Goal: Communication & Community: Answer question/provide support

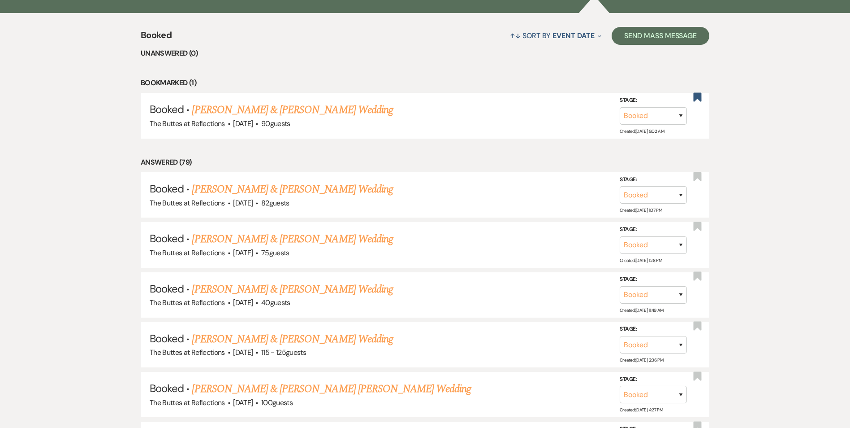
scroll to position [403, 0]
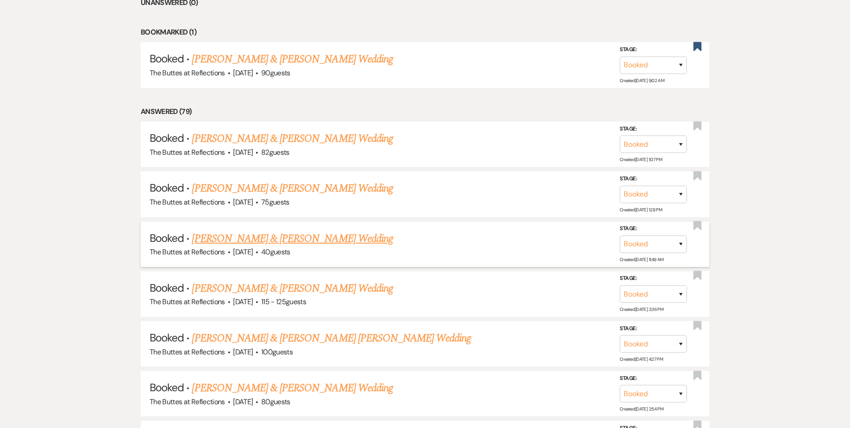
click at [290, 241] on link "[PERSON_NAME] & [PERSON_NAME] Wedding" at bounding box center [292, 238] width 201 height 16
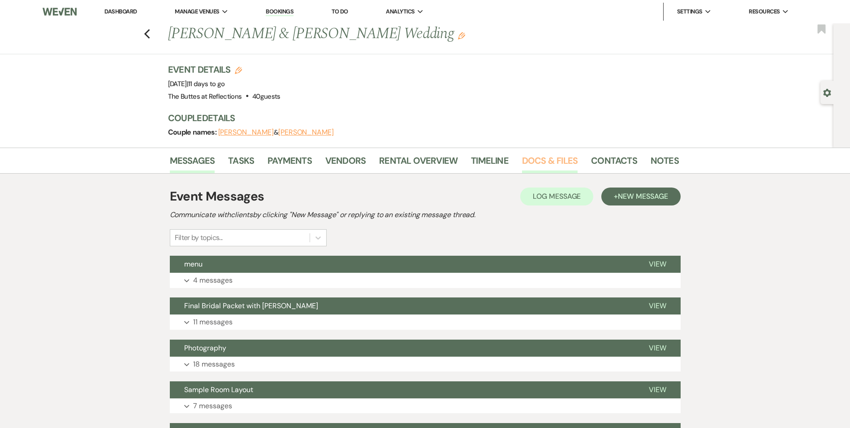
click at [572, 155] on link "Docs & Files" at bounding box center [550, 163] width 56 height 20
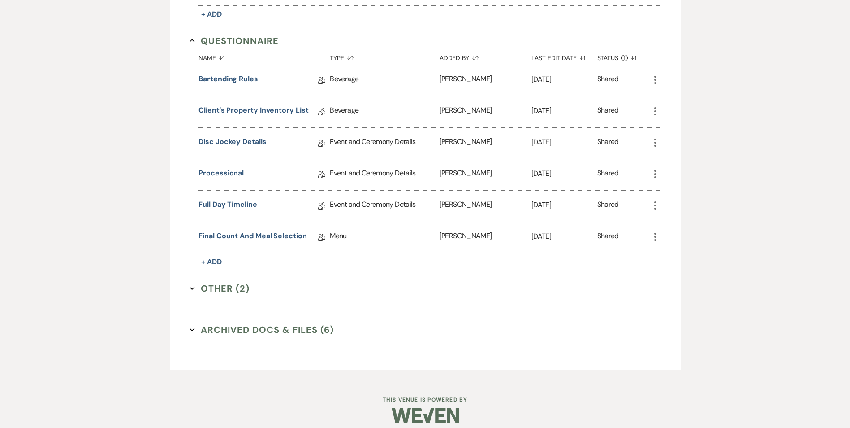
scroll to position [561, 0]
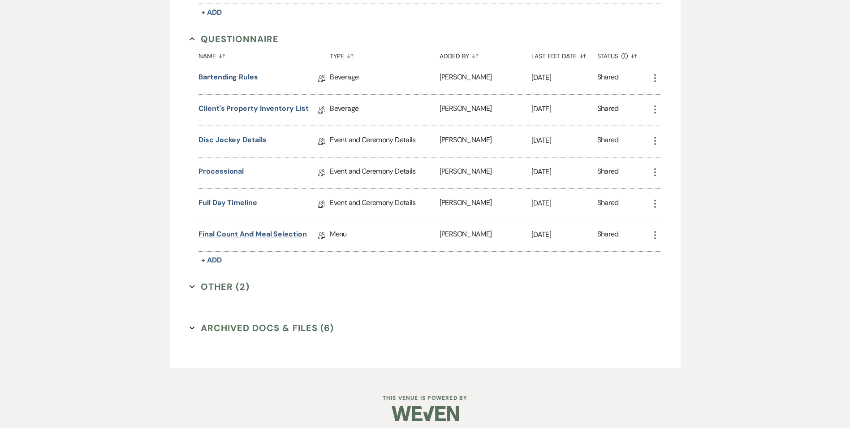
click at [246, 236] on link "Final Count and Meal Selection" at bounding box center [253, 236] width 108 height 14
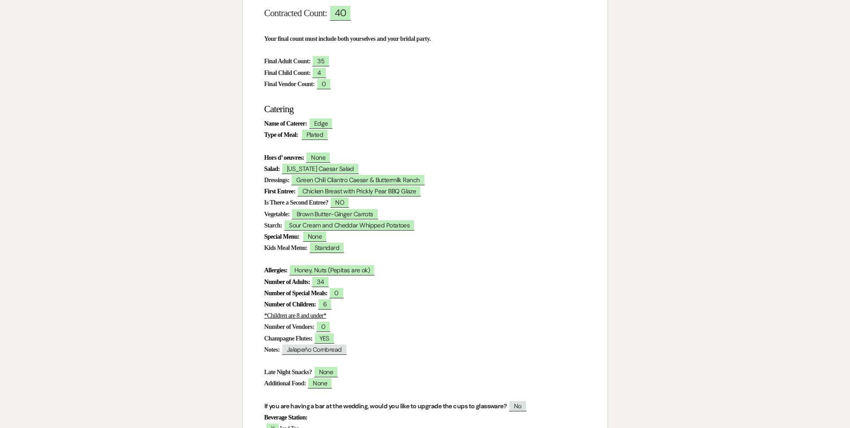
scroll to position [35, 0]
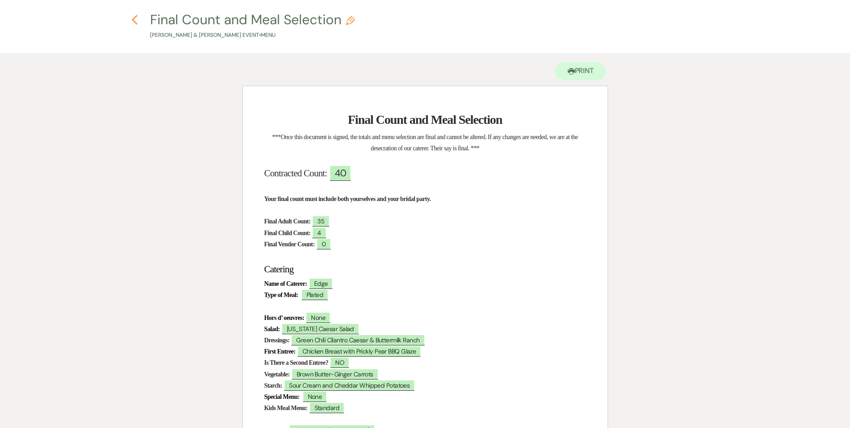
click at [134, 24] on icon "Previous" at bounding box center [134, 19] width 7 height 11
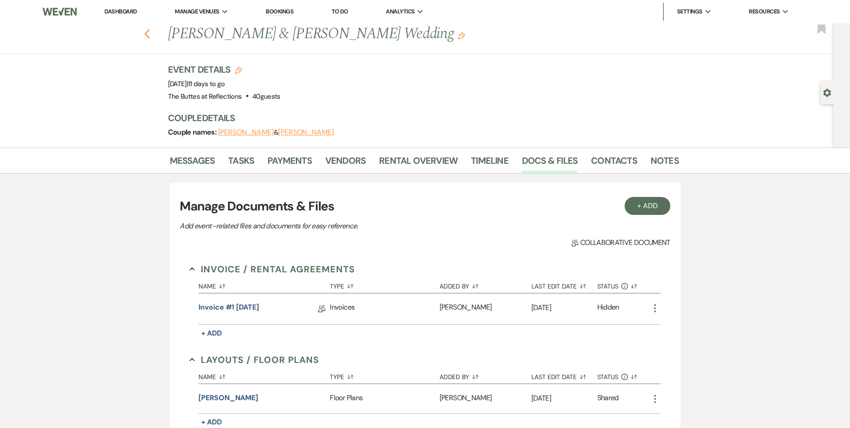
click at [148, 35] on use "button" at bounding box center [147, 34] width 6 height 10
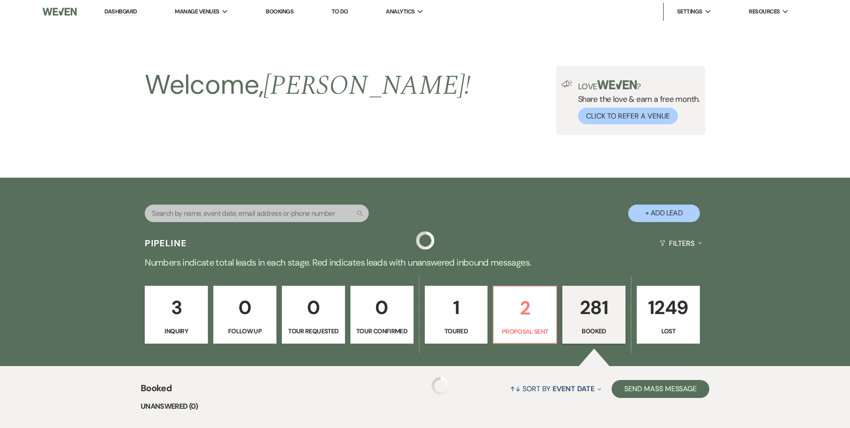
scroll to position [403, 0]
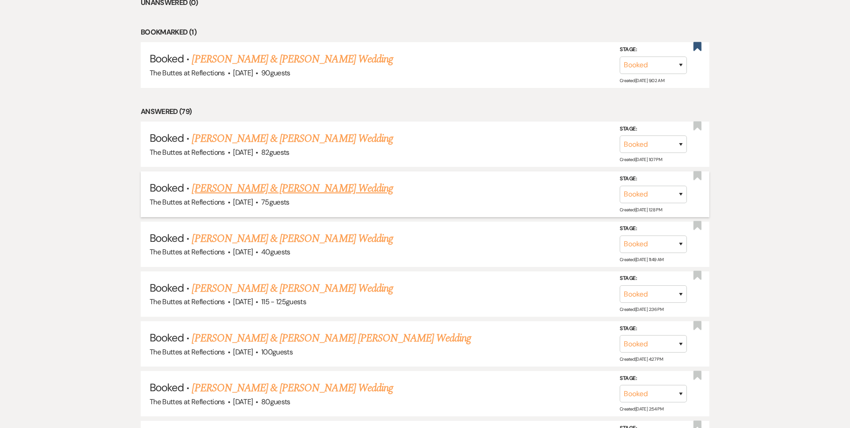
click at [287, 187] on link "[PERSON_NAME] & [PERSON_NAME] Wedding" at bounding box center [292, 188] width 201 height 16
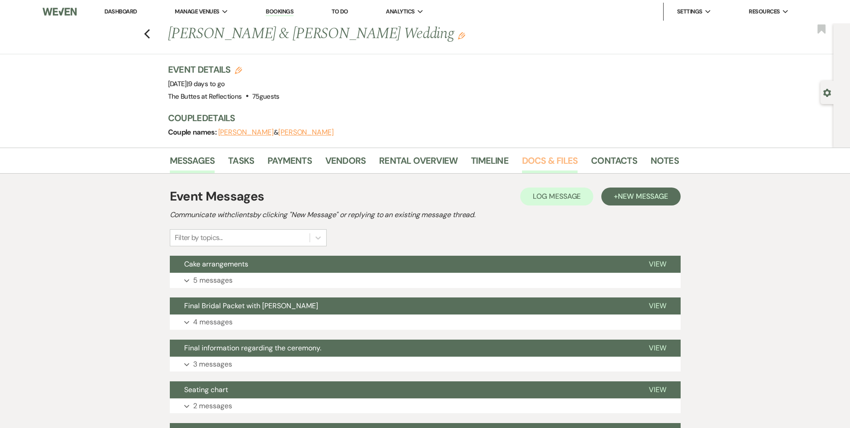
click at [536, 159] on link "Docs & Files" at bounding box center [550, 163] width 56 height 20
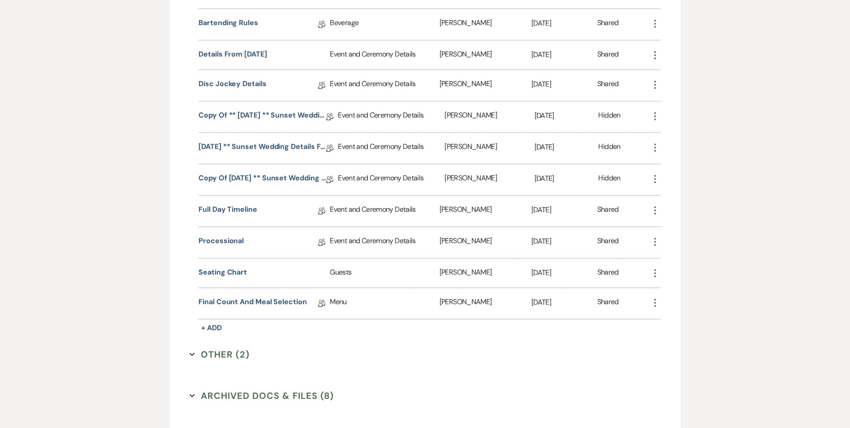
scroll to position [941, 0]
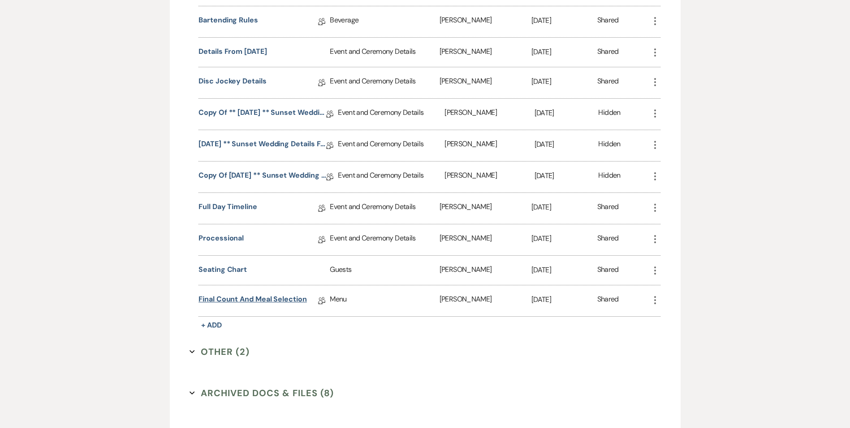
click at [264, 302] on link "Final Count and Meal Selection" at bounding box center [253, 301] width 108 height 14
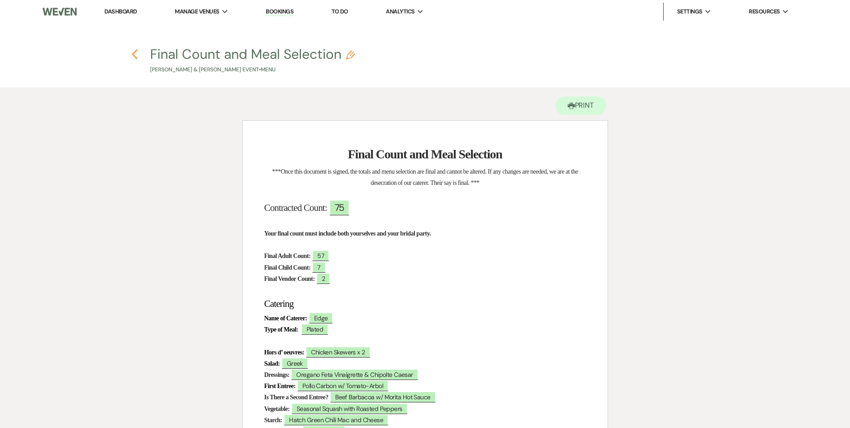
click at [134, 52] on icon "Previous" at bounding box center [134, 54] width 7 height 11
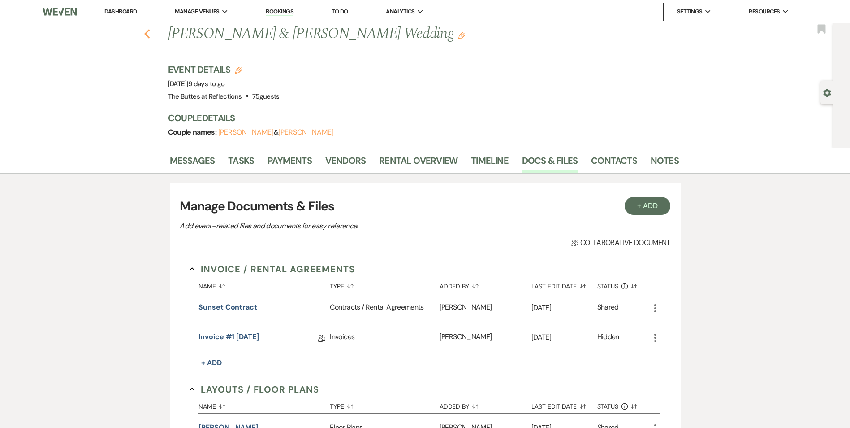
click at [150, 35] on use "button" at bounding box center [147, 34] width 6 height 10
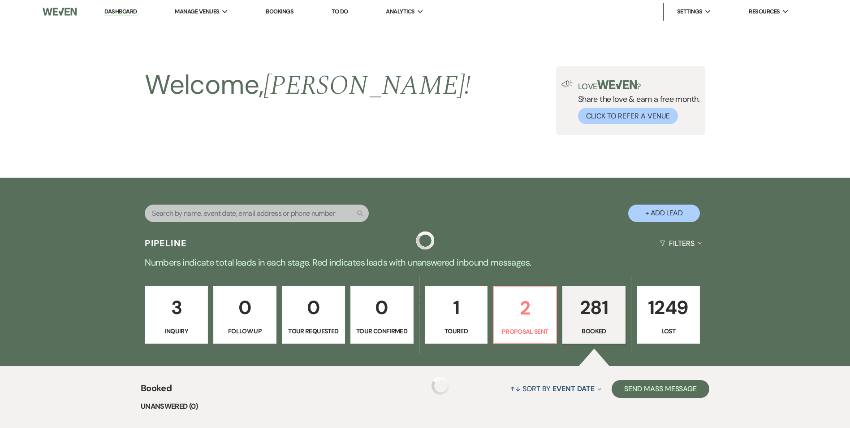
scroll to position [403, 0]
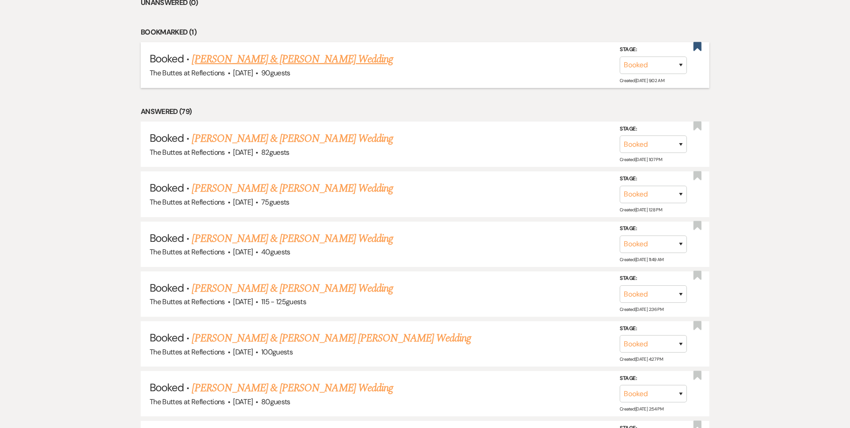
click at [256, 62] on link "[PERSON_NAME] & [PERSON_NAME] Wedding" at bounding box center [292, 59] width 201 height 16
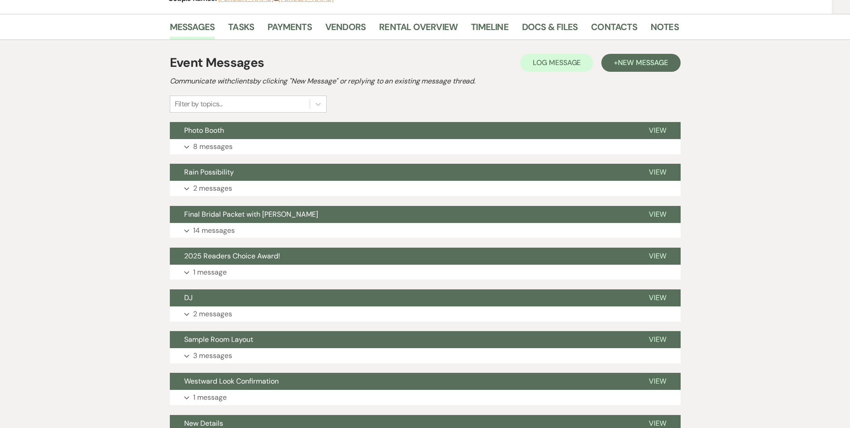
scroll to position [90, 0]
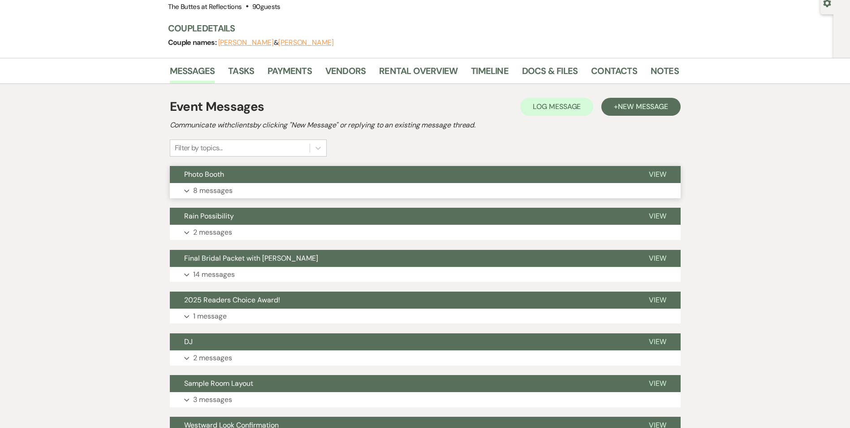
click at [361, 175] on button "Photo Booth" at bounding box center [402, 174] width 465 height 17
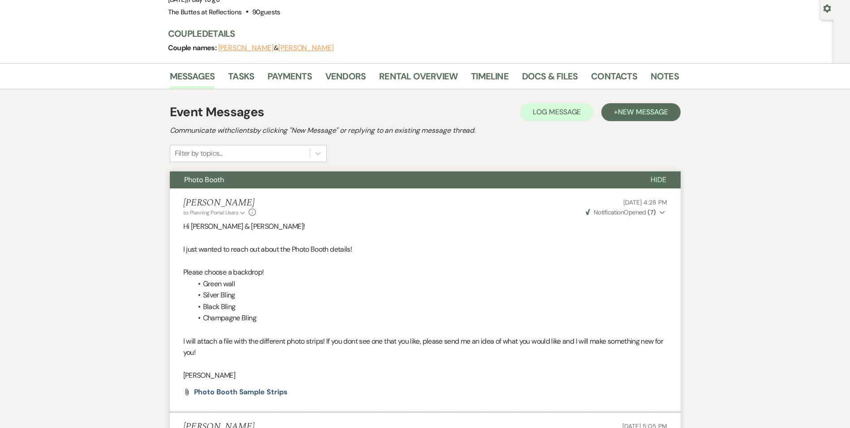
scroll to position [0, 0]
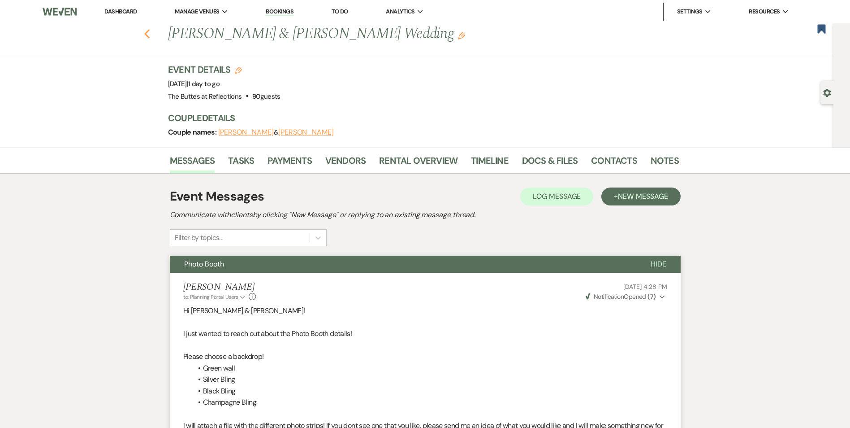
click at [151, 34] on icon "Previous" at bounding box center [147, 34] width 7 height 11
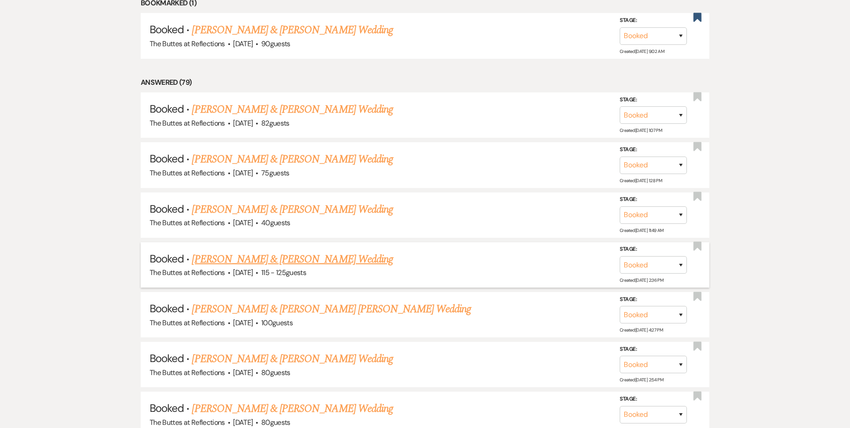
scroll to position [448, 0]
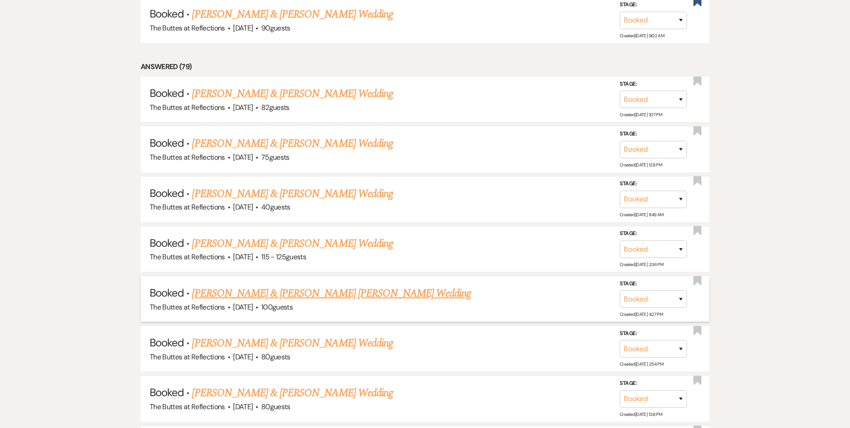
click at [271, 298] on link "[PERSON_NAME] & [PERSON_NAME] [PERSON_NAME] Wedding" at bounding box center [331, 293] width 279 height 16
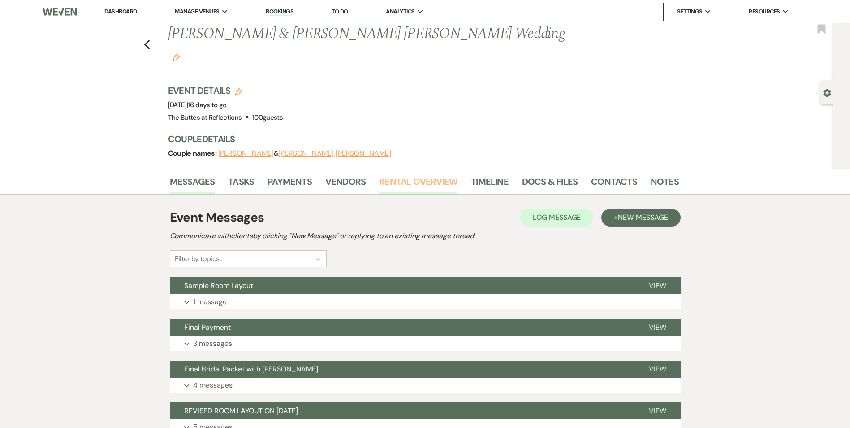
click at [401, 174] on link "Rental Overview" at bounding box center [418, 184] width 78 height 20
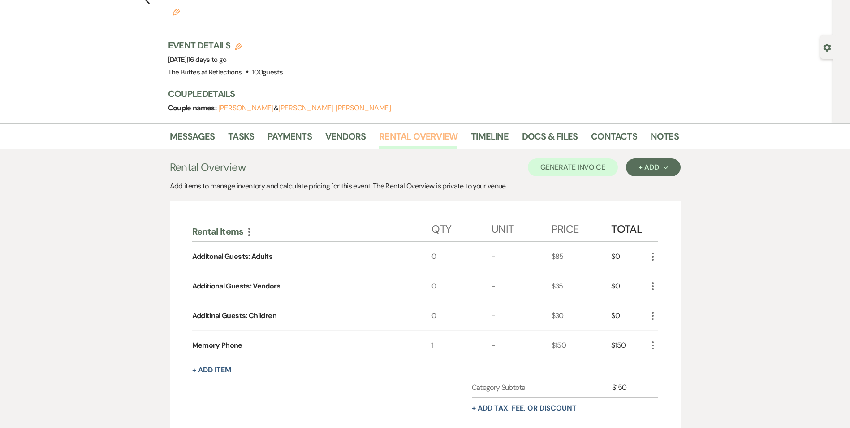
scroll to position [45, 0]
click at [200, 130] on link "Messages" at bounding box center [192, 140] width 45 height 20
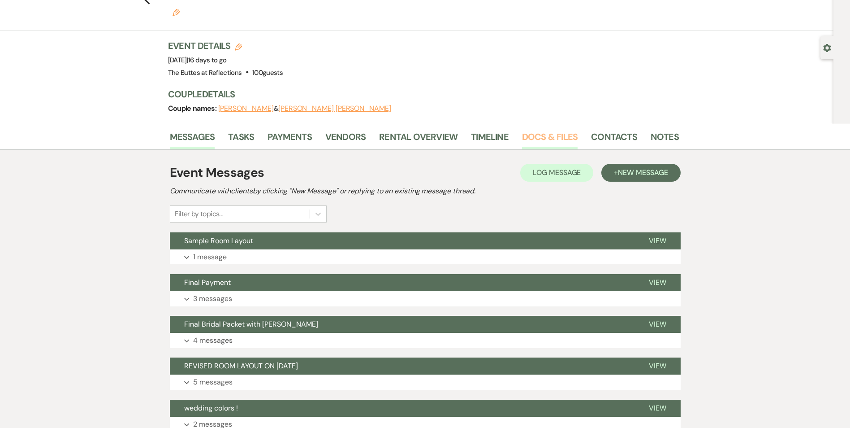
click at [532, 130] on link "Docs & Files" at bounding box center [550, 140] width 56 height 20
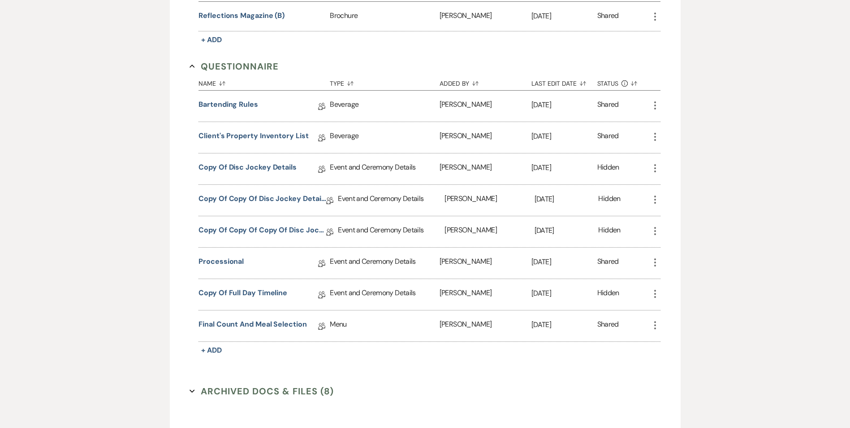
scroll to position [807, 0]
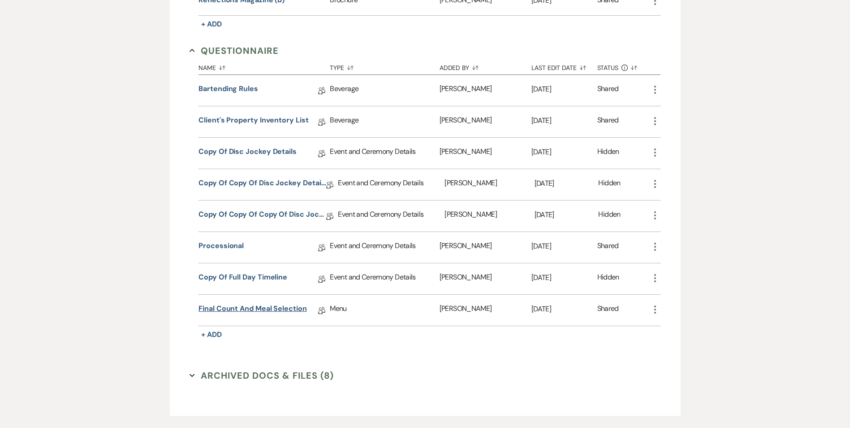
click at [255, 303] on link "Final Count and Meal Selection" at bounding box center [253, 310] width 108 height 14
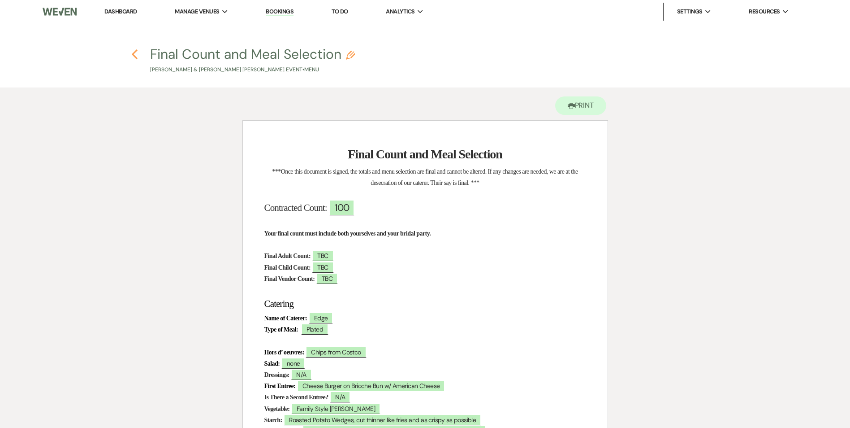
click at [135, 59] on icon "Previous" at bounding box center [134, 54] width 7 height 11
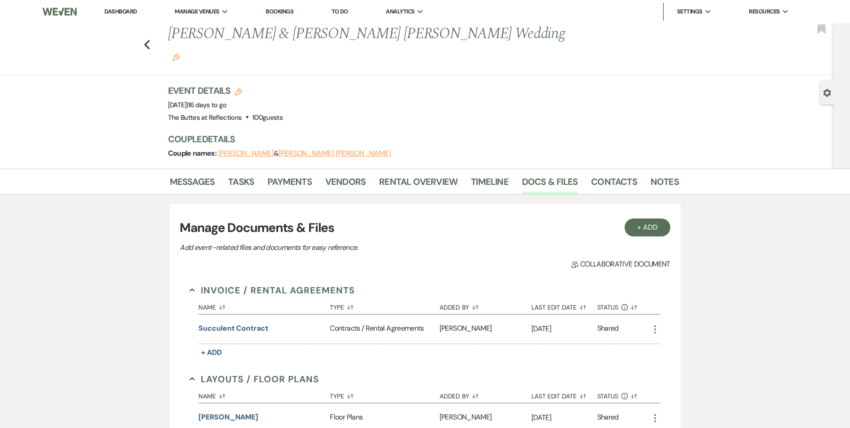
scroll to position [807, 0]
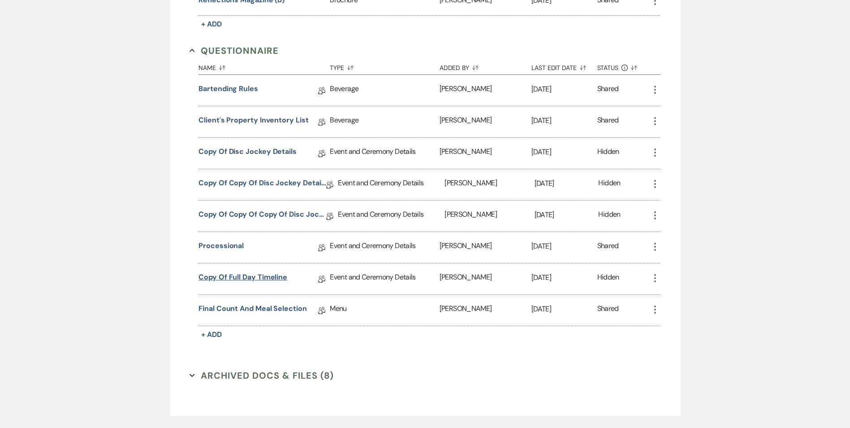
click at [245, 272] on link "Copy of Full Day Timeline" at bounding box center [243, 279] width 89 height 14
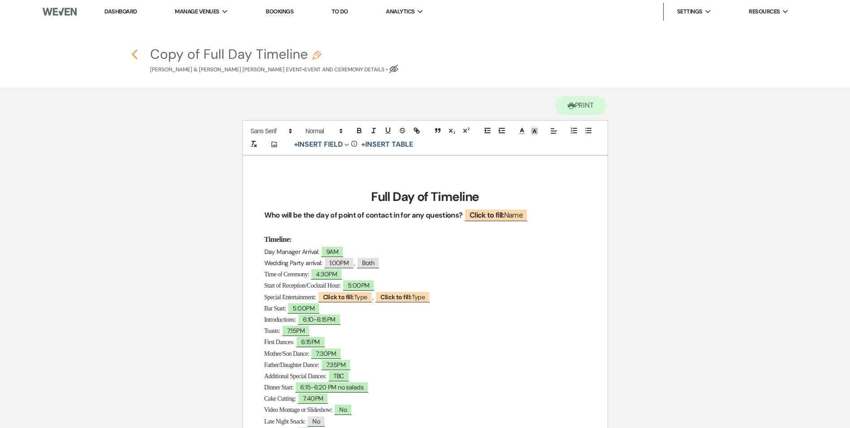
click at [134, 55] on use "button" at bounding box center [135, 54] width 6 height 10
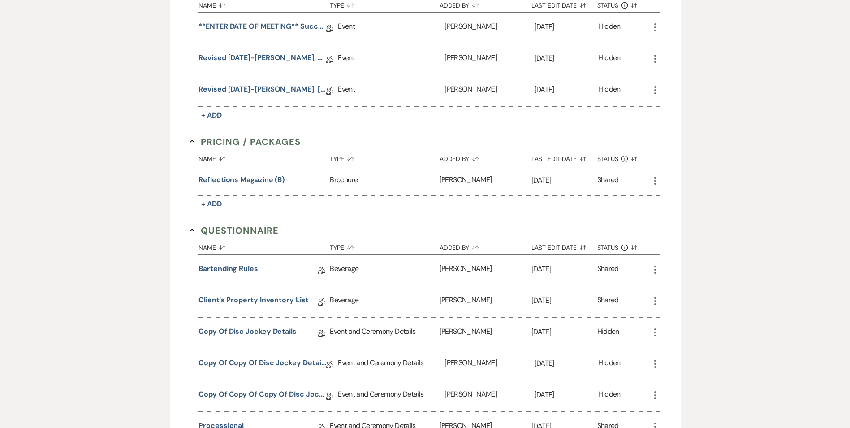
scroll to position [538, 0]
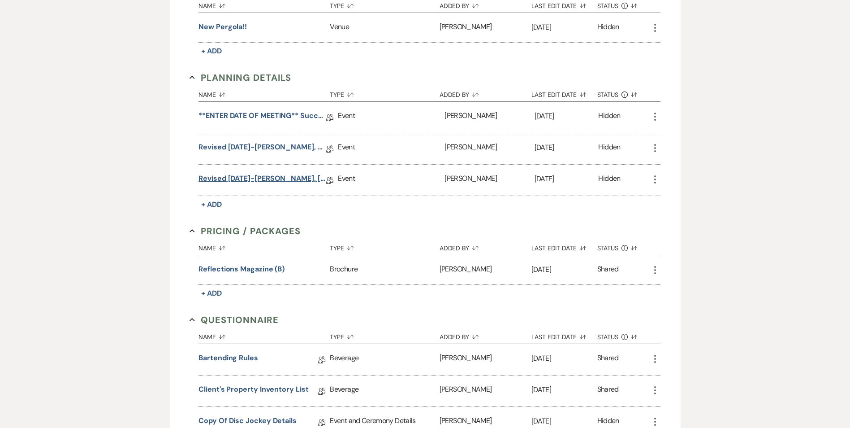
click at [276, 173] on link "Revised [DATE]-[PERSON_NAME], [DATE] Succulent W/ BAR Wedding Details" at bounding box center [263, 180] width 128 height 14
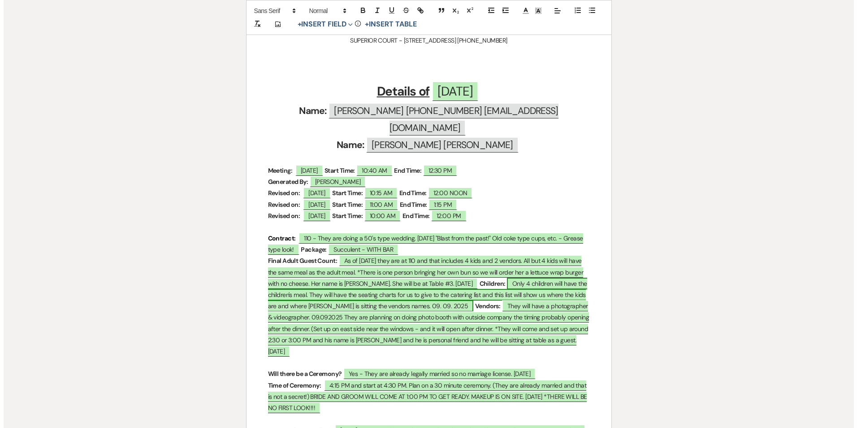
scroll to position [359, 0]
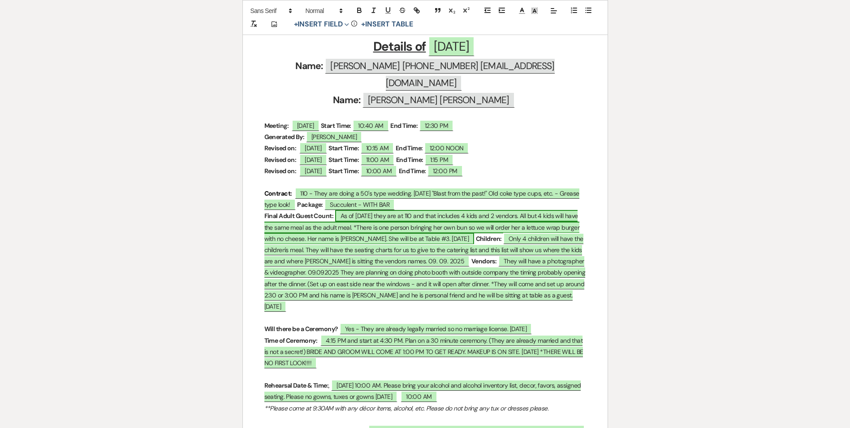
click at [399, 222] on span "As of [DATE] they are at 110 and that includes 4 kids and 2 vendors. All but 4 …" at bounding box center [421, 227] width 315 height 34
select select "owner"
select select "custom_placeholder"
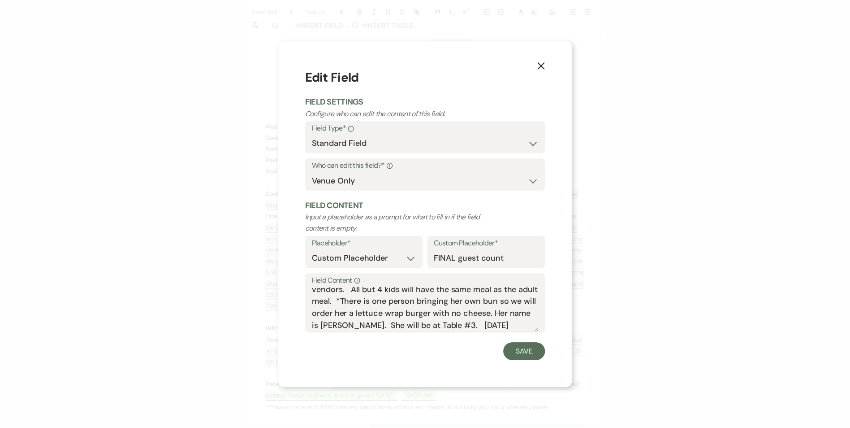
scroll to position [28, 0]
drag, startPoint x: 361, startPoint y: 316, endPoint x: 507, endPoint y: 319, distance: 145.3
click at [507, 319] on textarea "As of [DATE] they are at 110 and that includes 4 kids and 2 vendors. All but 4 …" at bounding box center [428, 309] width 229 height 45
click at [546, 68] on icon "X" at bounding box center [546, 65] width 8 height 8
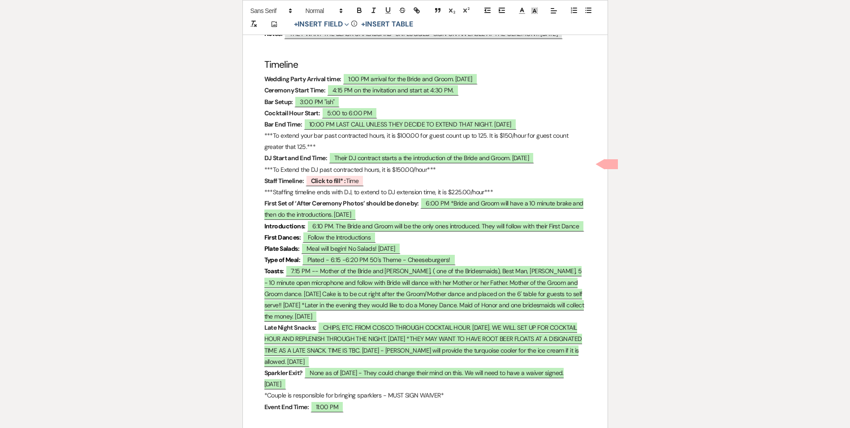
scroll to position [762, 0]
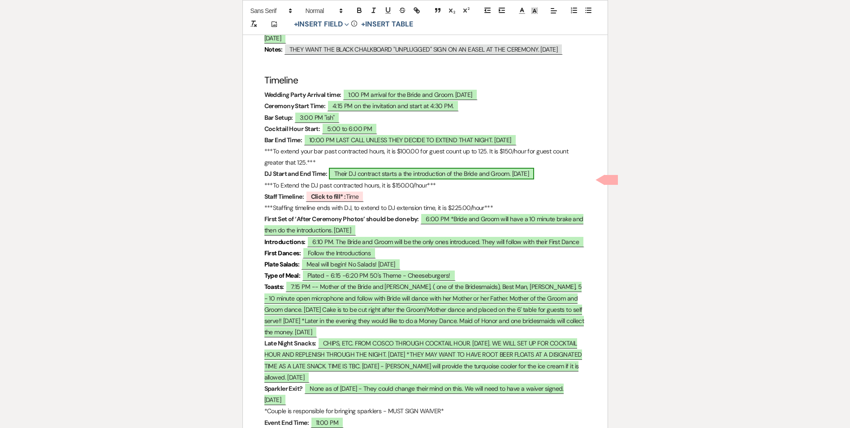
click at [415, 168] on span "Their DJ contract starts a the introduction of the Bride and Groom. [DATE]" at bounding box center [432, 174] width 206 height 12
select select "owner"
select select "custom_placeholder"
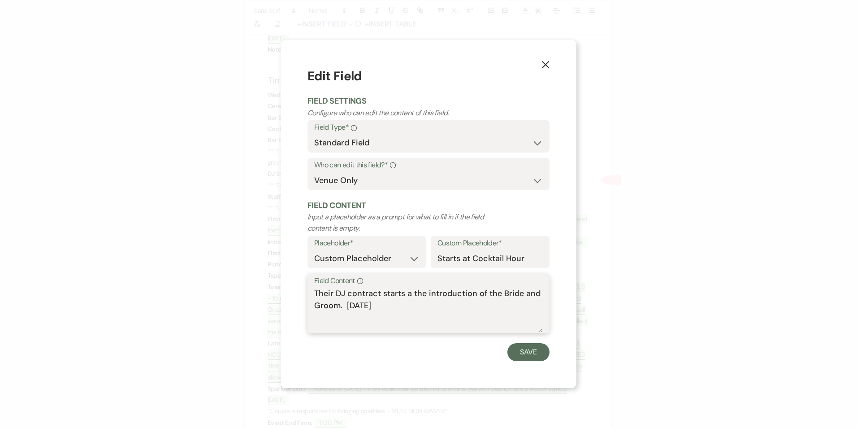
click at [401, 306] on textarea "Their DJ contract starts a the introduction of the Bride and Groom. [DATE]" at bounding box center [428, 309] width 229 height 45
type textarea "Their DJ contract starts a the introduction of the Bride and Groom. [DATE] 6:10…"
click at [532, 355] on button "Save" at bounding box center [528, 352] width 42 height 18
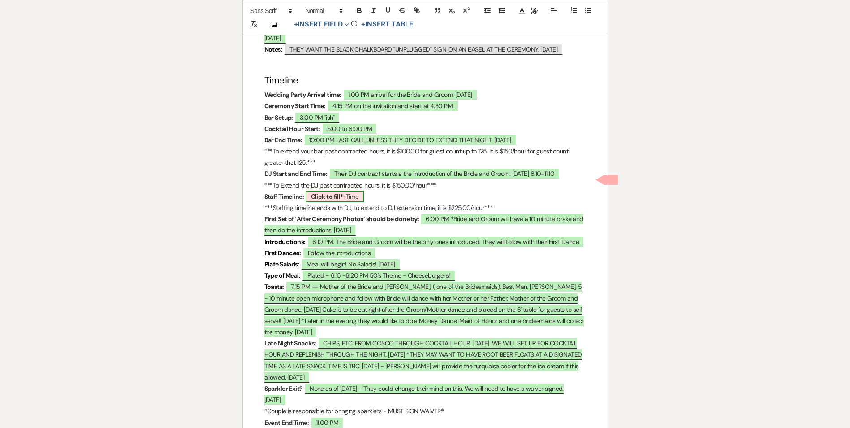
click at [328, 192] on b "Click to fill* :" at bounding box center [328, 196] width 35 height 8
select select "owner"
select select "Time"
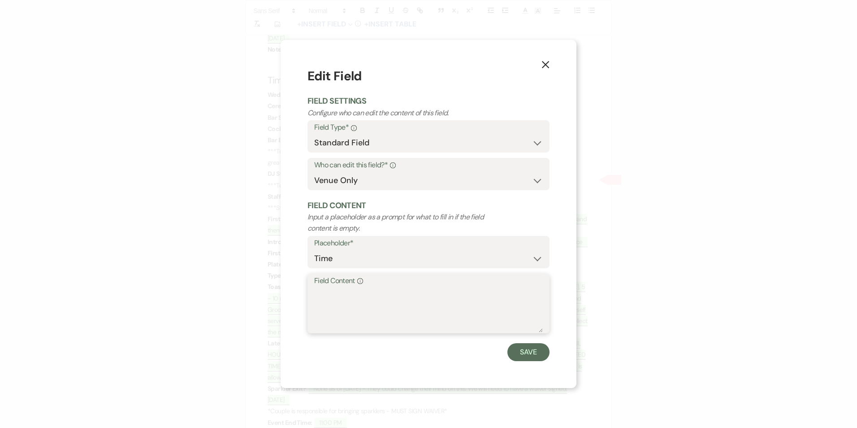
click at [346, 290] on textarea "Field Content Info" at bounding box center [428, 309] width 229 height 45
type textarea "End 11:10pm"
click at [530, 355] on button "Save" at bounding box center [528, 352] width 42 height 18
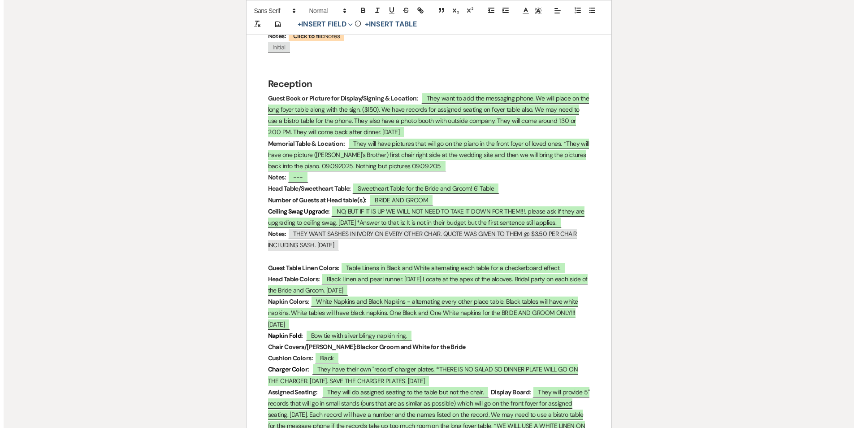
scroll to position [1479, 0]
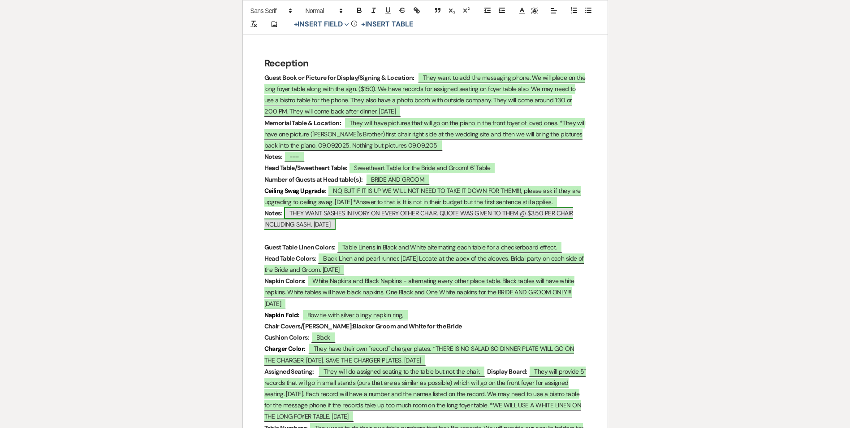
click at [330, 207] on span "THEY WANT SASHES IN IVORY ON EVERY OTHER CHAIR. QUOTE WAS GIVEN TO THEM @ $3.50…" at bounding box center [418, 218] width 309 height 23
select select "custom_placeholder"
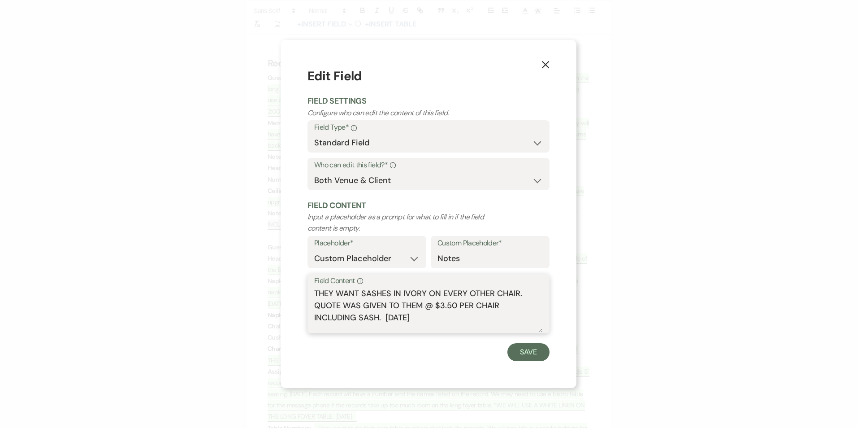
click at [432, 318] on textarea "THEY WANT SASHES IN IVORY ON EVERY OTHER CHAIR. QUOTE WAS GIVEN TO THEM @ $3.50…" at bounding box center [428, 309] width 229 height 45
type textarea "THEY WANT SASHES IN IVORY ON EVERY OTHER CHAIR. QUOTE WAS GIVEN TO THEM @ $3.50…"
click at [532, 351] on button "Save" at bounding box center [528, 352] width 42 height 18
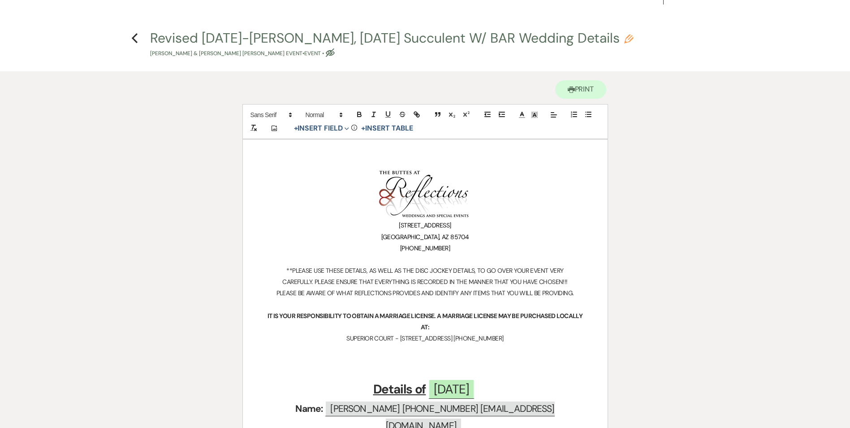
scroll to position [0, 0]
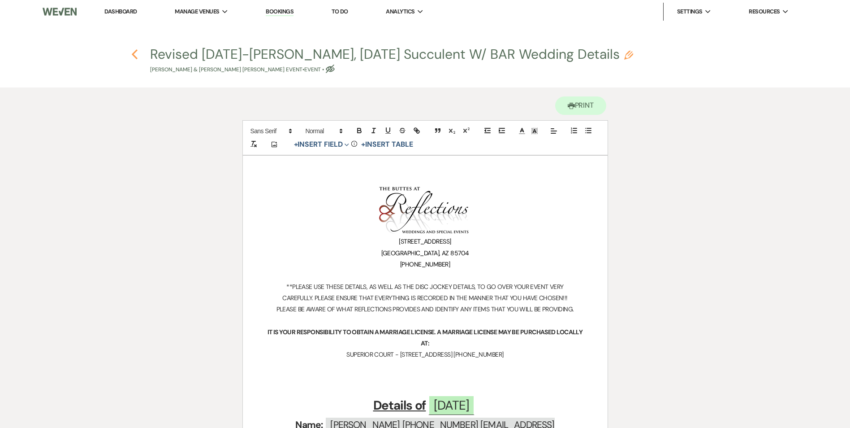
click at [132, 57] on icon "Previous" at bounding box center [134, 54] width 7 height 11
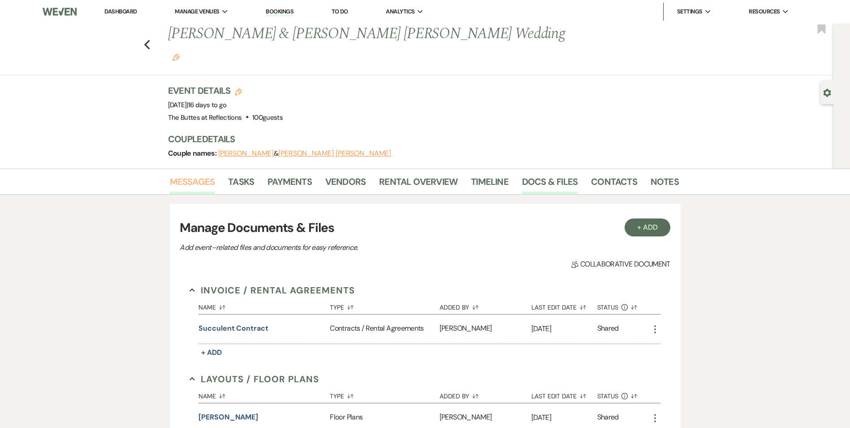
click at [196, 174] on link "Messages" at bounding box center [192, 184] width 45 height 20
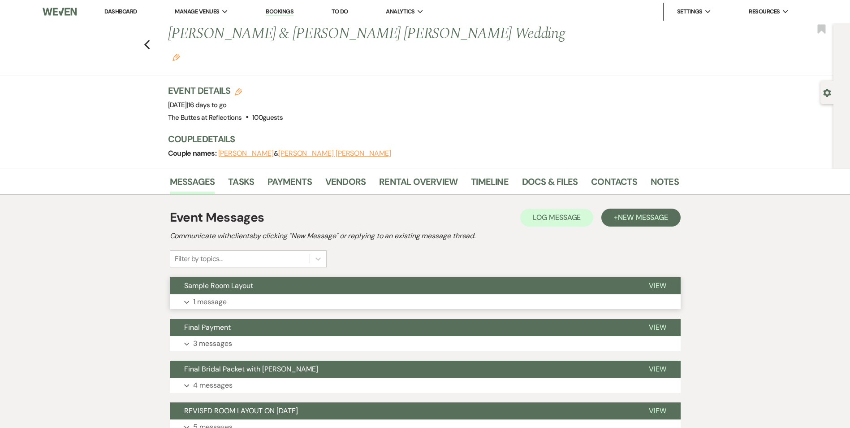
click at [304, 277] on button "Sample Room Layout" at bounding box center [402, 285] width 465 height 17
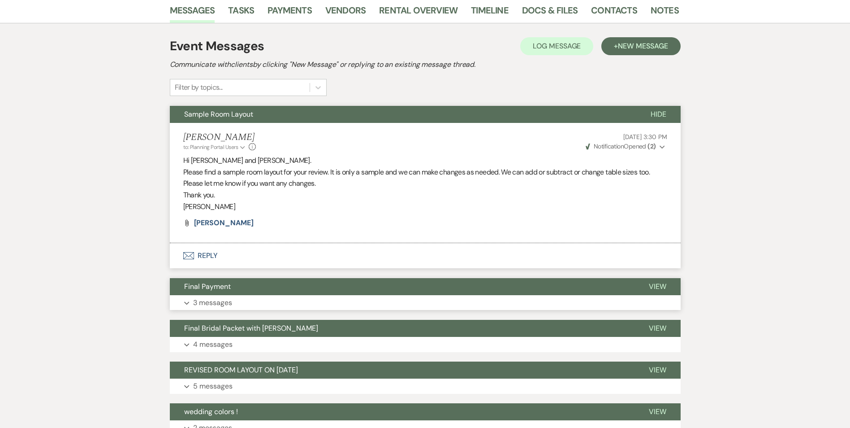
scroll to position [179, 0]
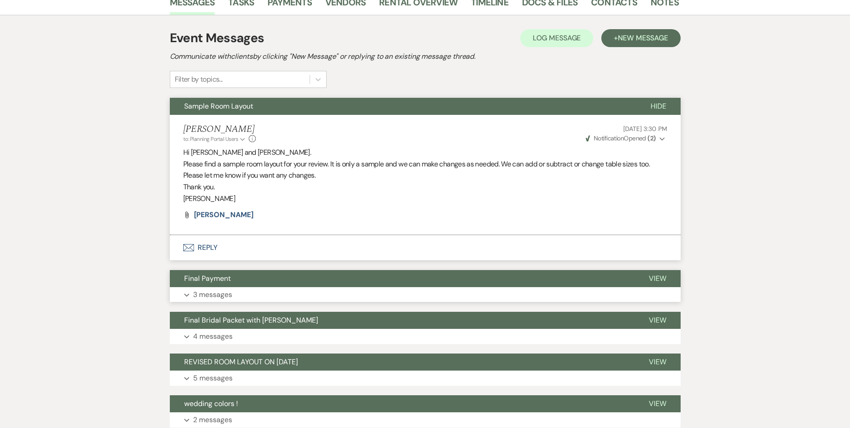
click at [299, 287] on button "Expand 3 messages" at bounding box center [425, 294] width 511 height 15
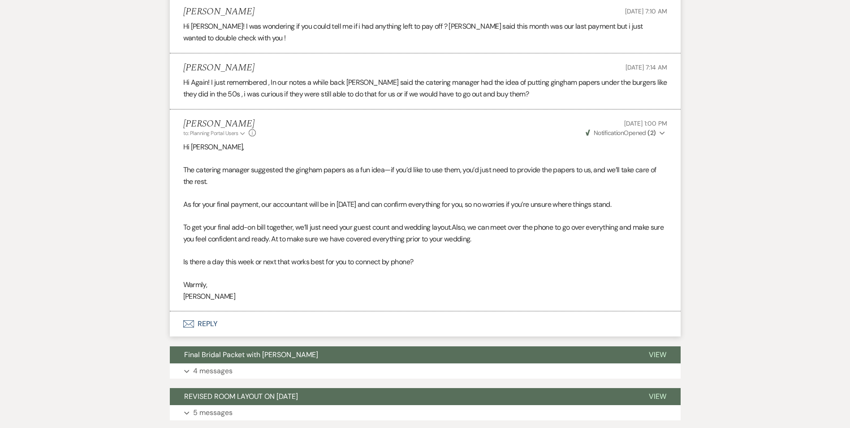
scroll to position [493, 0]
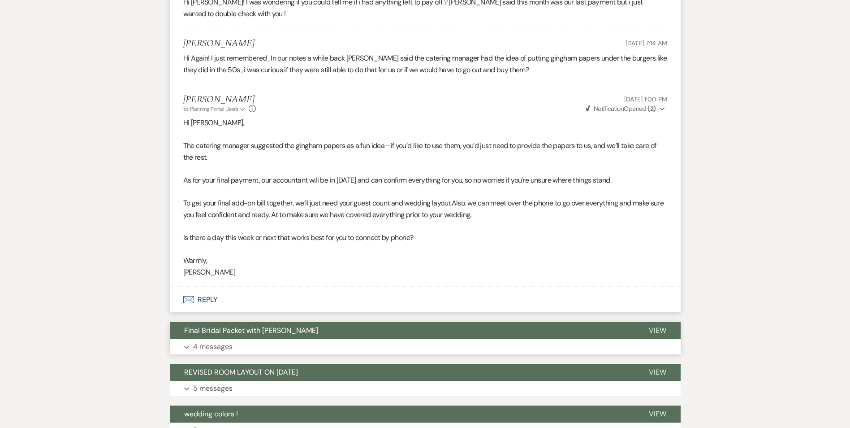
click at [303, 322] on button "Final Bridal Packet with [PERSON_NAME]" at bounding box center [402, 330] width 465 height 17
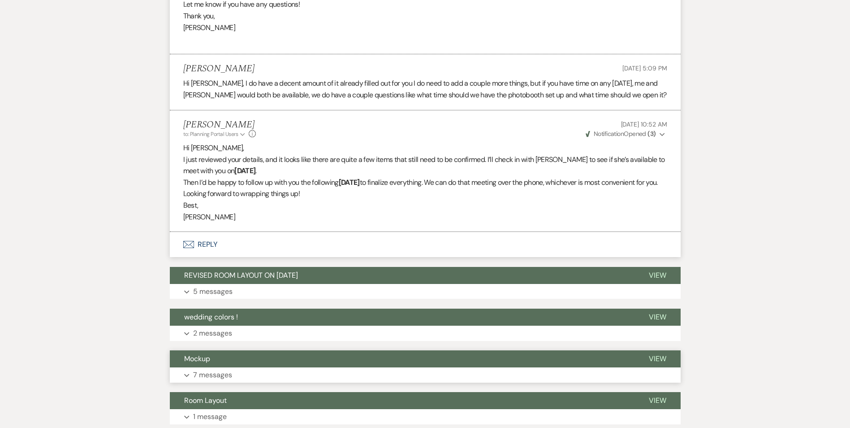
scroll to position [1300, 0]
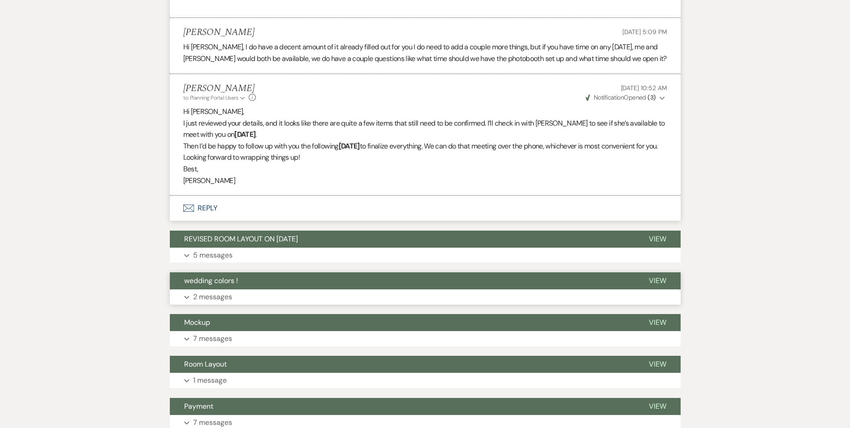
click at [388, 272] on button "wedding colors !" at bounding box center [402, 280] width 465 height 17
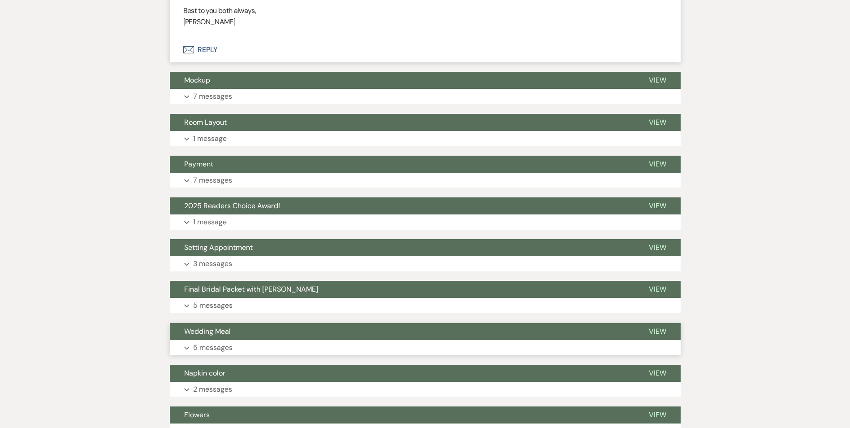
scroll to position [1748, 0]
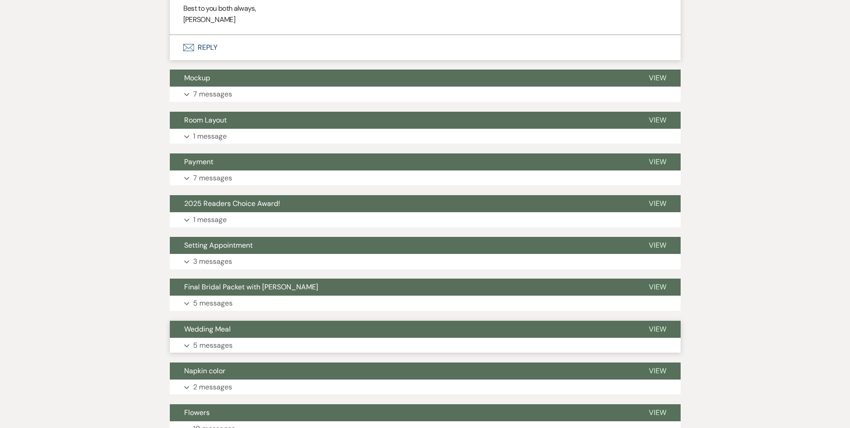
click at [372, 321] on button "Wedding Meal" at bounding box center [402, 329] width 465 height 17
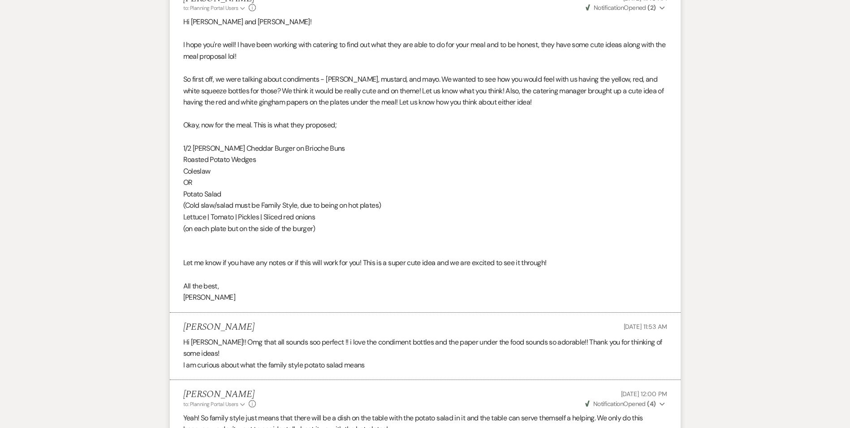
scroll to position [2107, 0]
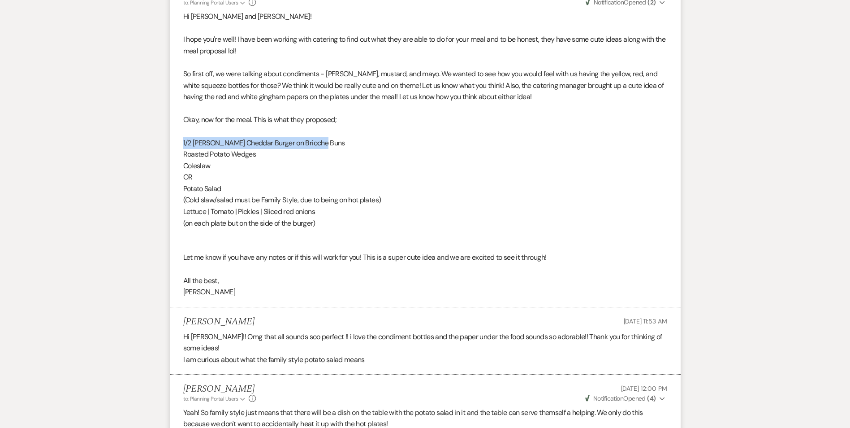
drag, startPoint x: 323, startPoint y: 122, endPoint x: 180, endPoint y: 122, distance: 143.0
click at [180, 122] on li "[PERSON_NAME] to: Planning Portal Users Expand Info [DATE] 11:45 AM Weven Check…" at bounding box center [425, 143] width 511 height 328
copy p "1/2 [PERSON_NAME] Cheddar Burger on Brioche Buns"
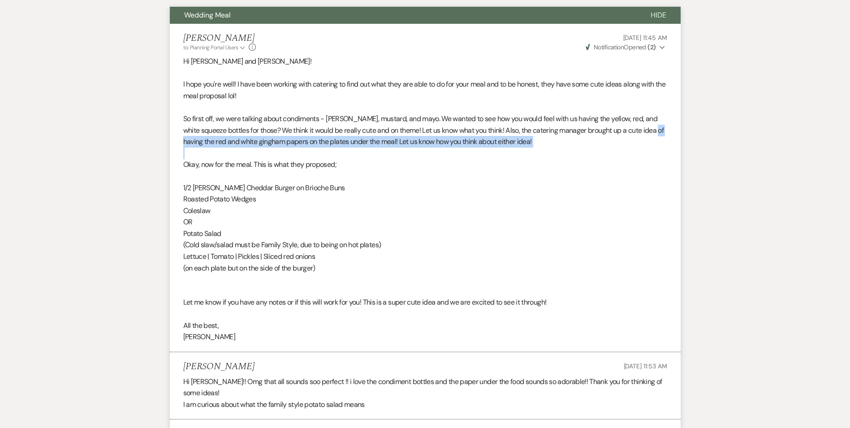
drag, startPoint x: 193, startPoint y: 121, endPoint x: 370, endPoint y: 130, distance: 176.8
click at [370, 130] on div "Hi [PERSON_NAME] and [PERSON_NAME]! I hope you're well! I have been working wit…" at bounding box center [425, 199] width 484 height 287
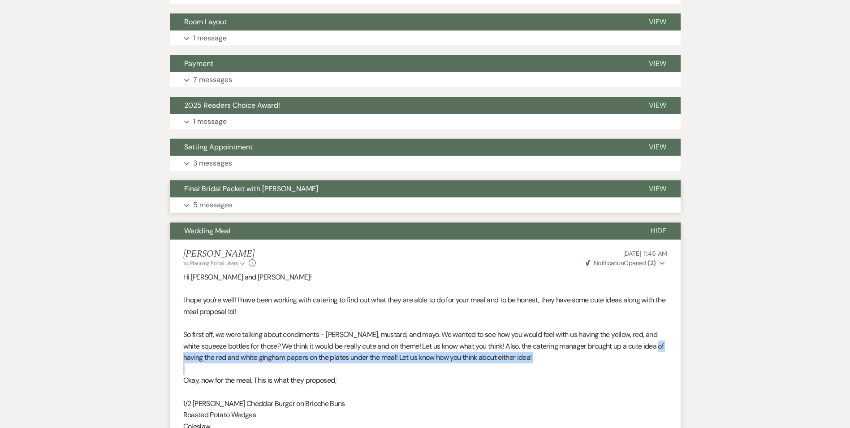
scroll to position [1838, 0]
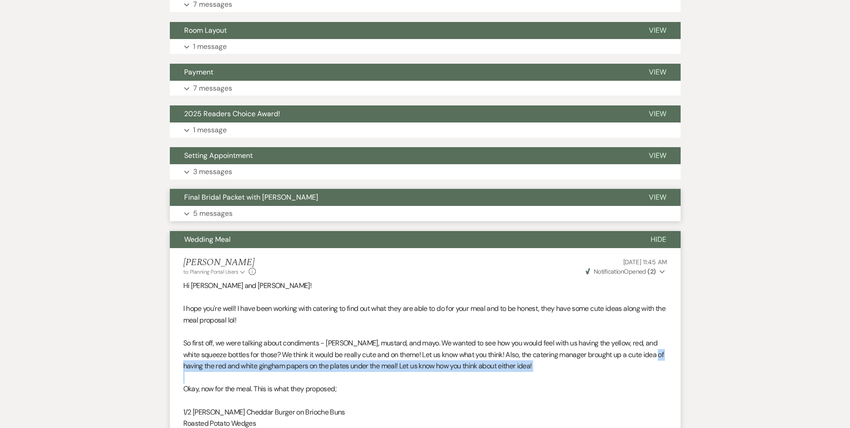
click at [383, 189] on button "Final Bridal Packet with [PERSON_NAME]" at bounding box center [402, 197] width 465 height 17
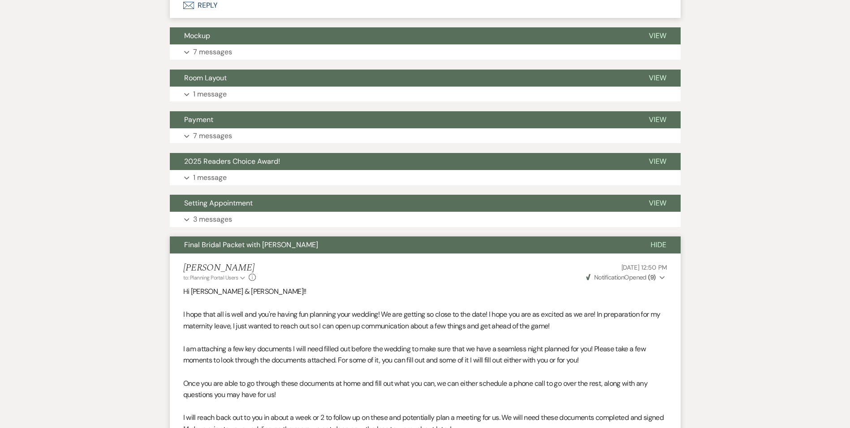
scroll to position [1703, 0]
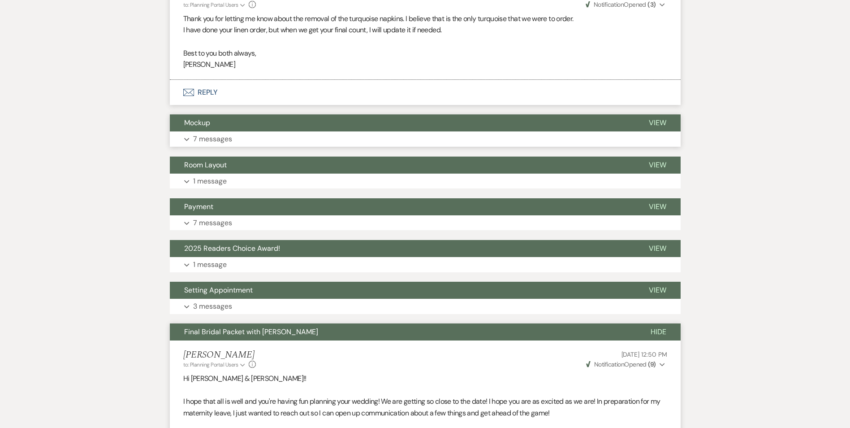
click at [460, 114] on button "Mockup" at bounding box center [402, 122] width 465 height 17
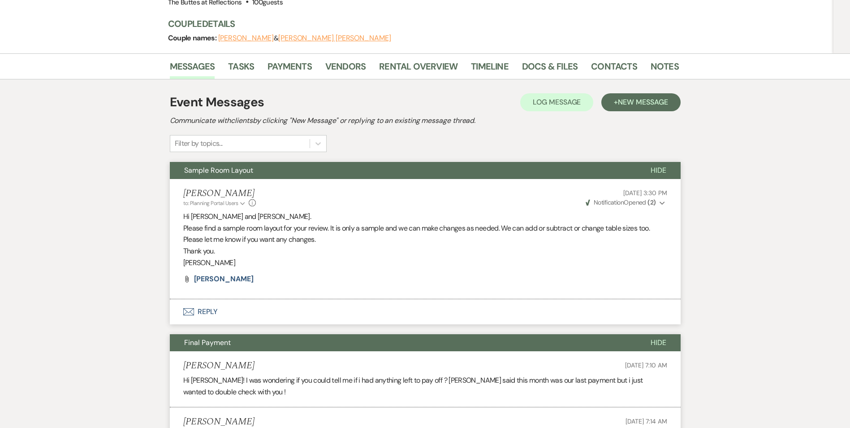
scroll to position [0, 0]
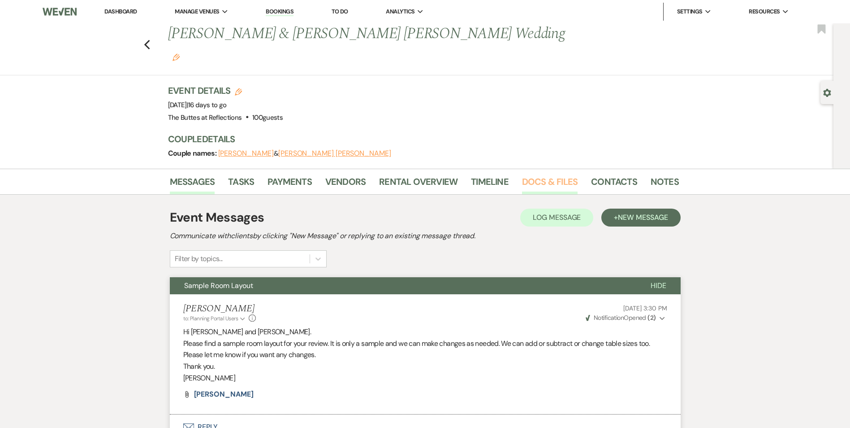
click at [555, 174] on link "Docs & Files" at bounding box center [550, 184] width 56 height 20
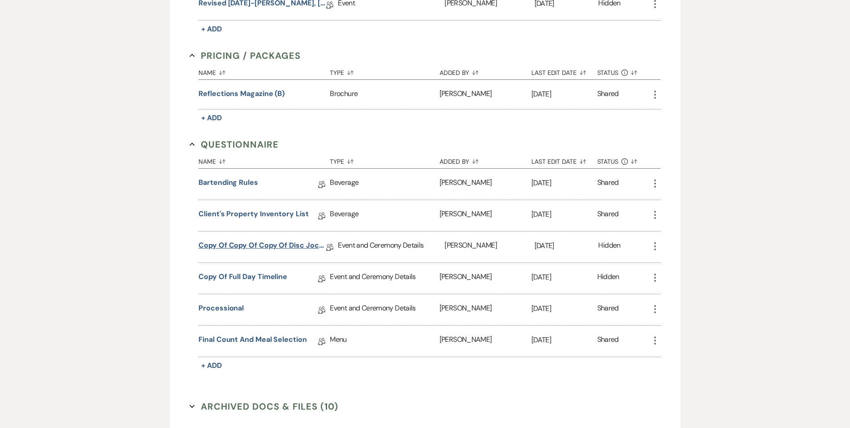
scroll to position [717, 0]
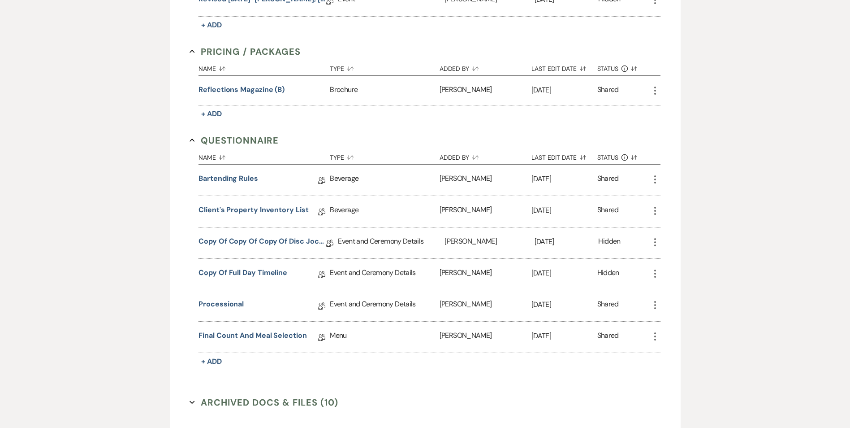
click at [225, 395] on button "Archived Docs & Files (10) Expand" at bounding box center [264, 401] width 149 height 13
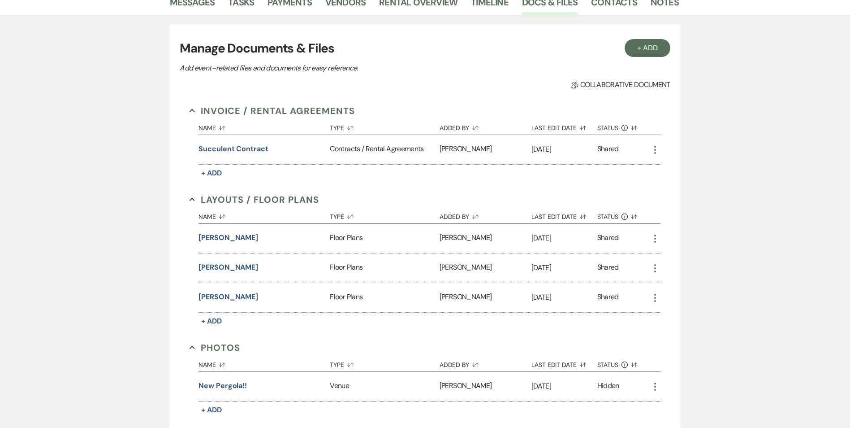
scroll to position [0, 0]
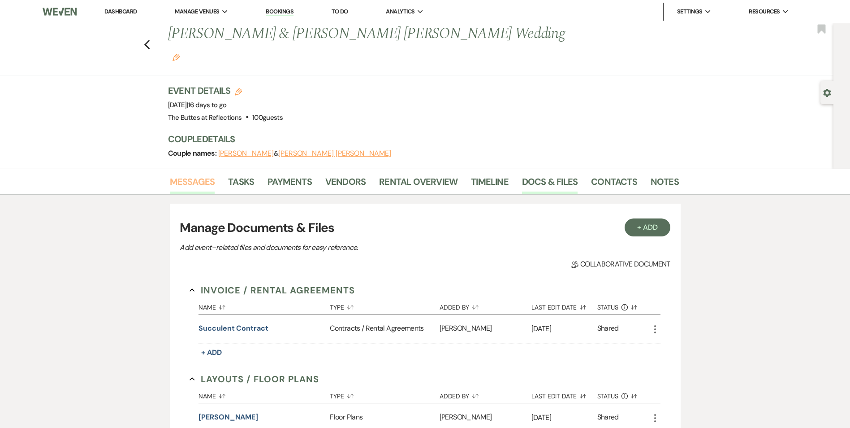
click at [199, 174] on link "Messages" at bounding box center [192, 184] width 45 height 20
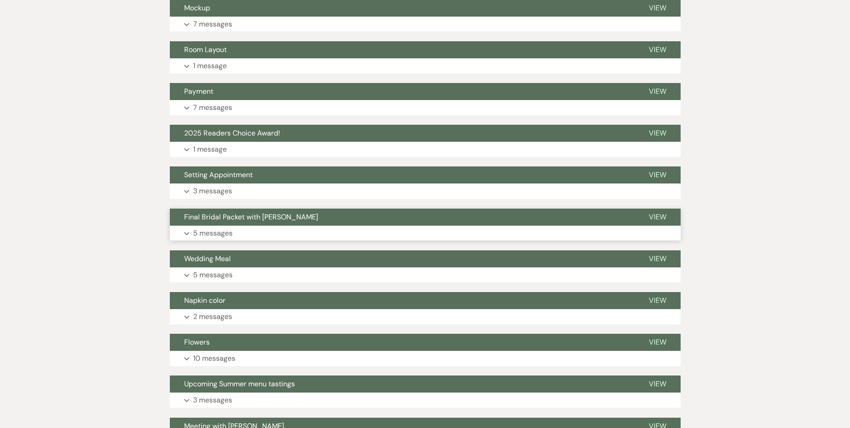
scroll to position [493, 0]
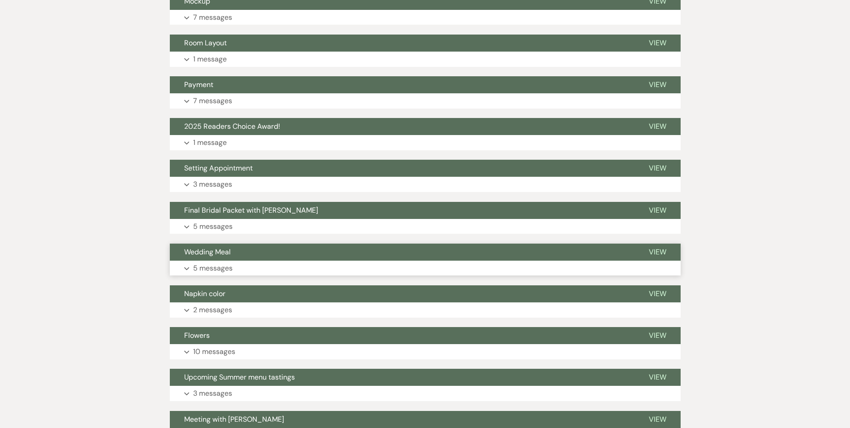
click at [317, 243] on button "Wedding Meal" at bounding box center [402, 251] width 465 height 17
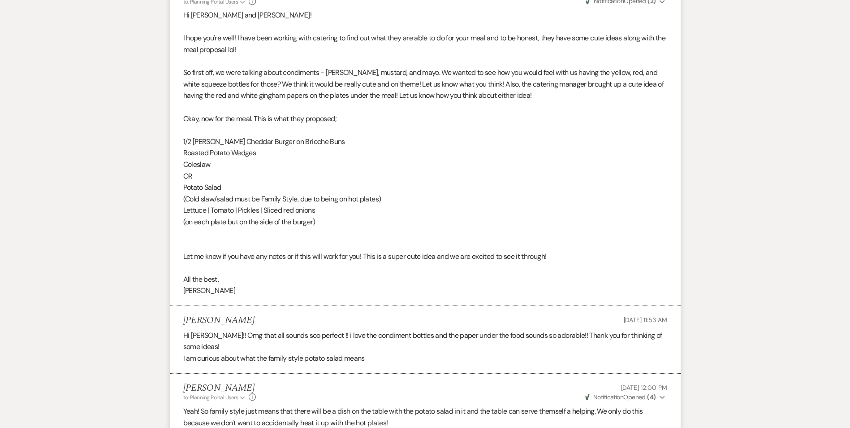
scroll to position [762, 0]
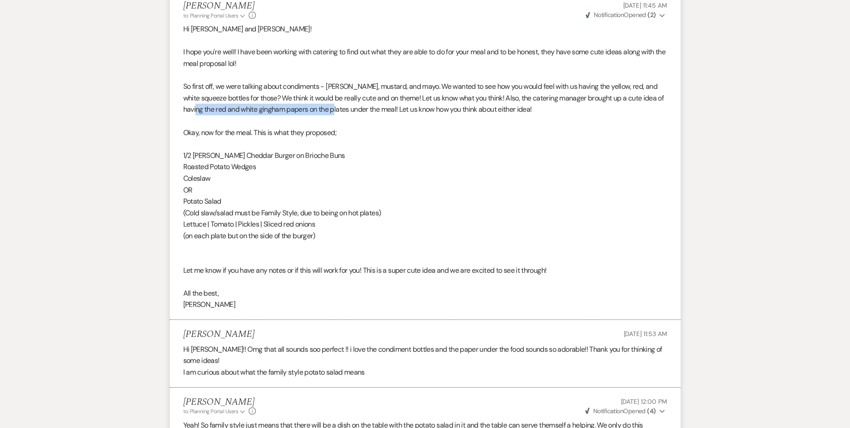
drag, startPoint x: 214, startPoint y: 90, endPoint x: 351, endPoint y: 93, distance: 137.6
click at [351, 93] on p "So first off, we were talking about condiments - [PERSON_NAME], mustard, and ma…" at bounding box center [425, 98] width 484 height 35
copy p "red and white gingham papers on the plates"
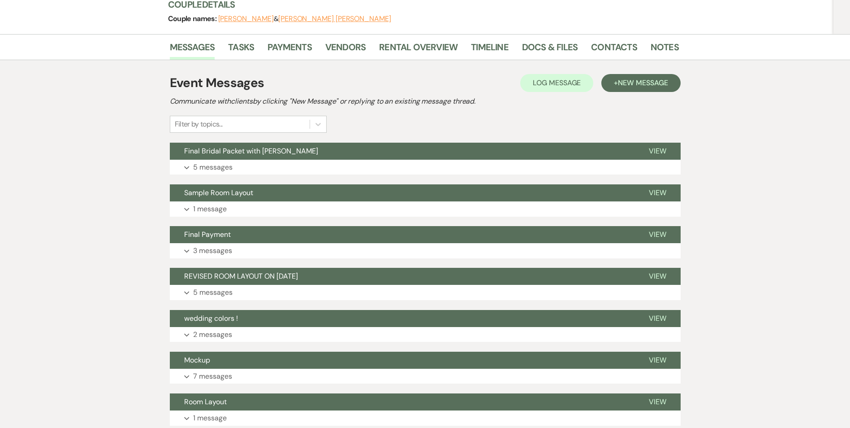
scroll to position [0, 0]
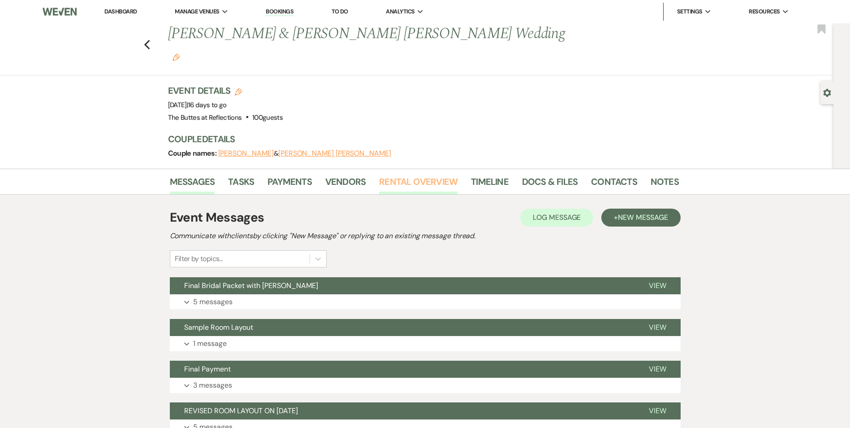
click at [403, 174] on link "Rental Overview" at bounding box center [418, 184] width 78 height 20
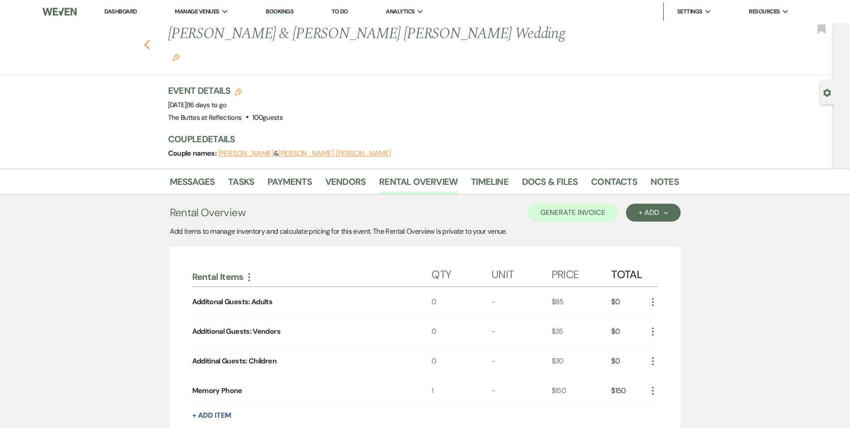
click at [150, 40] on use "button" at bounding box center [147, 45] width 6 height 10
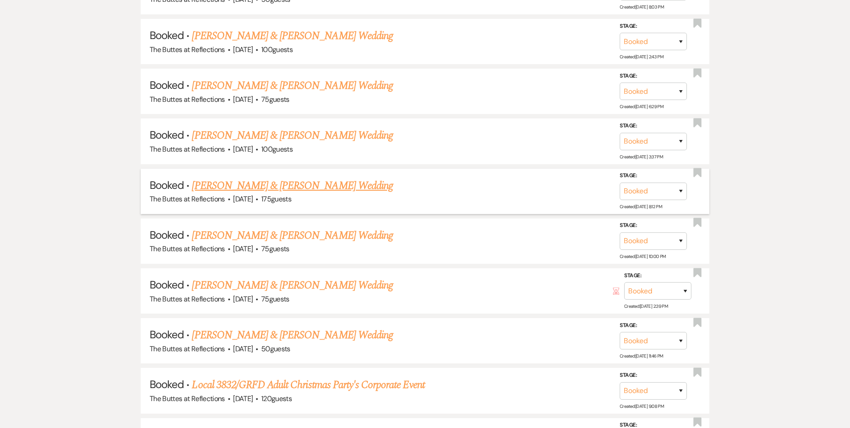
scroll to position [1485, 0]
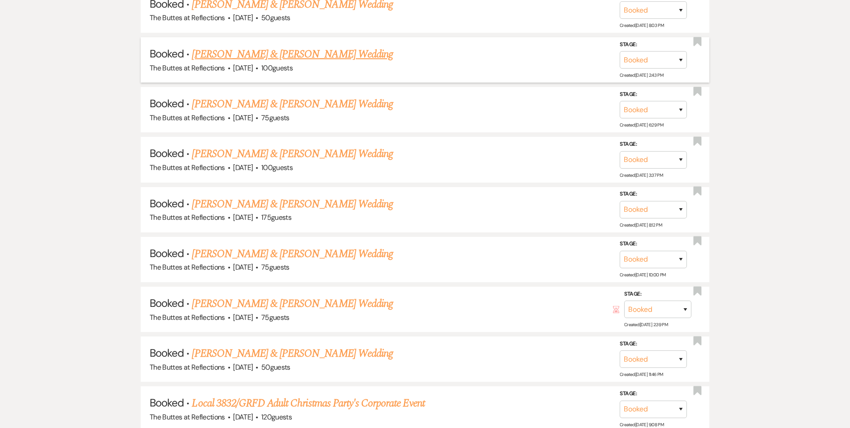
drag, startPoint x: 446, startPoint y: 111, endPoint x: 450, endPoint y: 120, distance: 9.4
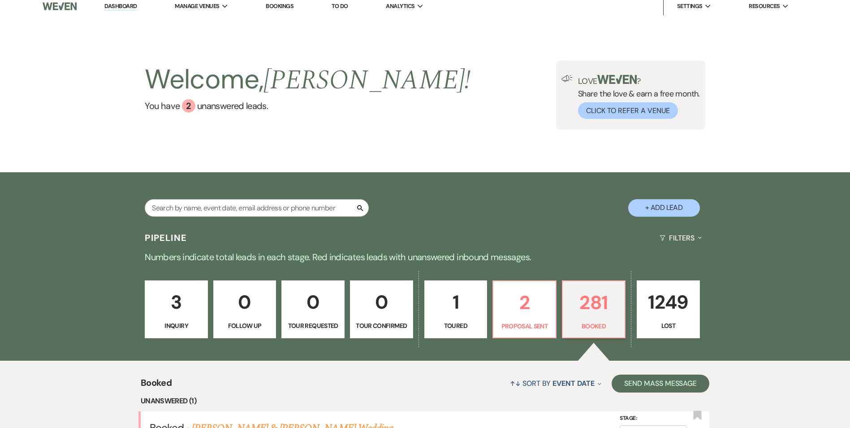
scroll to position [0, 0]
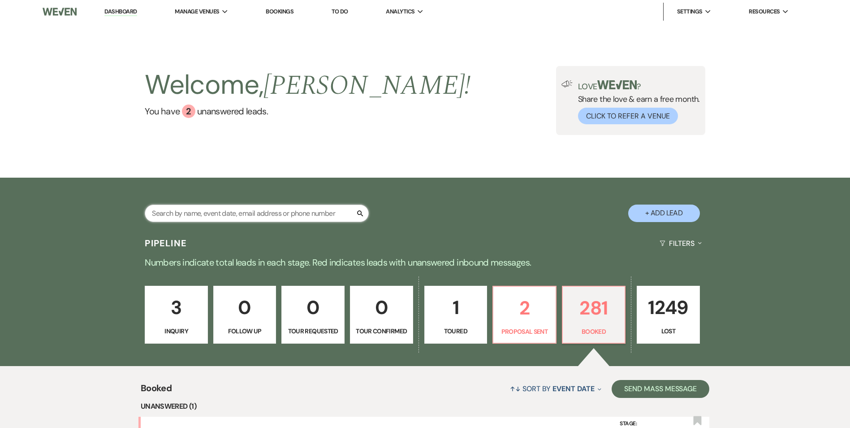
click at [261, 219] on input "text" at bounding box center [257, 212] width 224 height 17
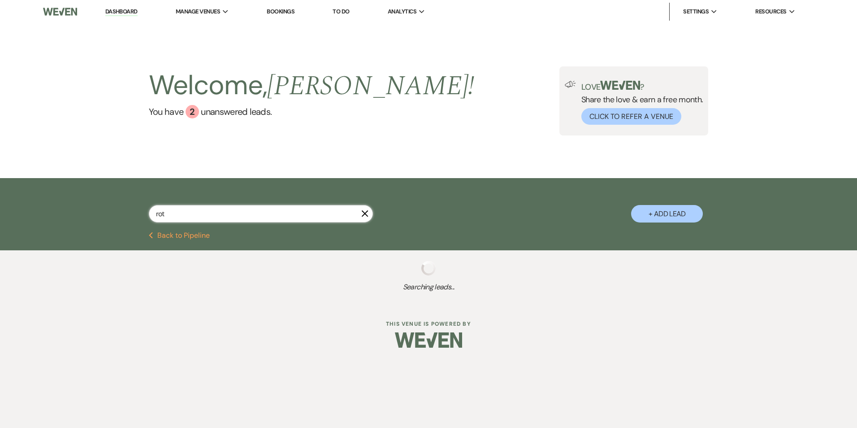
type input "rota"
select select "6"
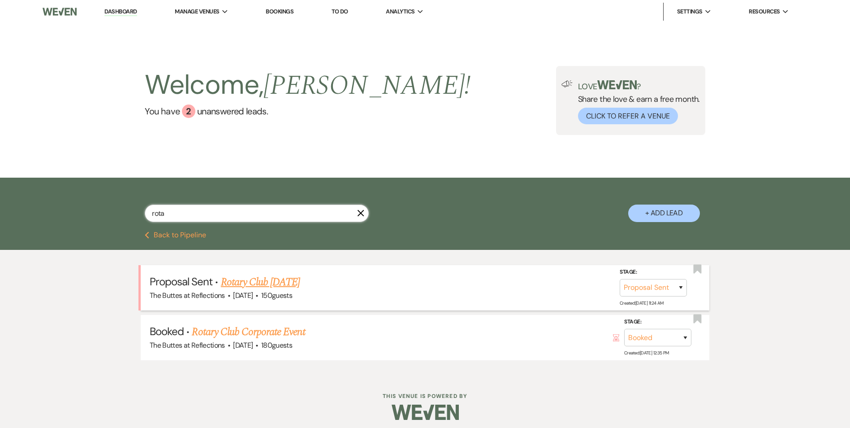
type input "rota"
click at [265, 282] on link "Rotary Club [DATE]" at bounding box center [260, 282] width 79 height 16
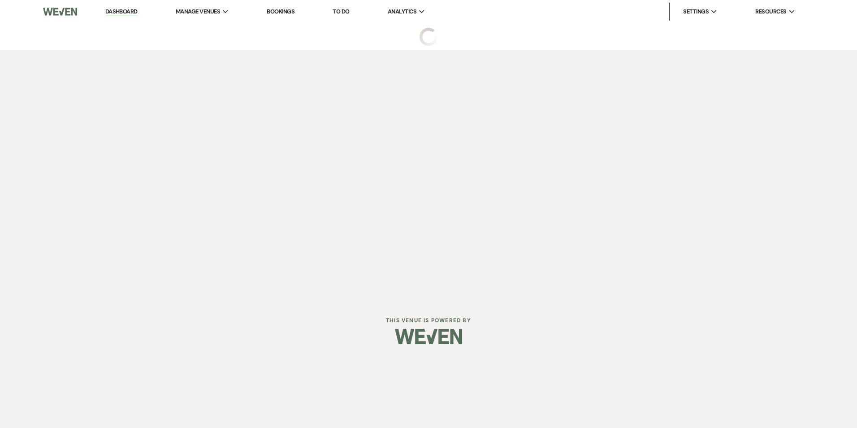
select select "6"
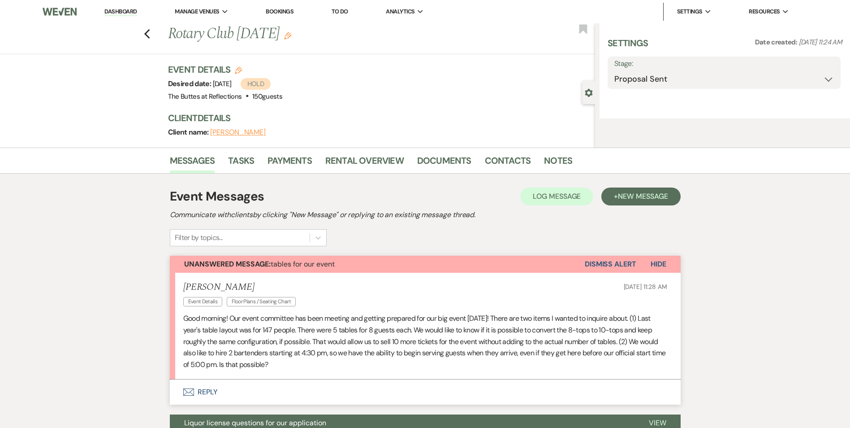
select select "20"
select select "7"
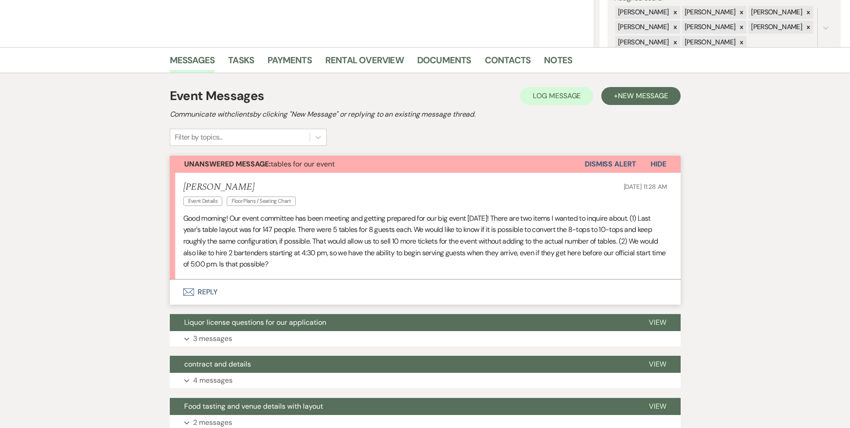
scroll to position [179, 0]
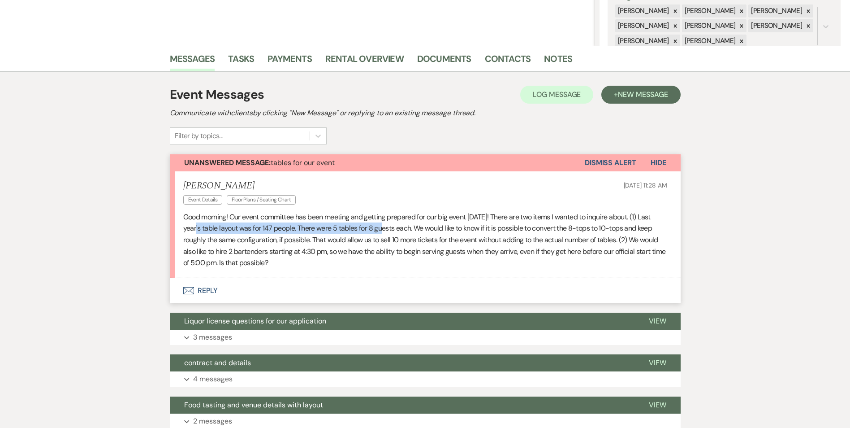
drag, startPoint x: 192, startPoint y: 230, endPoint x: 380, endPoint y: 228, distance: 187.4
click at [380, 228] on p "Good morning! Our event committee has been meeting and getting prepared for our…" at bounding box center [425, 239] width 484 height 57
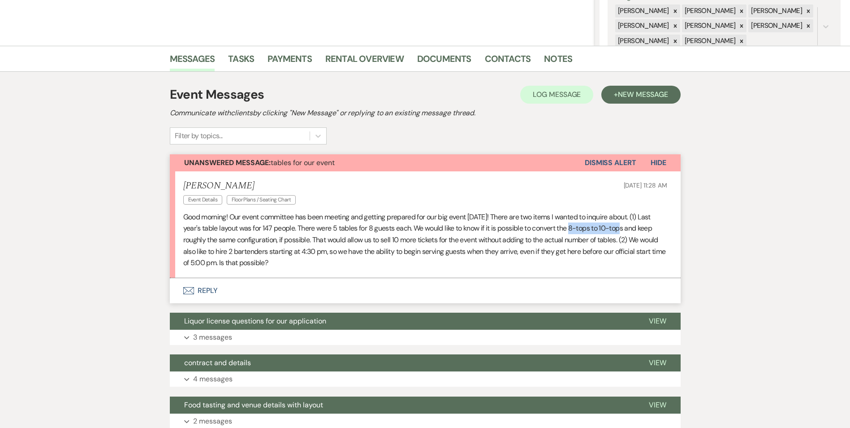
drag, startPoint x: 571, startPoint y: 228, endPoint x: 622, endPoint y: 231, distance: 50.8
click at [622, 231] on p "Good morning! Our event committee has been meeting and getting prepared for our…" at bounding box center [425, 239] width 484 height 57
click at [211, 292] on button "Envelope Reply" at bounding box center [425, 290] width 511 height 25
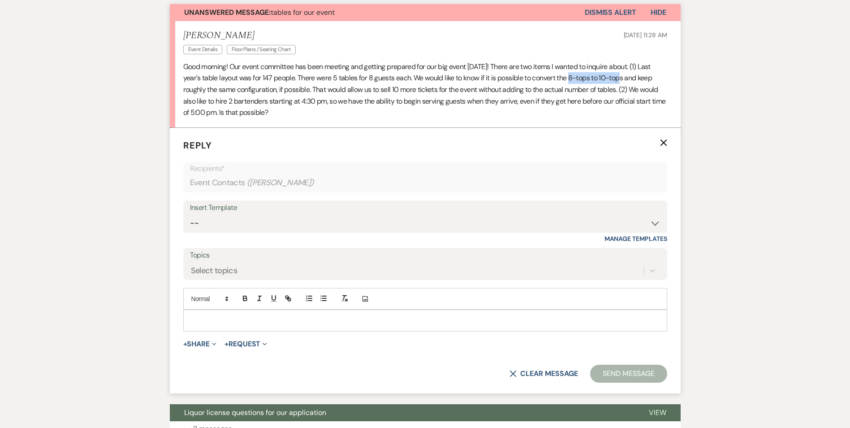
scroll to position [308, 0]
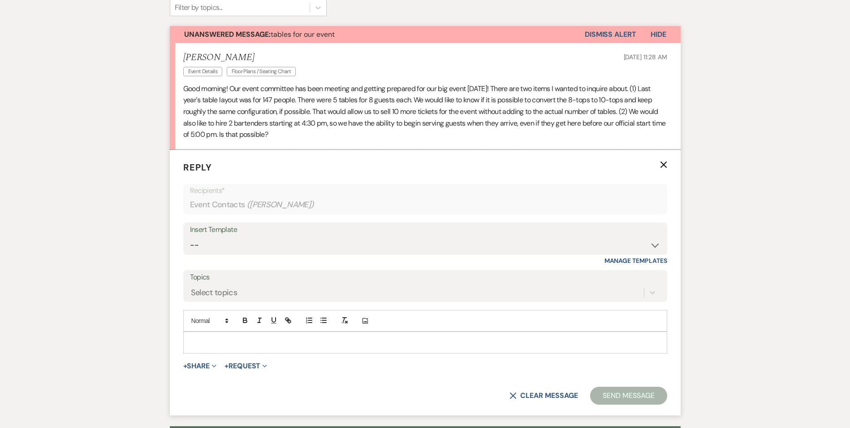
click at [209, 340] on p at bounding box center [426, 342] width 470 height 10
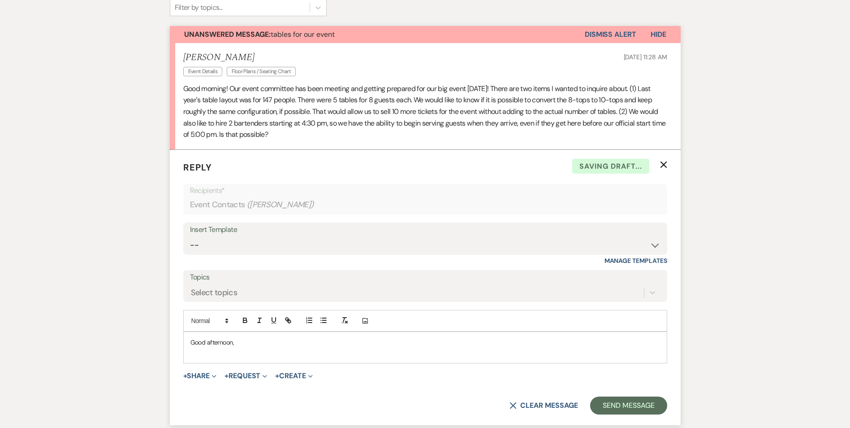
click at [208, 354] on p at bounding box center [426, 352] width 470 height 10
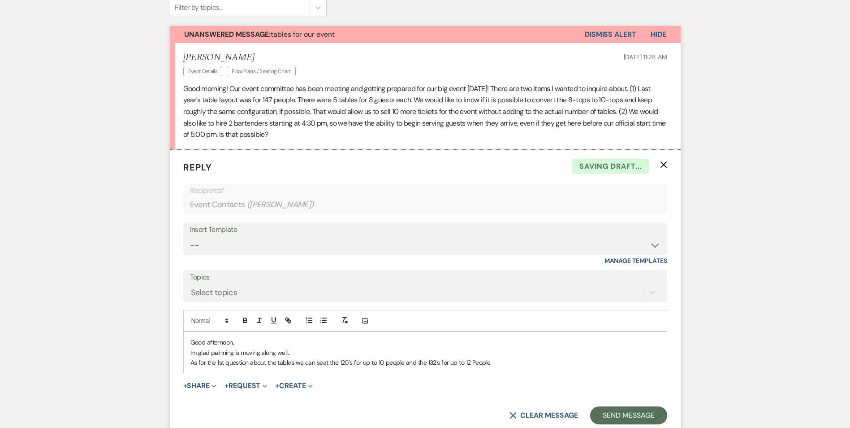
click at [474, 362] on p "As for the 1st question about the tables we can seat the 120's for up to 10 peo…" at bounding box center [426, 362] width 470 height 10
click at [490, 364] on p "As for the 1st question about the tables we can seat the 120's for up to 10 peo…" at bounding box center [426, 362] width 470 height 10
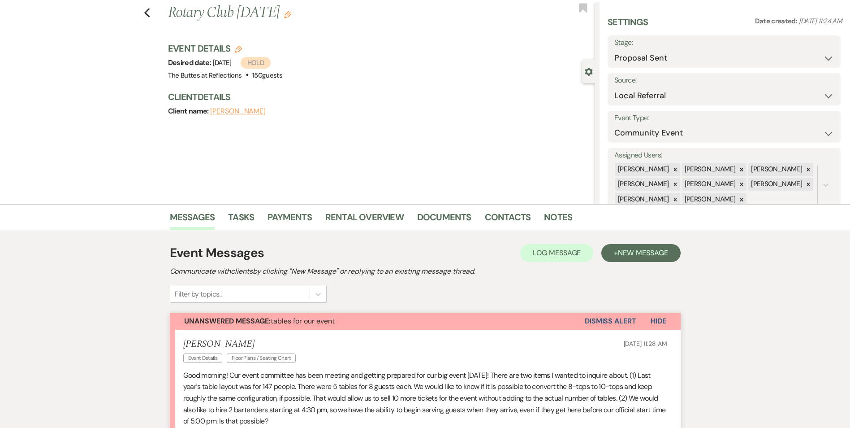
scroll to position [0, 0]
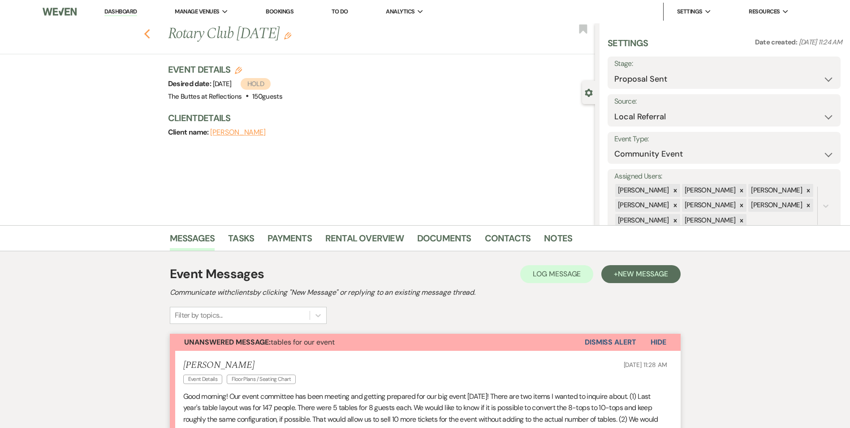
click at [151, 35] on icon "Previous" at bounding box center [147, 34] width 7 height 11
select select "6"
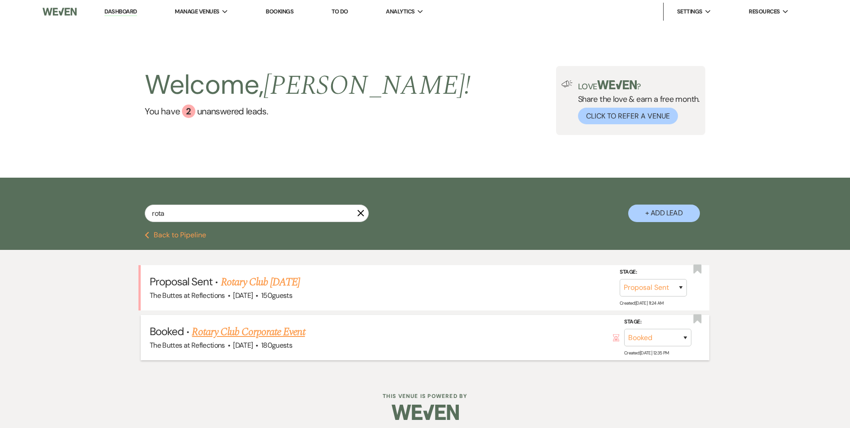
click at [239, 335] on link "Rotary Club Corporate Event" at bounding box center [248, 332] width 113 height 16
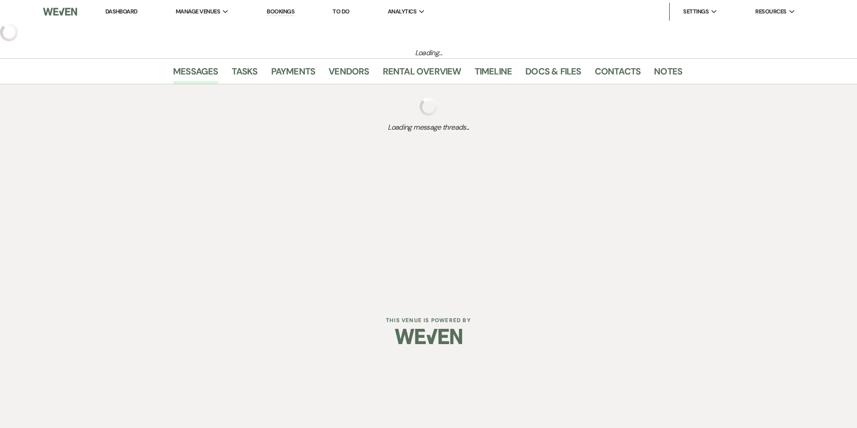
select select "12"
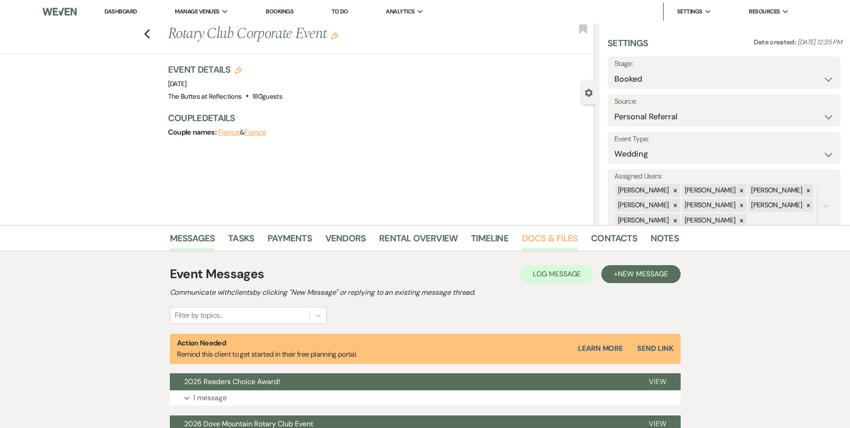
click at [542, 238] on link "Docs & Files" at bounding box center [550, 241] width 56 height 20
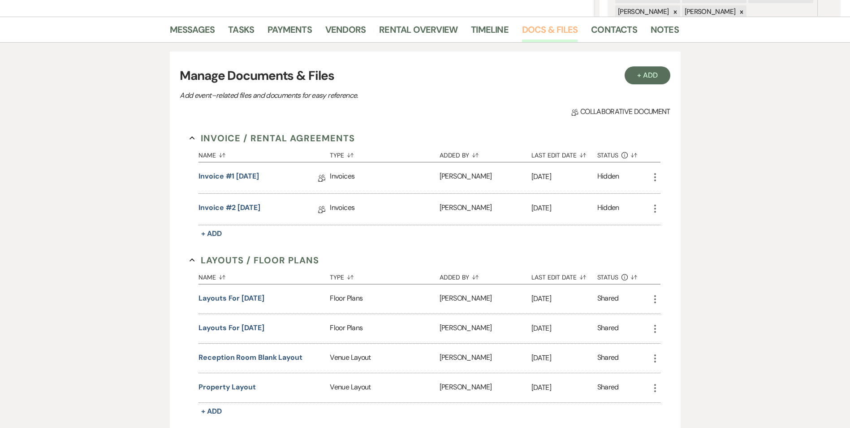
scroll to position [224, 0]
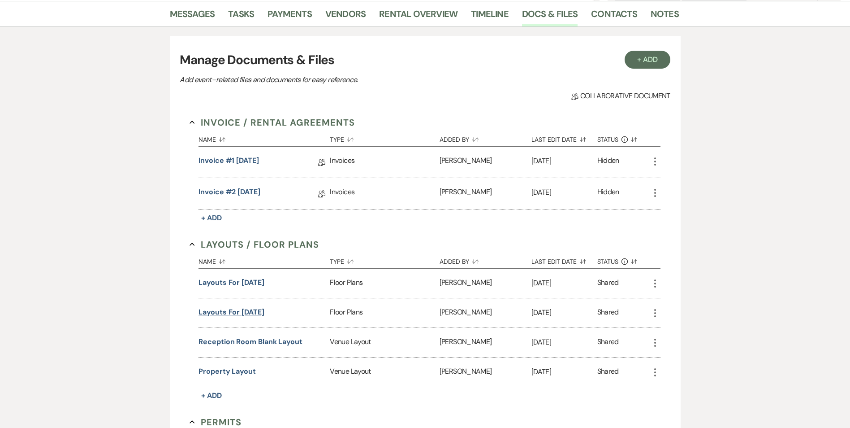
click at [247, 314] on button "Layouts for [DATE]" at bounding box center [232, 312] width 66 height 11
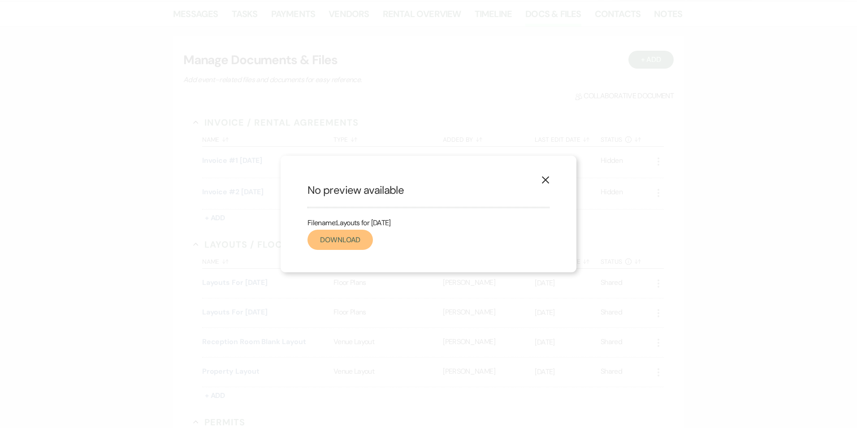
click at [348, 239] on link "Download" at bounding box center [340, 240] width 65 height 20
click at [548, 182] on use "button" at bounding box center [545, 179] width 7 height 7
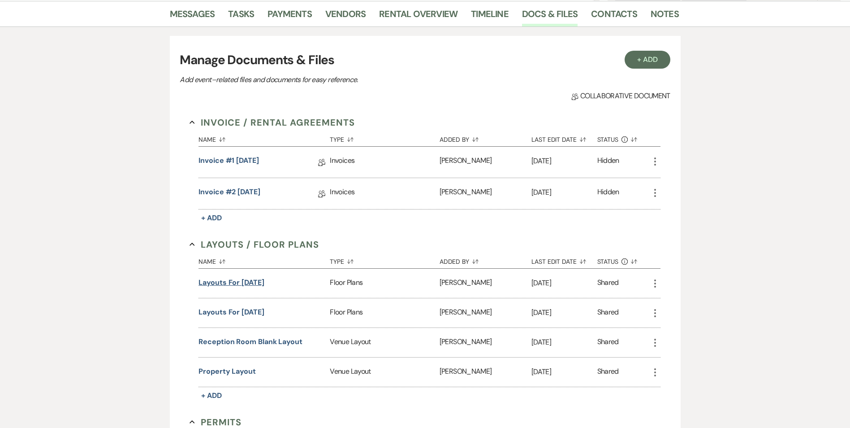
click at [247, 281] on button "Layouts for [DATE]" at bounding box center [232, 282] width 66 height 11
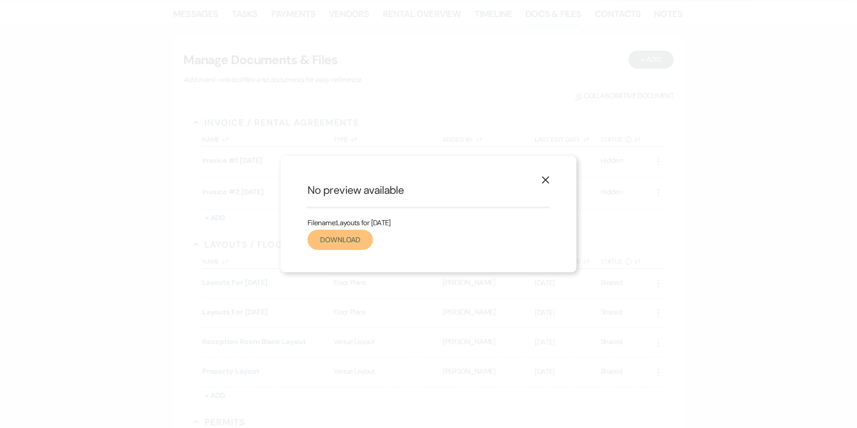
click at [347, 244] on link "Download" at bounding box center [340, 240] width 65 height 20
click at [553, 177] on div "X No preview available Filename: Layouts for [DATE] Download" at bounding box center [429, 214] width 296 height 117
click at [547, 180] on icon "X" at bounding box center [546, 180] width 8 height 8
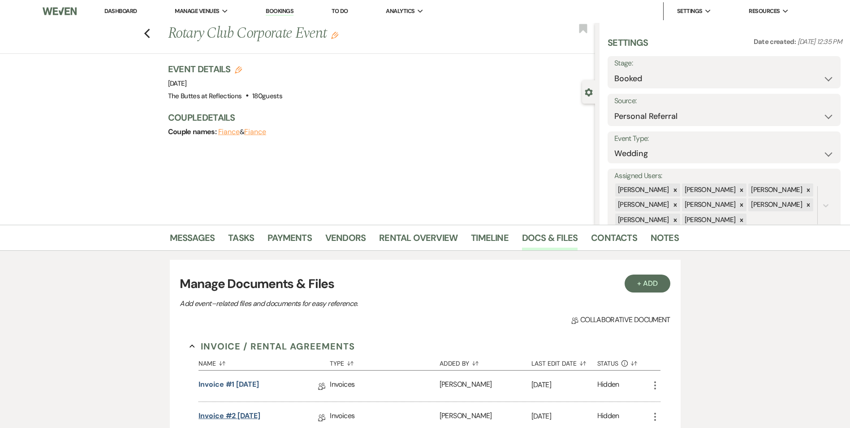
scroll to position [0, 0]
click at [203, 234] on link "Messages" at bounding box center [192, 241] width 45 height 20
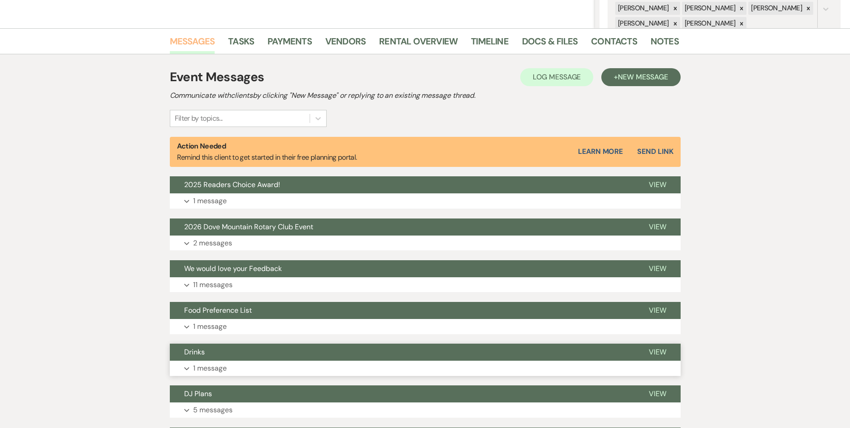
scroll to position [224, 0]
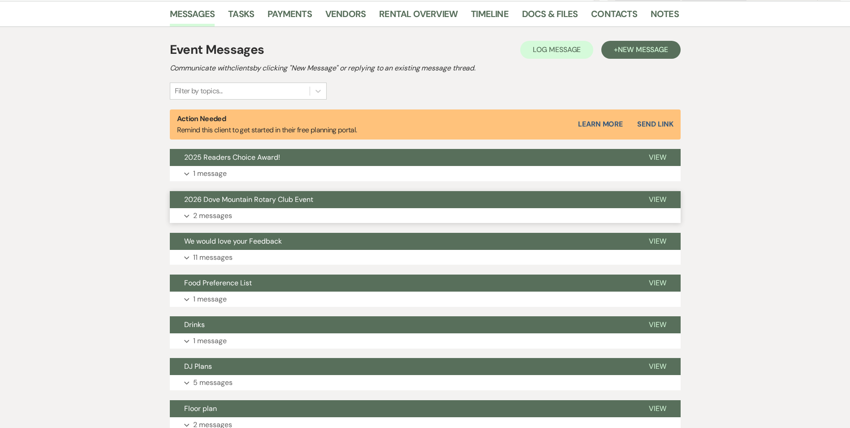
click at [285, 199] on span "2026 Dove Mountain Rotary Club Event" at bounding box center [248, 199] width 129 height 9
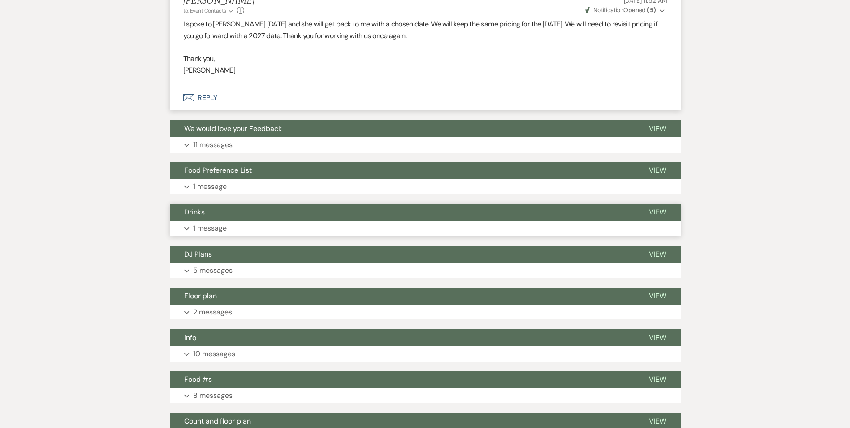
scroll to position [628, 0]
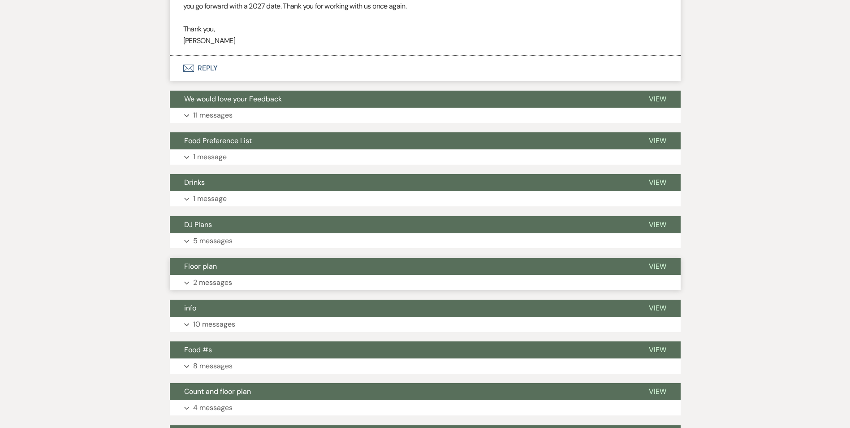
click at [324, 277] on button "Expand 2 messages" at bounding box center [425, 282] width 511 height 15
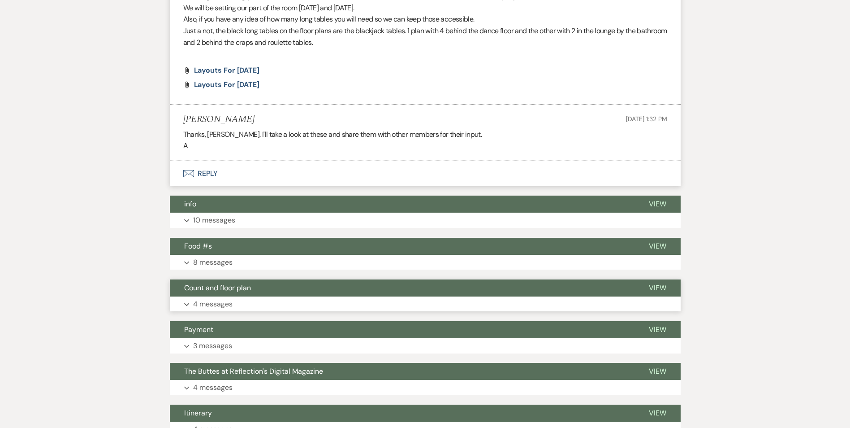
scroll to position [1031, 0]
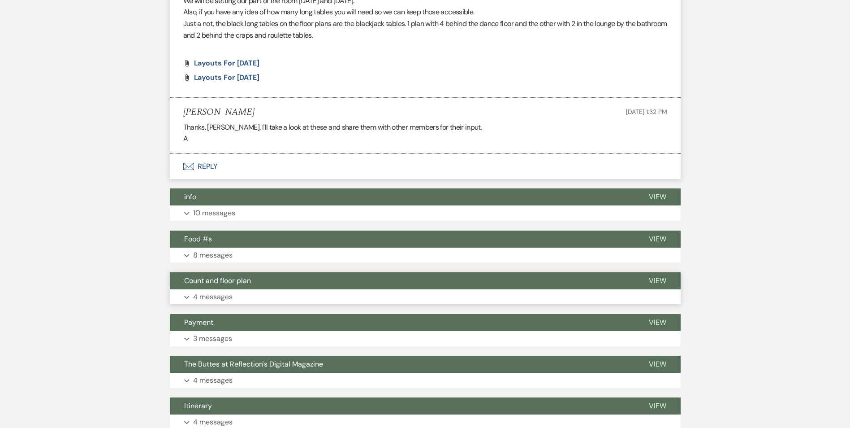
click at [286, 287] on button "Count and floor plan" at bounding box center [402, 280] width 465 height 17
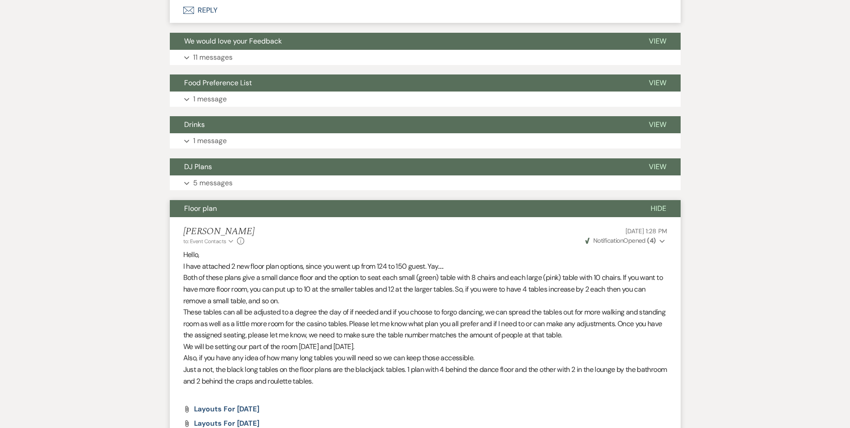
scroll to position [673, 0]
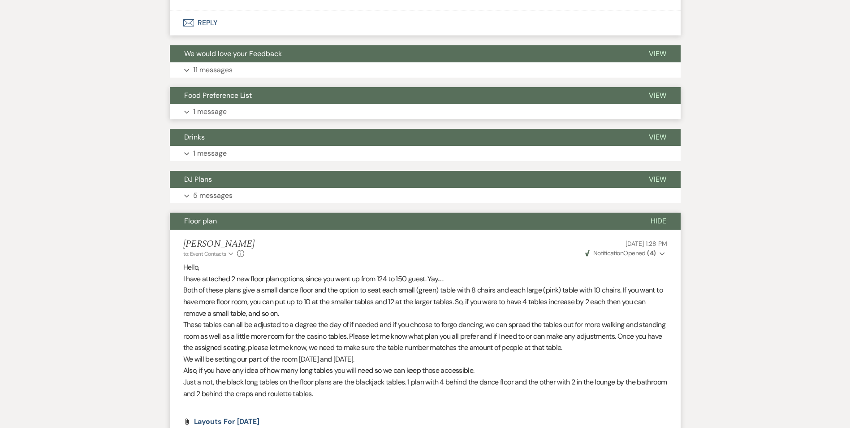
click at [620, 99] on button "Food Preference List" at bounding box center [402, 95] width 465 height 17
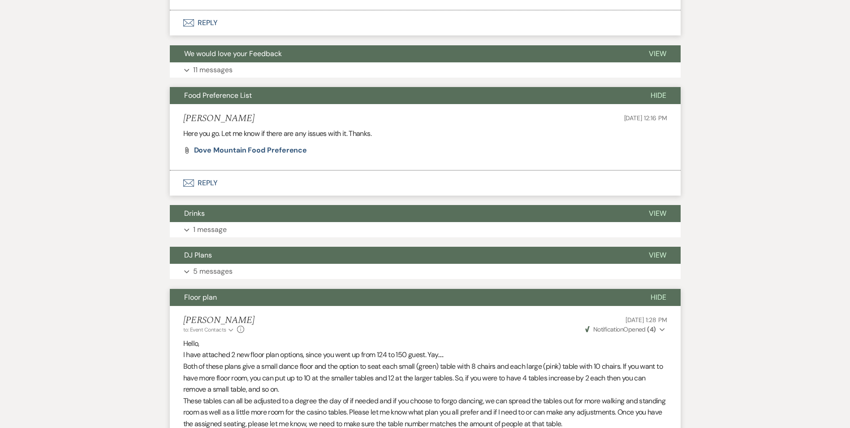
scroll to position [583, 0]
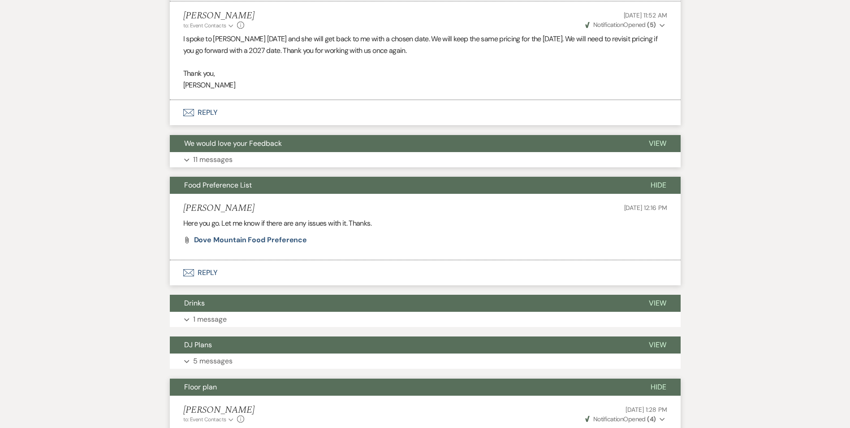
click at [562, 146] on button "We would love your Feedback" at bounding box center [402, 143] width 465 height 17
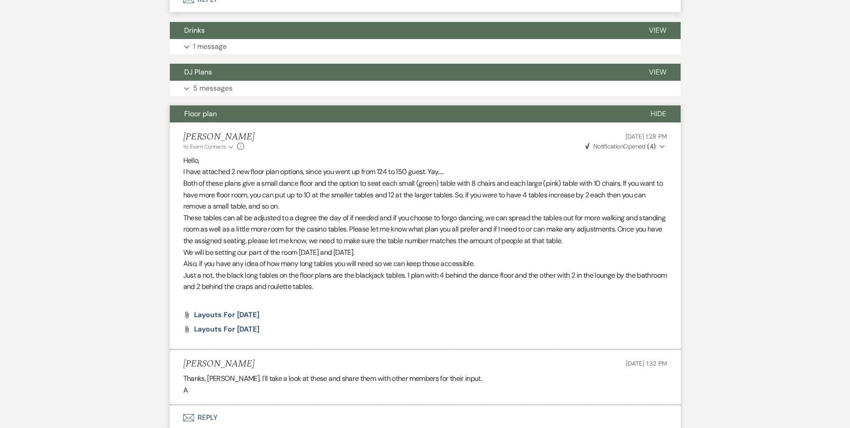
scroll to position [3228, 0]
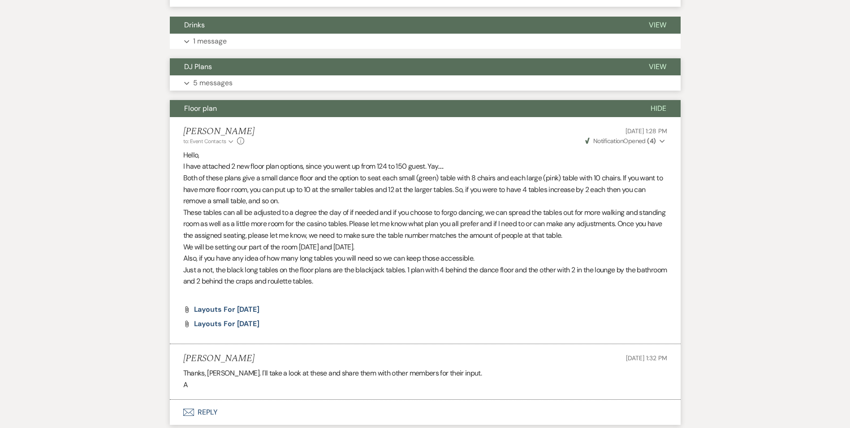
click at [510, 72] on button "DJ Plans" at bounding box center [402, 66] width 465 height 17
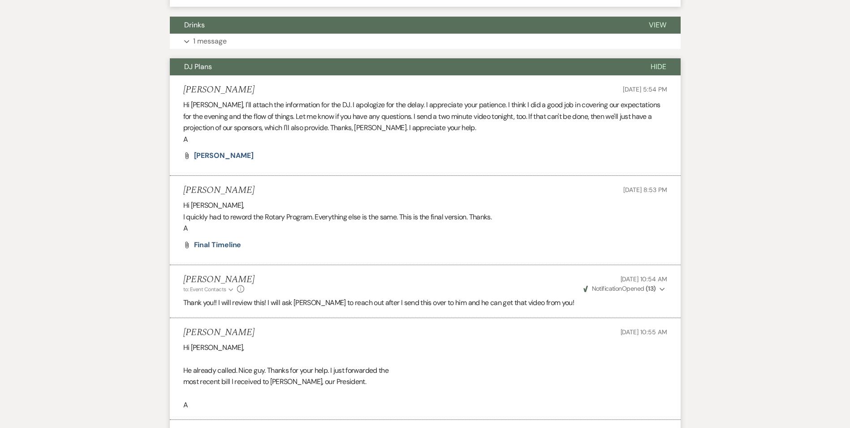
click at [660, 65] on span "Hide" at bounding box center [659, 66] width 16 height 9
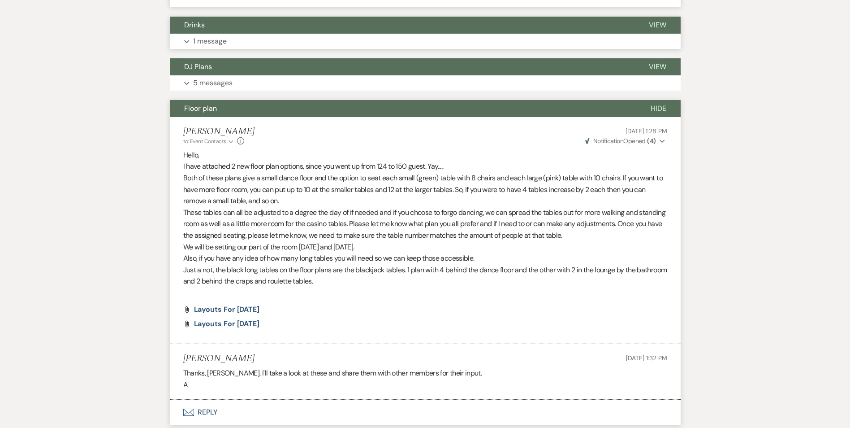
click at [568, 30] on button "Drinks" at bounding box center [402, 25] width 465 height 17
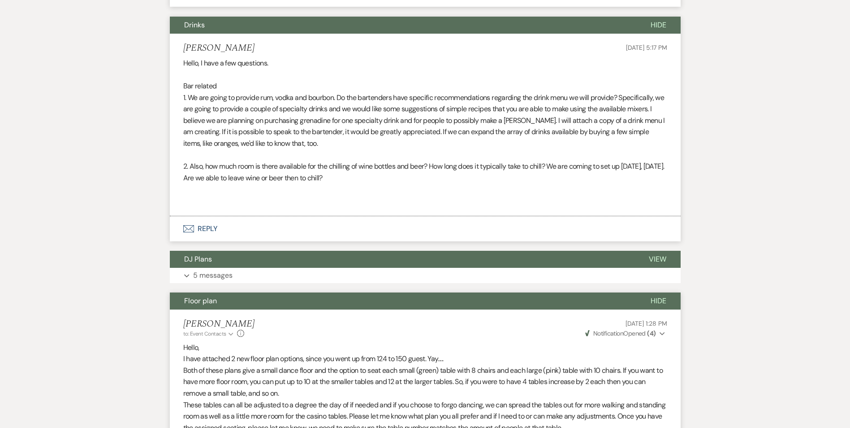
click at [656, 27] on span "Hide" at bounding box center [659, 24] width 16 height 9
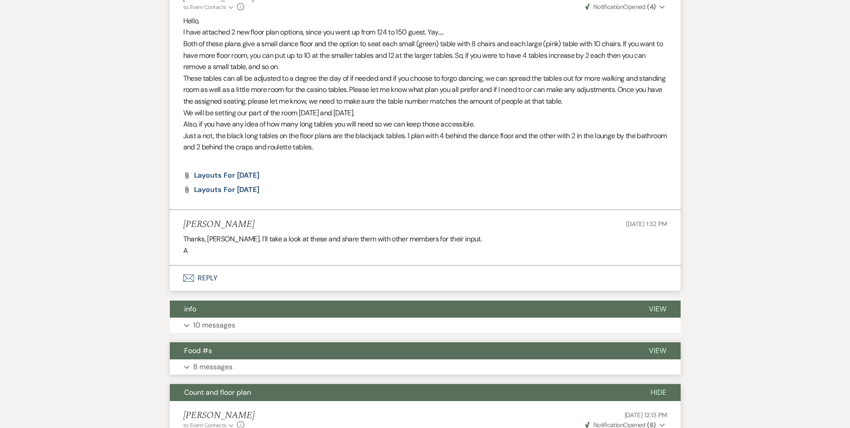
scroll to position [3363, 0]
click at [304, 329] on button "Expand 10 messages" at bounding box center [425, 324] width 511 height 15
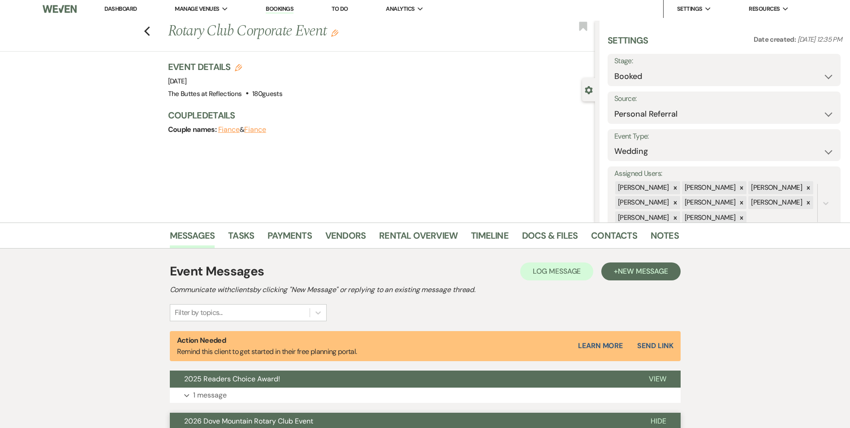
scroll to position [0, 0]
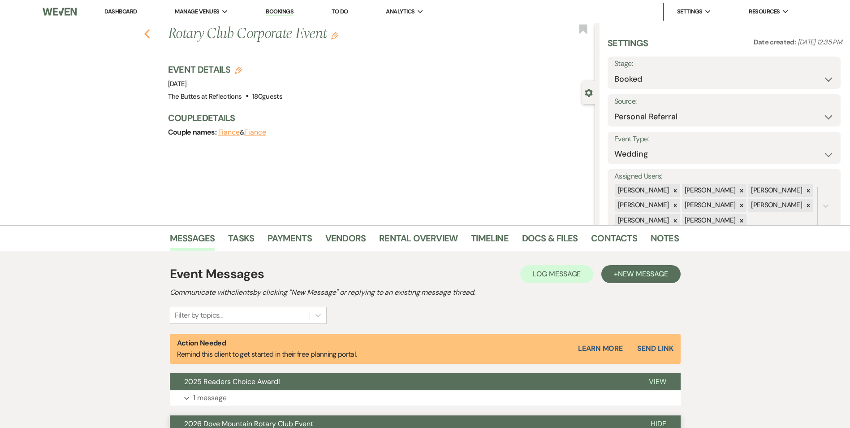
click at [150, 35] on use "button" at bounding box center [147, 34] width 6 height 10
select select "6"
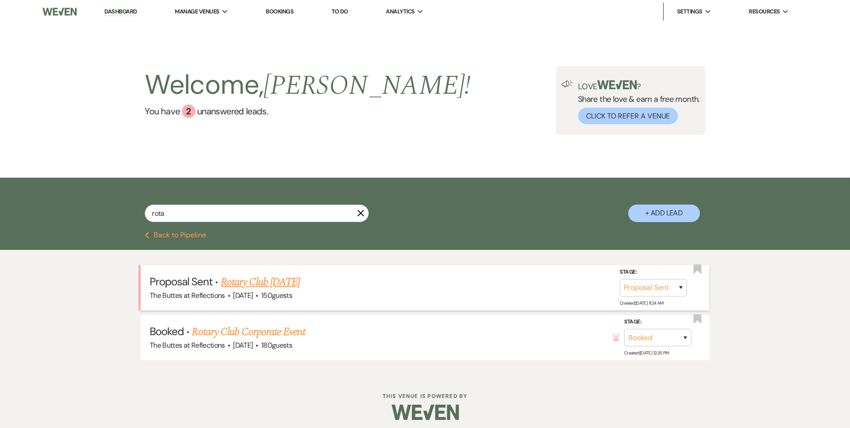
click at [280, 282] on link "Rotary Club [DATE]" at bounding box center [260, 282] width 79 height 16
select select "6"
select select "20"
select select "7"
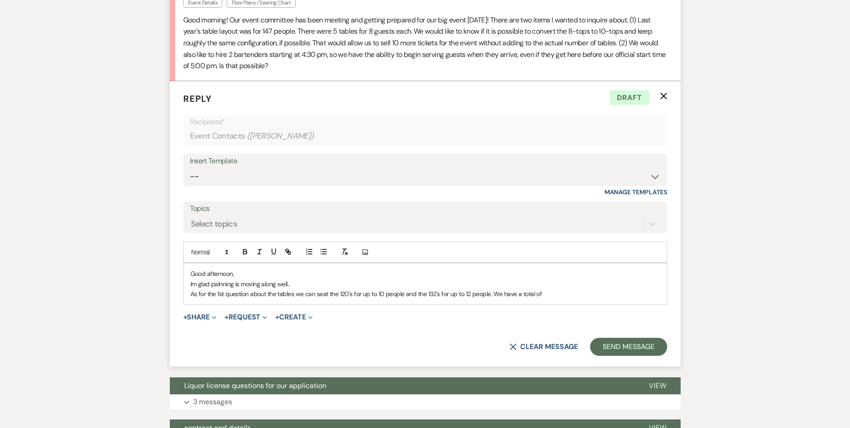
scroll to position [386, 0]
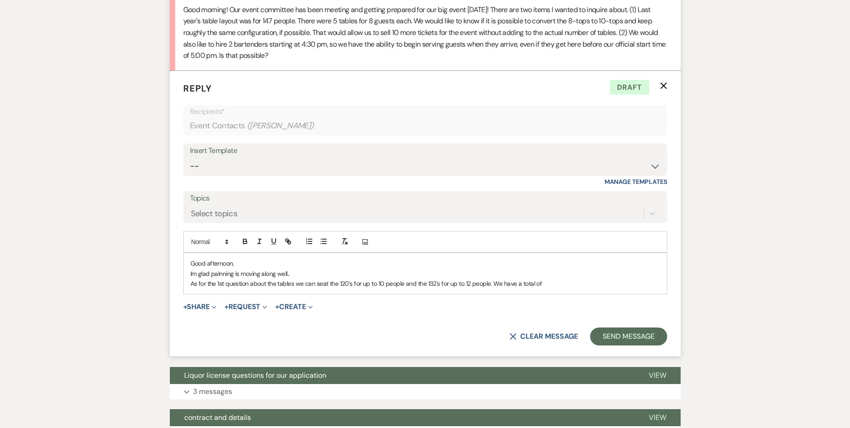
click at [574, 276] on p "Im glad palnning is moving along well.." at bounding box center [426, 274] width 470 height 10
click at [552, 284] on p "As for the 1st question about the tables we can seat the 120's for up to 10 peo…" at bounding box center [426, 283] width 470 height 10
click at [520, 284] on p "As for the 1st question about the tables we can seat the 120's for up to 10 peo…" at bounding box center [426, 283] width 470 height 10
drag, startPoint x: 532, startPoint y: 284, endPoint x: 504, endPoint y: 284, distance: 28.2
click at [504, 284] on p "As for the 1st question about the tables we can seat the 120's for up to 10 peo…" at bounding box center [426, 283] width 470 height 10
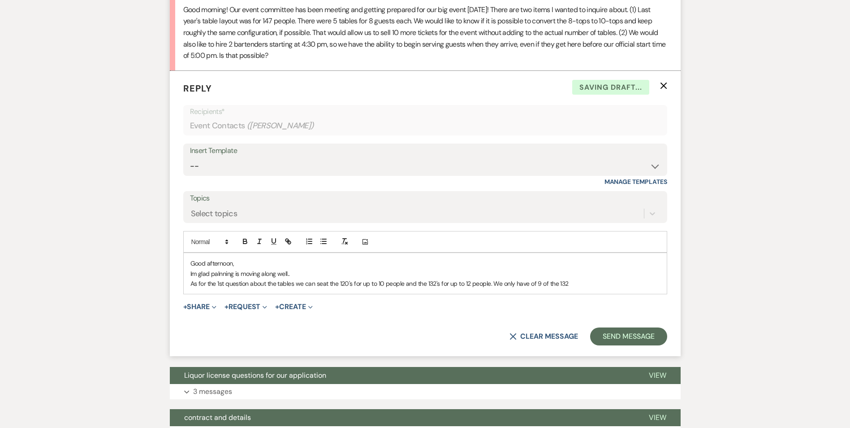
click at [568, 283] on p "As for the 1st question about the tables we can seat the 120's for up to 10 peo…" at bounding box center [426, 283] width 470 height 10
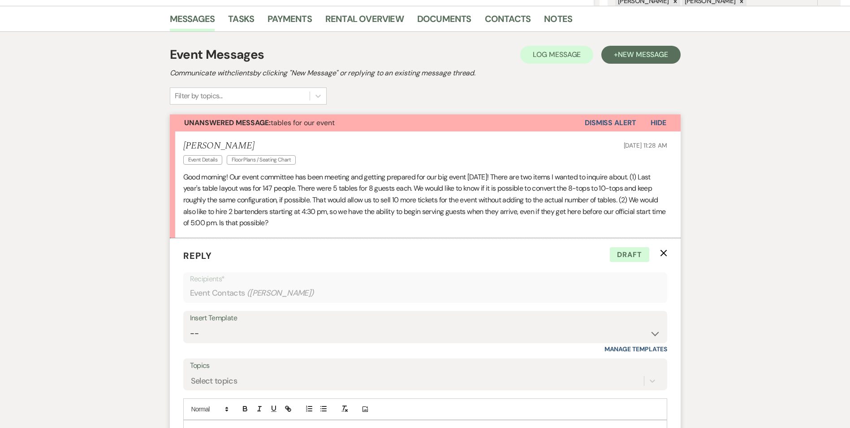
scroll to position [28, 0]
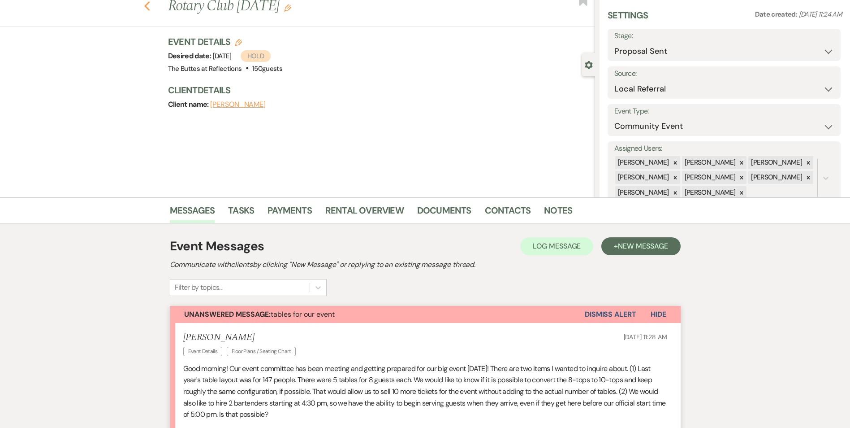
click at [150, 7] on use "button" at bounding box center [147, 6] width 6 height 10
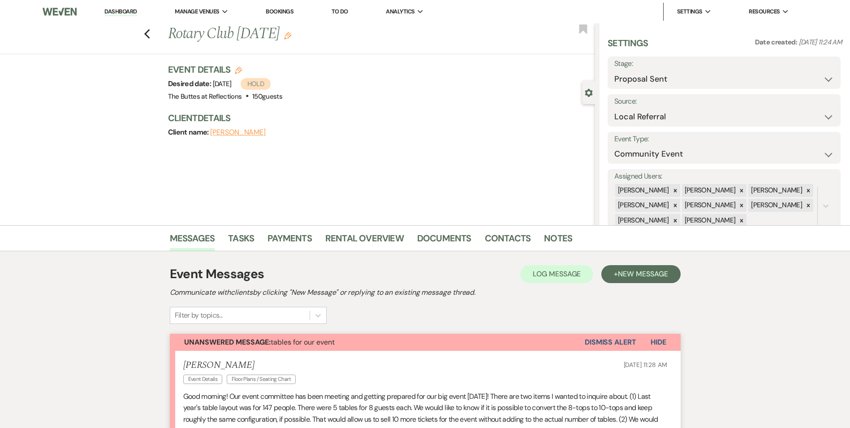
select select "6"
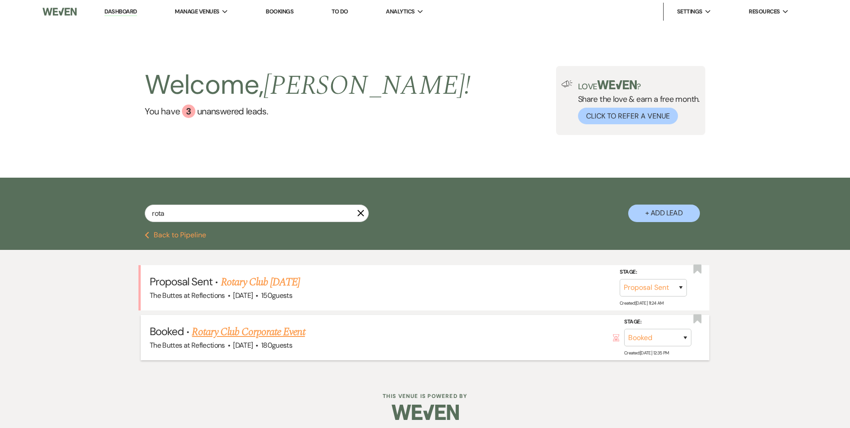
click at [282, 332] on link "Rotary Club Corporate Event" at bounding box center [248, 332] width 113 height 16
select select "12"
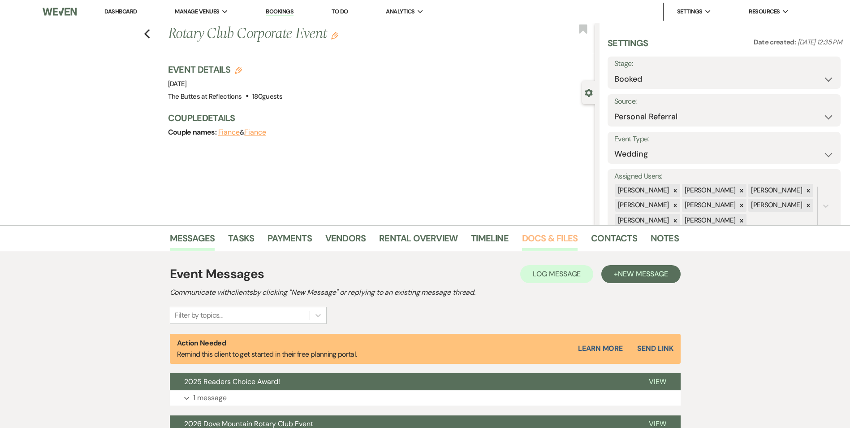
click at [537, 239] on link "Docs & Files" at bounding box center [550, 241] width 56 height 20
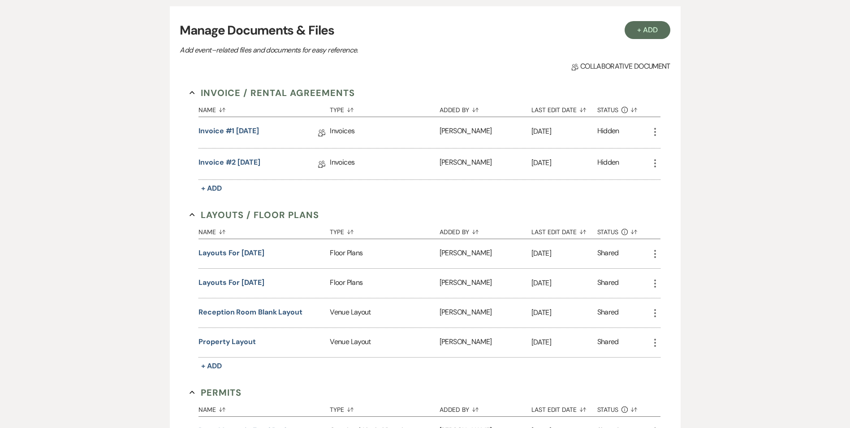
scroll to position [269, 0]
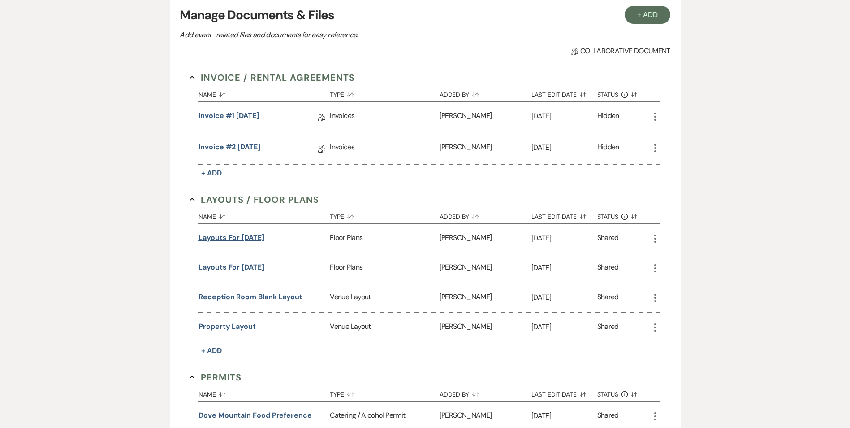
click at [254, 234] on button "Layouts for [DATE]" at bounding box center [232, 237] width 66 height 11
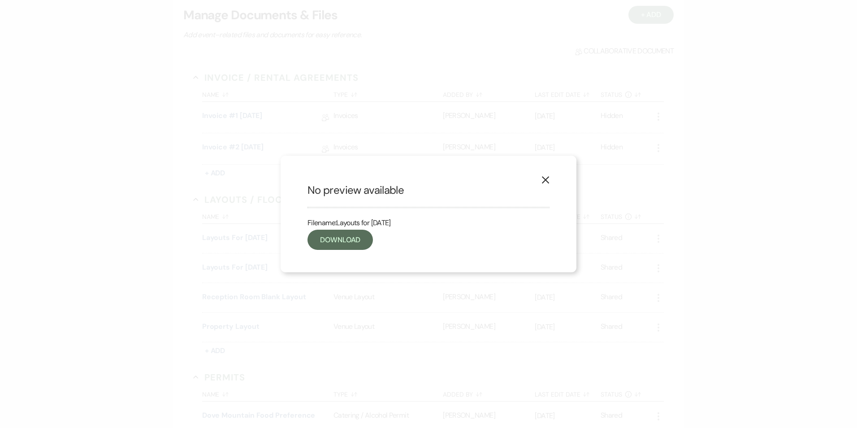
click at [547, 179] on use "button" at bounding box center [545, 179] width 7 height 7
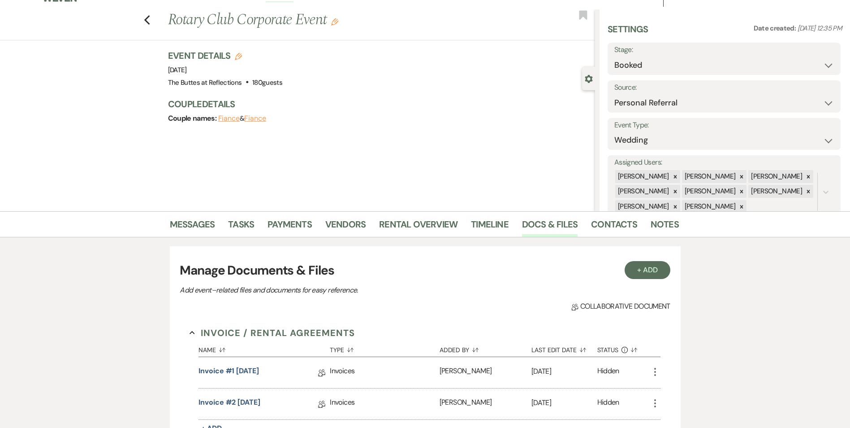
scroll to position [0, 0]
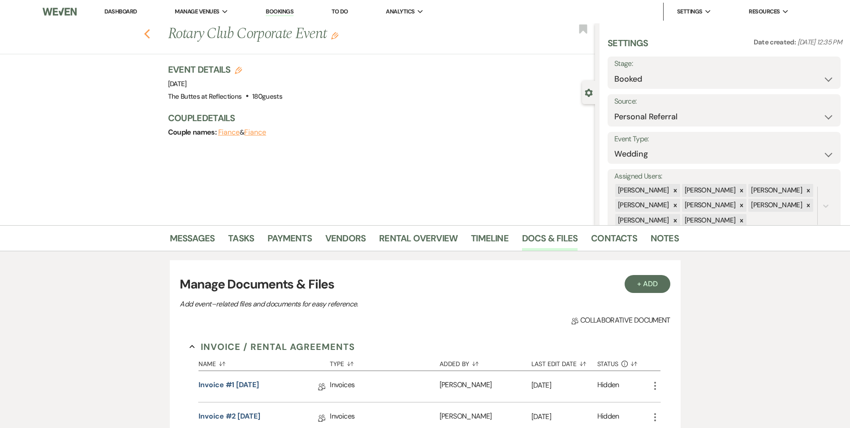
click at [150, 38] on icon "Previous" at bounding box center [147, 34] width 7 height 11
select select "6"
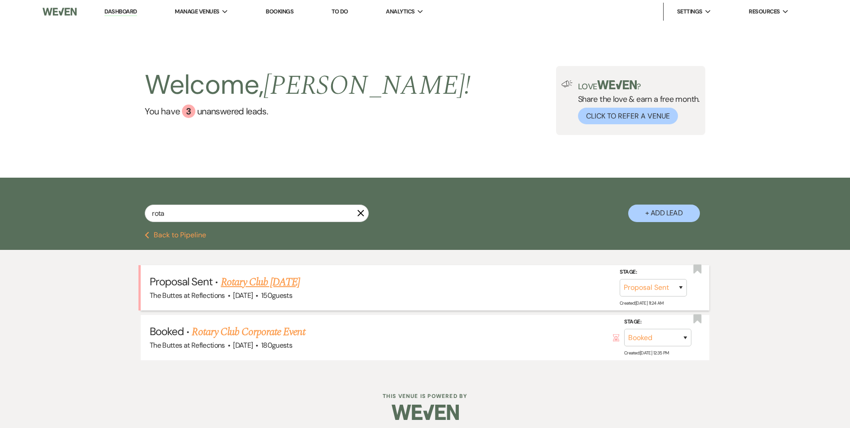
click at [289, 279] on link "Rotary Club [DATE]" at bounding box center [260, 282] width 79 height 16
select select "6"
select select "20"
select select "7"
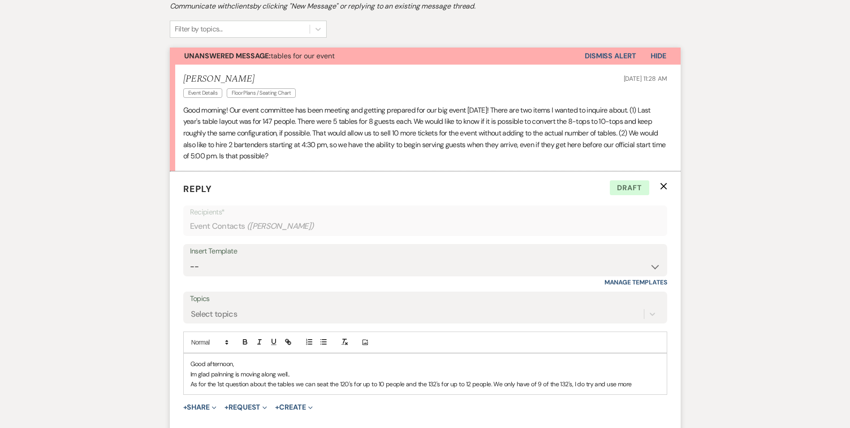
scroll to position [386, 0]
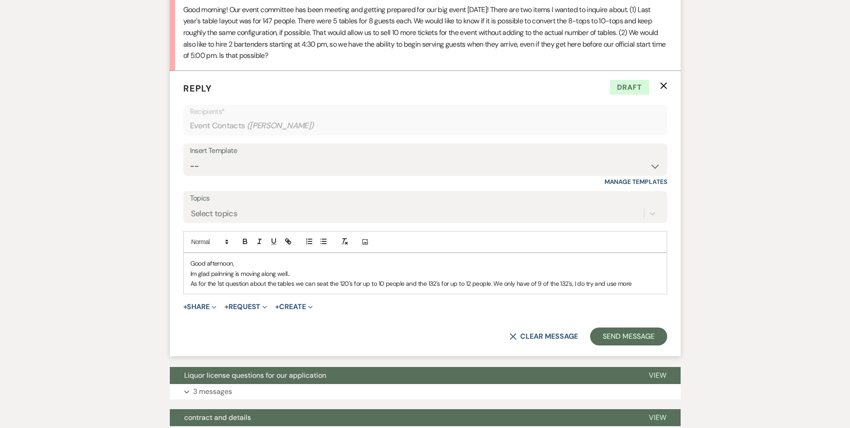
click at [644, 285] on p "As for the 1st question about the tables we can seat the 120's for up to 10 peo…" at bounding box center [426, 283] width 470 height 10
drag, startPoint x: 644, startPoint y: 284, endPoint x: 494, endPoint y: 290, distance: 150.7
click at [494, 290] on div "Good afternoon, Im glad palnning is moving along well.. As for the 1st question…" at bounding box center [425, 273] width 483 height 41
click at [644, 280] on p "As for the 1st question about the tables we can seat the 120's for up to 10 peo…" at bounding box center [426, 283] width 470 height 10
click at [624, 285] on p "As for the 1st question about the tables we can seat the 120's for up to 10 peo…" at bounding box center [426, 283] width 470 height 10
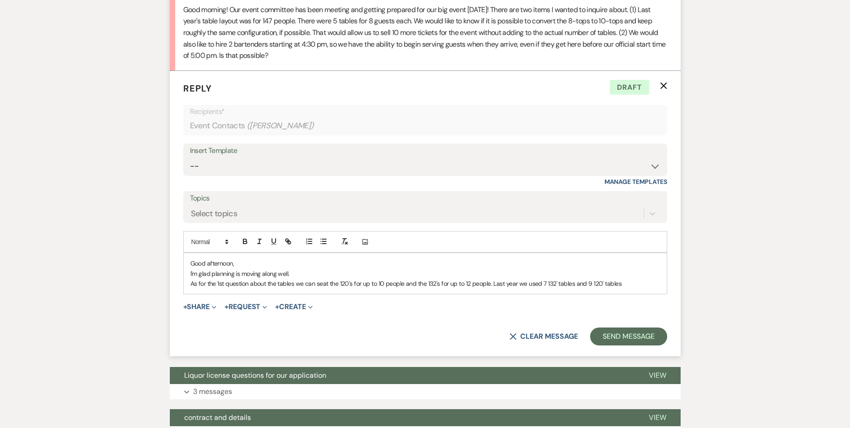
click at [557, 283] on p "As for the 1st question about the tables we can seat the 120's for up to 10 peo…" at bounding box center [426, 283] width 470 height 10
click at [575, 284] on p "As for the 1st question about the tables we can seat the 120's for up to 10 peo…" at bounding box center [426, 283] width 470 height 10
click at [650, 283] on p "As for the 1st question about the tables we can seat the 120's for up to 10 peo…" at bounding box center [426, 283] width 470 height 10
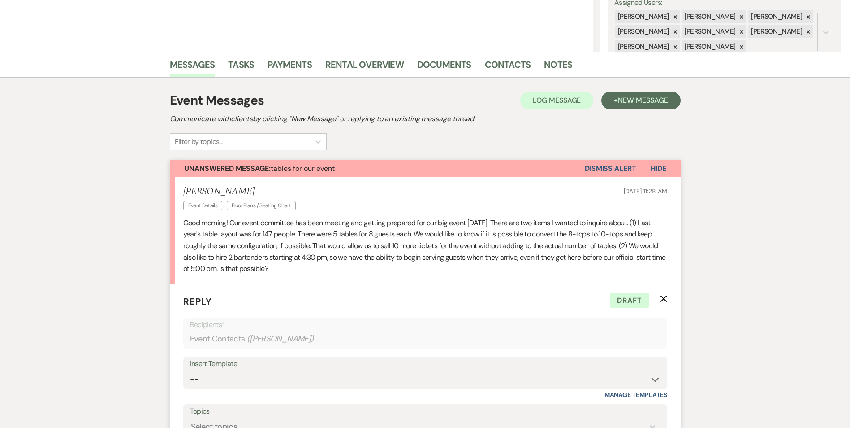
scroll to position [314, 0]
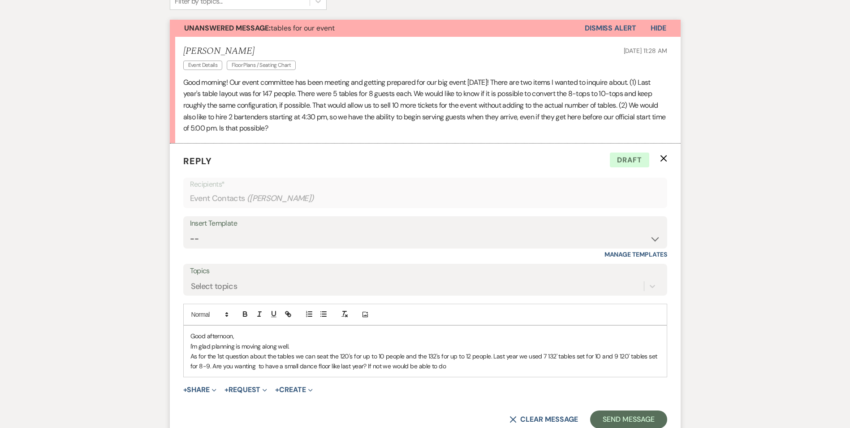
click at [460, 416] on form "Reply X Draft Recipients* Event Contacts ( [PERSON_NAME] ) Insert Template -- W…" at bounding box center [425, 290] width 511 height 295
drag, startPoint x: 451, startPoint y: 367, endPoint x: 436, endPoint y: 369, distance: 15.3
click at [436, 369] on p "As for the 1st question about the tables we can seat the 120's for up to 10 peo…" at bounding box center [426, 361] width 470 height 20
click at [389, 366] on p "As for the 1st question about the tables we can seat the 120's for up to 10 peo…" at bounding box center [426, 361] width 470 height 20
click at [380, 367] on p "As for the 1st question about the tables we can seat the 120's for up to 10 peo…" at bounding box center [426, 361] width 470 height 20
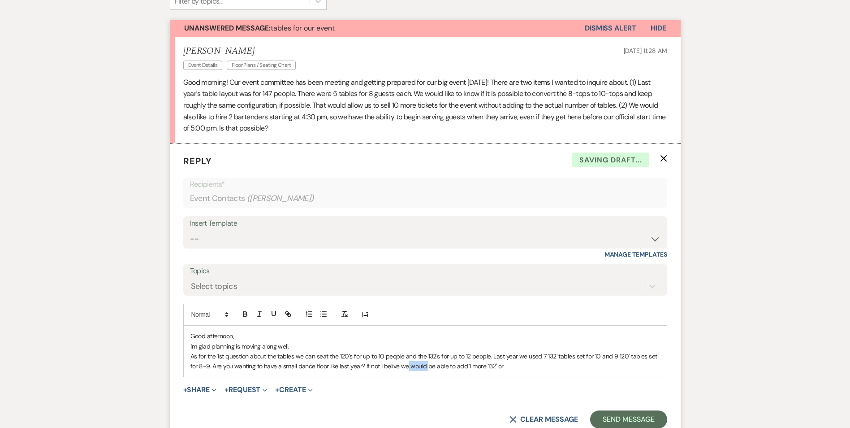
drag, startPoint x: 407, startPoint y: 366, endPoint x: 426, endPoint y: 366, distance: 19.3
click at [426, 366] on p "As for the 1st question about the tables we can seat the 120's for up to 10 peo…" at bounding box center [426, 361] width 470 height 20
click at [510, 368] on p "As for the 1st question about the tables we can seat the 120's for up to 10 peo…" at bounding box center [426, 361] width 470 height 20
click at [554, 367] on p "As for the 1st question about the tables we can seat the 120's for up to 10 peo…" at bounding box center [426, 361] width 470 height 20
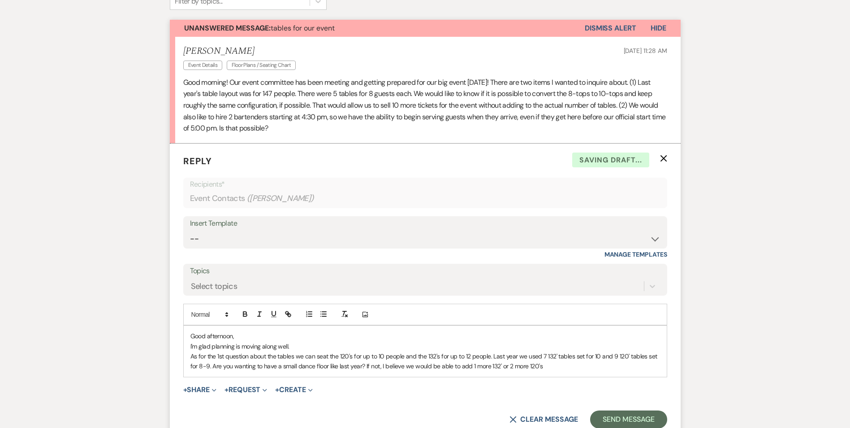
click at [500, 367] on p "As for the 1st question about the tables we can seat the 120's for up to 10 peo…" at bounding box center [426, 361] width 470 height 20
click at [566, 368] on p "As for the 1st question about the tables we can seat the 120's for up to 10 peo…" at bounding box center [426, 361] width 470 height 20
click at [544, 362] on p "As for the 1st question about the tables we can seat the 120's for up to 10 peo…" at bounding box center [426, 361] width 470 height 20
click at [554, 356] on p "As for the 1st question about the tables we can seat the 120's for up to 10 peo…" at bounding box center [426, 361] width 470 height 20
click at [436, 357] on p "As for the 1st question about the tables we can seat the 120's for up to 10 peo…" at bounding box center [426, 361] width 470 height 20
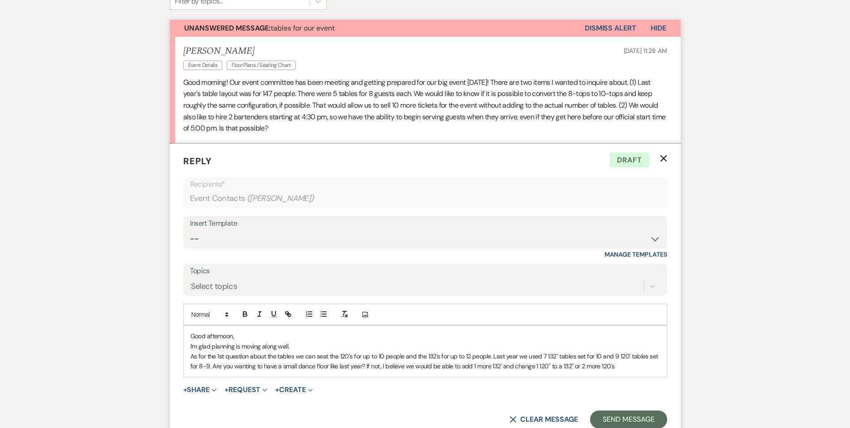
click at [492, 358] on p "As for the 1st question about the tables we can seat the 120's for up to 10 peo…" at bounding box center [426, 361] width 470 height 20
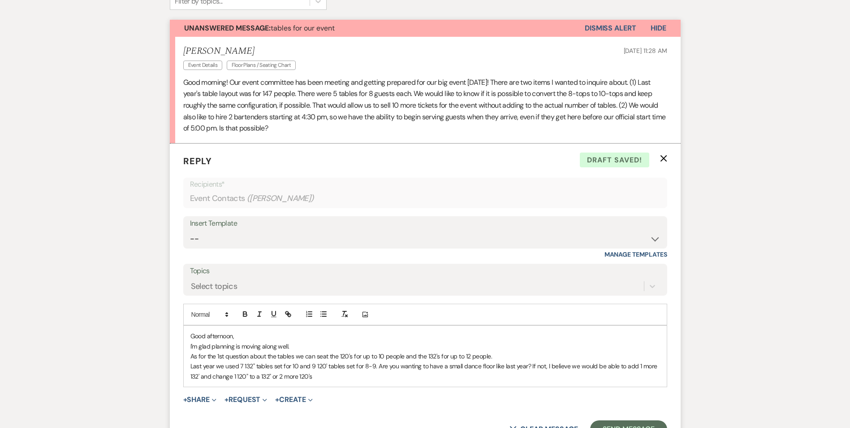
click at [376, 367] on p "Last year we used 7 132" tables set for 10 and 9 120' tables set for 8-9. Are y…" at bounding box center [426, 371] width 470 height 20
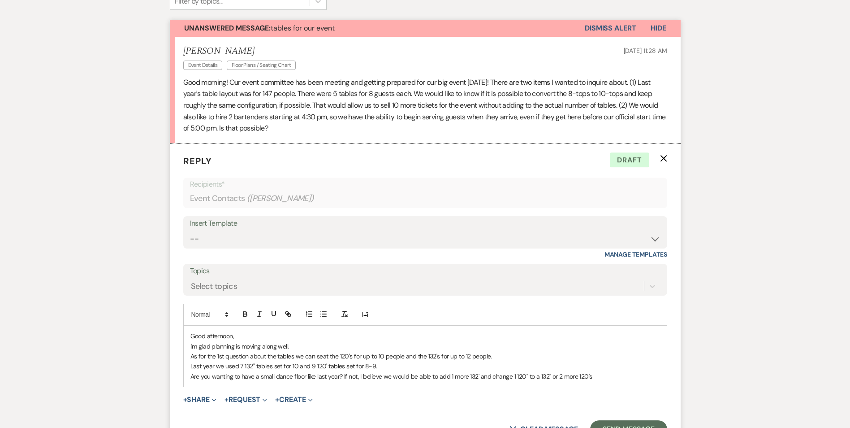
click at [513, 378] on p "Are you wanting to have a small dance floor like last year? If not, I believe w…" at bounding box center [426, 376] width 470 height 10
click at [531, 377] on p "Are you wanting to have a small dance floor like last year? If not, I believe w…" at bounding box center [426, 376] width 470 height 10
click at [529, 378] on p "Are you wanting to have a small dance floor like last year? If not, I believe w…" at bounding box center [426, 376] width 470 height 10
click at [552, 376] on p "Are you wanting to have a small dance floor like last year? If not, I believe w…" at bounding box center [426, 376] width 470 height 10
drag, startPoint x: 559, startPoint y: 376, endPoint x: 554, endPoint y: 377, distance: 5.0
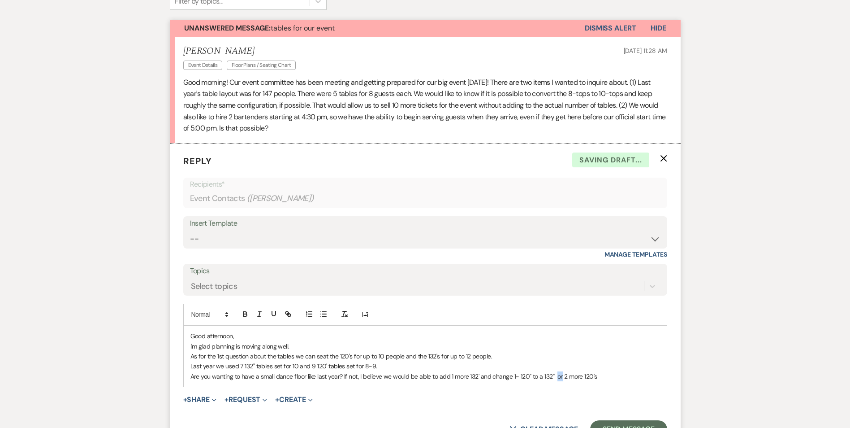
click at [554, 377] on p "Are you wanting to have a small dance floor like last year? If not, I believe w…" at bounding box center [426, 376] width 470 height 10
click at [567, 378] on p "Are you wanting to have a small dance floor like last year? If not, I believe w…" at bounding box center [426, 376] width 470 height 10
click at [621, 376] on p "Are you wanting to have a small dance floor like last year? If not, I believe w…" at bounding box center [426, 376] width 470 height 10
click at [385, 368] on p "Last year we used 7 132" tables set for 10 and 9 120' tables set for 8-9." at bounding box center [426, 366] width 470 height 10
drag, startPoint x: 472, startPoint y: 364, endPoint x: 379, endPoint y: 364, distance: 92.8
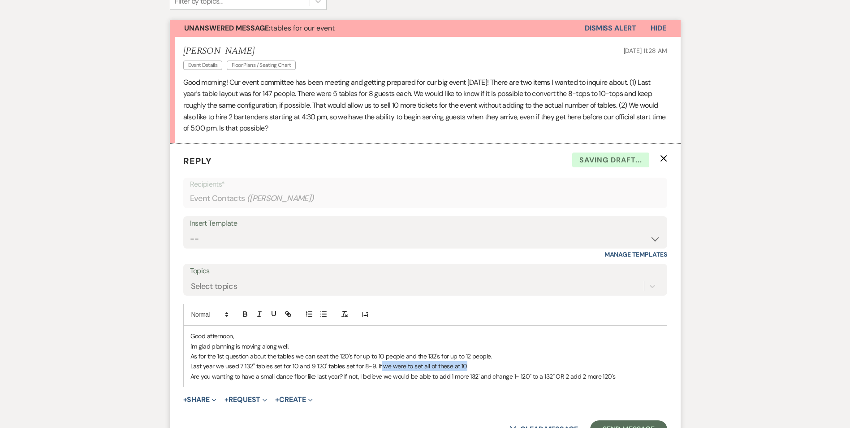
click at [379, 364] on p "Last year we used 7 132" tables set for 10 and 9 120' tables set for 8-9. If we…" at bounding box center [426, 366] width 470 height 10
drag, startPoint x: 423, startPoint y: 366, endPoint x: 376, endPoint y: 368, distance: 47.5
click at [376, 368] on p "Last year we used 7 132" tables set for 10 and 9 120' tables set for 8-9. I'm n…" at bounding box center [426, 366] width 470 height 10
click at [498, 354] on p "As for the 1st question about the tables we can seat the 120's for up to 10 peo…" at bounding box center [426, 356] width 470 height 10
drag, startPoint x: 625, startPoint y: 358, endPoint x: 492, endPoint y: 360, distance: 133.6
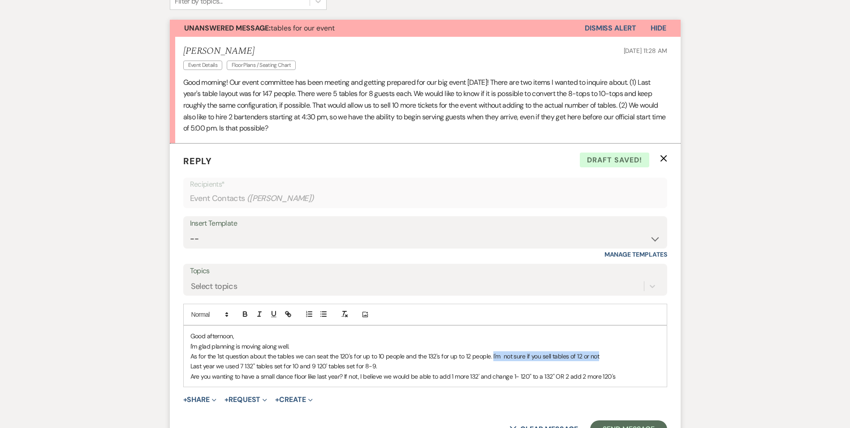
click at [492, 360] on p "As for the 1st question about the tables we can seat the 120's for up to 10 peo…" at bounding box center [426, 356] width 470 height 10
click at [381, 369] on p "Last year we used 7 132" tables set for 10 and 9 120' tables set for 8-9." at bounding box center [426, 366] width 470 height 10
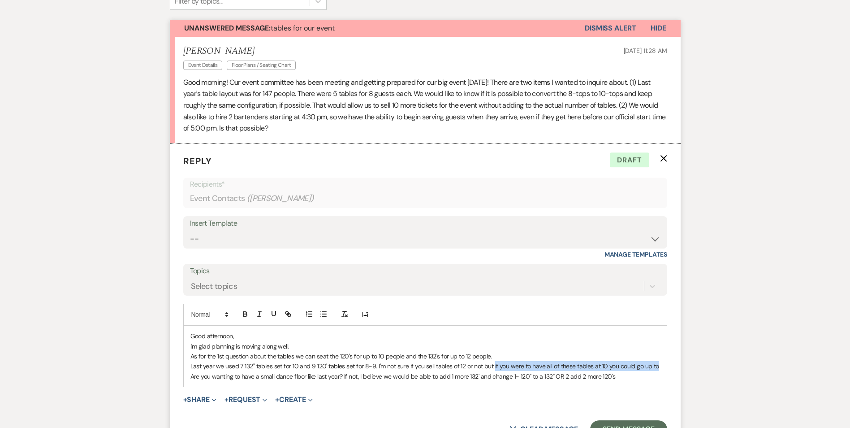
drag, startPoint x: 492, startPoint y: 366, endPoint x: 656, endPoint y: 367, distance: 163.6
click at [656, 367] on p "Last year we used 7 132" tables set for 10 and 9 120' tables set for 8-9. I'm n…" at bounding box center [426, 366] width 470 height 10
click at [638, 365] on p "Last year we used 7 132" tables set for 10 and 9 120' tables set for 8-9. I'm n…" at bounding box center [426, 366] width 470 height 10
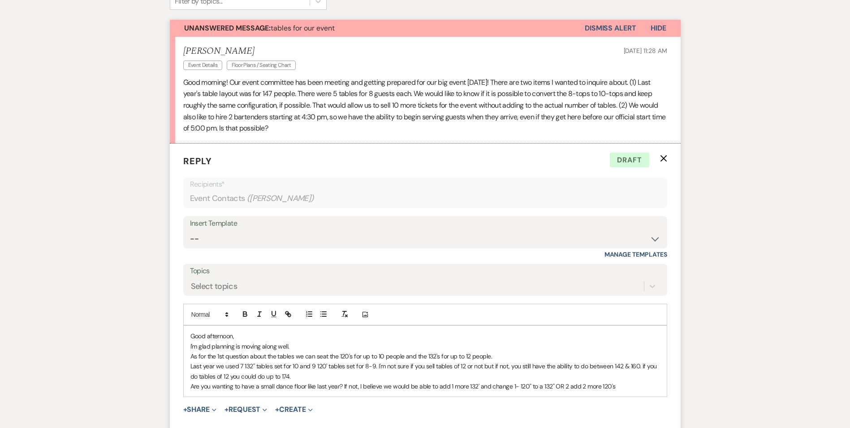
click at [616, 386] on p "Are you wanting to have a small dance floor like last year? If not, I believe w…" at bounding box center [426, 386] width 470 height 10
click at [360, 388] on p "Are you wanting to have a small dance floor like last year? If not, I believe w…" at bounding box center [426, 386] width 470 height 10
click at [234, 395] on p "Are you wanting to have a small dance floor like last year? If not, we will be …" at bounding box center [426, 391] width 470 height 20
click at [256, 396] on p "Are you wanting to have a small dance floor like last year? If not, we will be …" at bounding box center [426, 391] width 470 height 20
click at [202, 394] on p "Are you wanting to have a small dance floor like last year? If not, we will be …" at bounding box center [426, 391] width 470 height 20
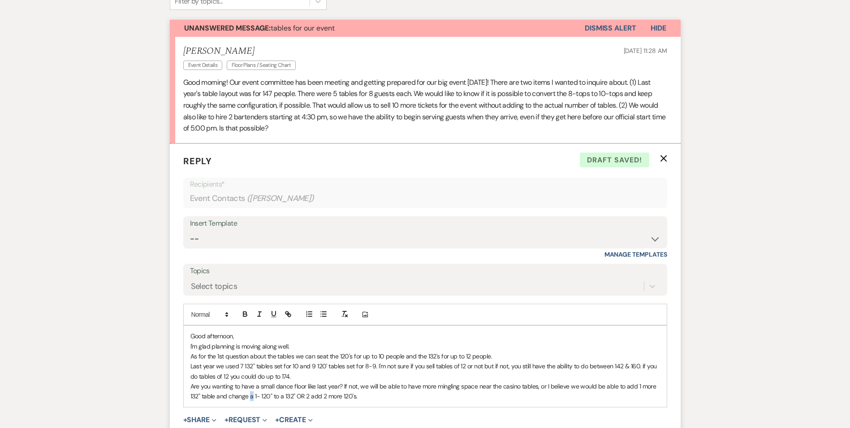
click at [252, 395] on p "Are you wanting to have a small dance floor like last year? If not, we will be …" at bounding box center [426, 391] width 470 height 20
click at [297, 396] on p "Are you wanting to have a small dance floor like last year? If not, we will be …" at bounding box center [426, 391] width 470 height 20
click at [336, 395] on p "Are you wanting to have a small dance floor like last year? If not, we will be …" at bounding box center [426, 391] width 470 height 20
click at [384, 397] on p "Are you wanting to have a small dance floor like last year? If not, we will be …" at bounding box center [426, 391] width 470 height 20
click at [361, 397] on p "Are you wanting to have a small dance floor like last year? If not, we will be …" at bounding box center [426, 391] width 470 height 20
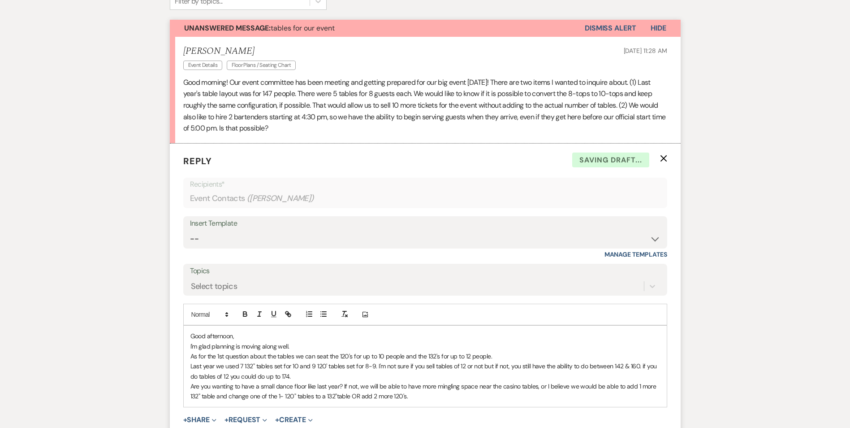
click at [409, 398] on p "Are you wanting to have a small dance floor like last year? If not, we will be …" at bounding box center [426, 391] width 470 height 20
click at [272, 406] on p "Are you wanting to have a small dance floor like last year? If not, we will be …" at bounding box center [426, 396] width 470 height 30
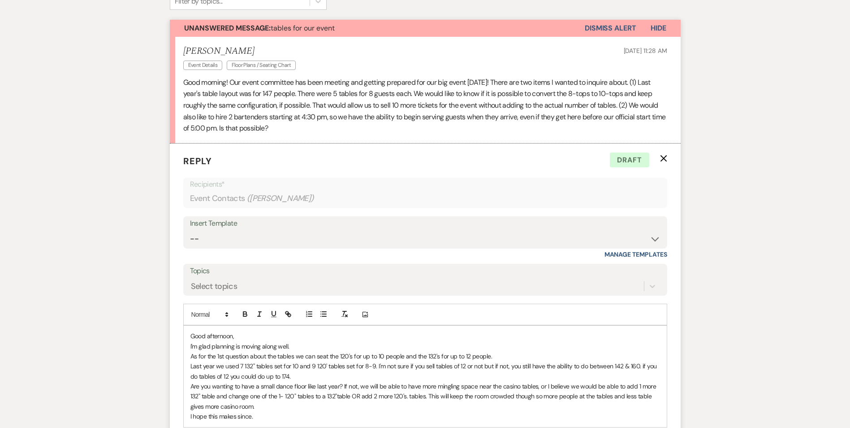
click at [346, 372] on p "Last year we used 7 132" tables set for 10 and 9 120' tables set for 8-9. I'm n…" at bounding box center [426, 371] width 470 height 20
click at [269, 416] on p "I hope this makes sense." at bounding box center [426, 416] width 470 height 10
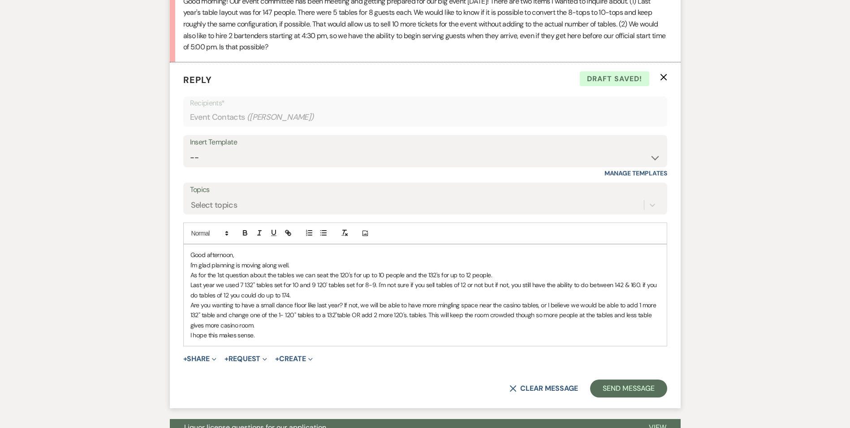
scroll to position [403, 0]
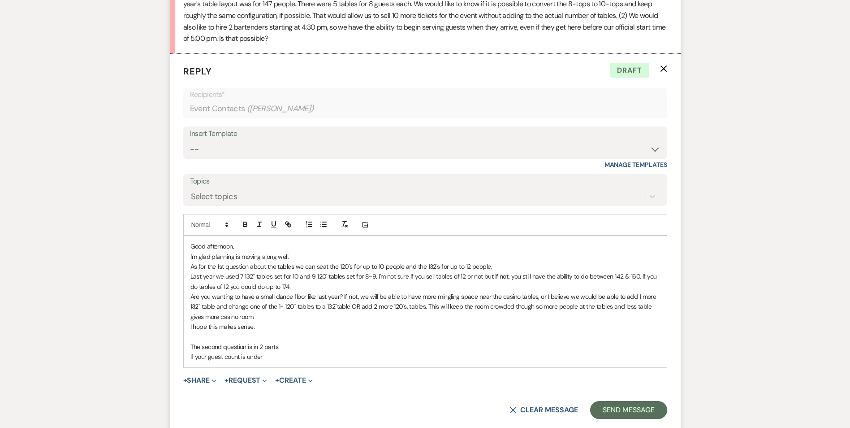
drag, startPoint x: 265, startPoint y: 359, endPoint x: 189, endPoint y: 363, distance: 76.7
click at [189, 363] on div "Good afternoon, I'm glad planning is moving along well. As for the 1st question…" at bounding box center [425, 301] width 483 height 131
click at [386, 359] on p "If your count is 125 or more you will have a 2nd bartender automatically," at bounding box center [426, 356] width 470 height 10
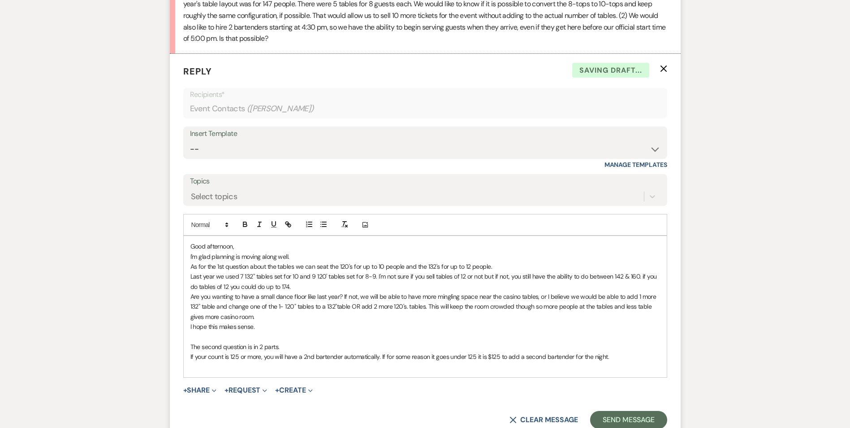
click at [193, 366] on p at bounding box center [426, 367] width 470 height 10
click at [549, 370] on p "To be able to start serving at 4:30 instead of 5:00 we would need to extend all…" at bounding box center [426, 367] width 470 height 10
click at [578, 369] on p "To be able to start serving at 4:30 instead of 5:00 we would need to extend all…" at bounding box center [426, 367] width 470 height 10
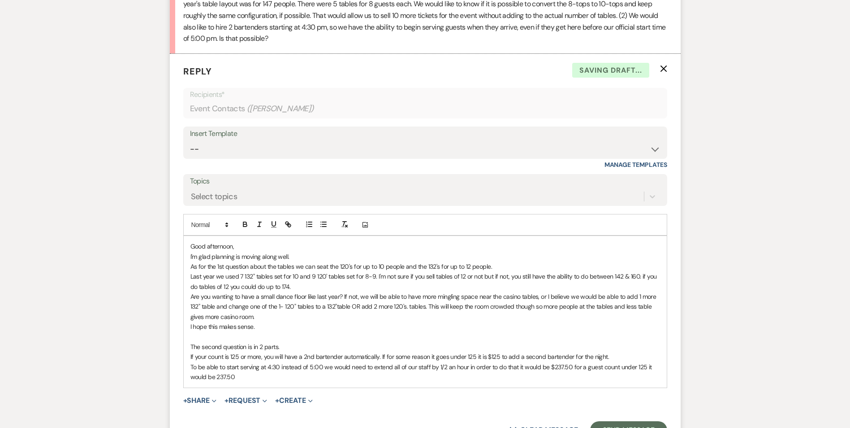
click at [218, 377] on p "To be able to start serving at 4:30 instead of 5:00 we would need to extend all…" at bounding box center [426, 372] width 470 height 20
click at [247, 378] on p "To be able to start serving at 4:30 instead of 5:00 we would need to extend all…" at bounding box center [426, 372] width 470 height 20
click at [465, 368] on p "To be able to start serving at 4:30 instead of 5:00 we would need to extend all…" at bounding box center [426, 372] width 470 height 20
click at [468, 368] on p "To be able to start serving at 4:30 instead of 5:00 we would need to extend all…" at bounding box center [426, 372] width 470 height 20
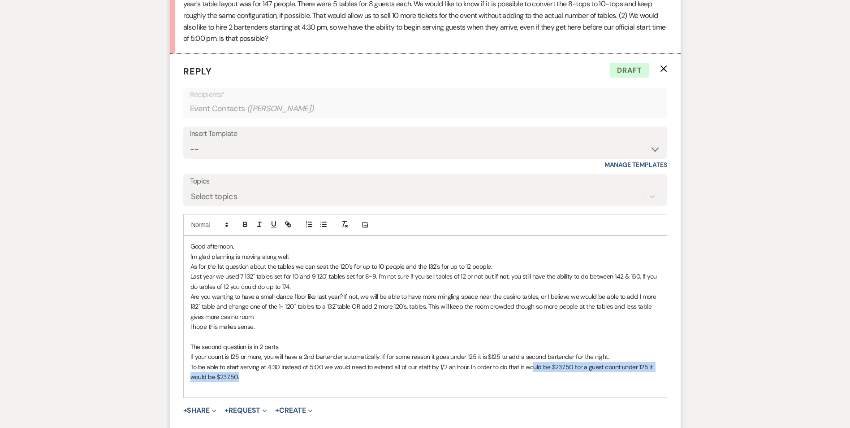
drag, startPoint x: 531, startPoint y: 368, endPoint x: 570, endPoint y: 372, distance: 39.7
click at [570, 372] on p "To be able to start serving at 4:30 instead of 5:00 we would need to extend all…" at bounding box center [426, 372] width 470 height 20
click at [244, 377] on p "To be able to start serving at 4:30 instead of 5:00 we would need to extend all…" at bounding box center [426, 372] width 470 height 20
click at [299, 347] on p "The second question is in 2 parts." at bounding box center [426, 347] width 470 height 10
click at [190, 355] on div "Good afternoon, I'm glad planning is moving along well. As for the 1st question…" at bounding box center [425, 316] width 483 height 161
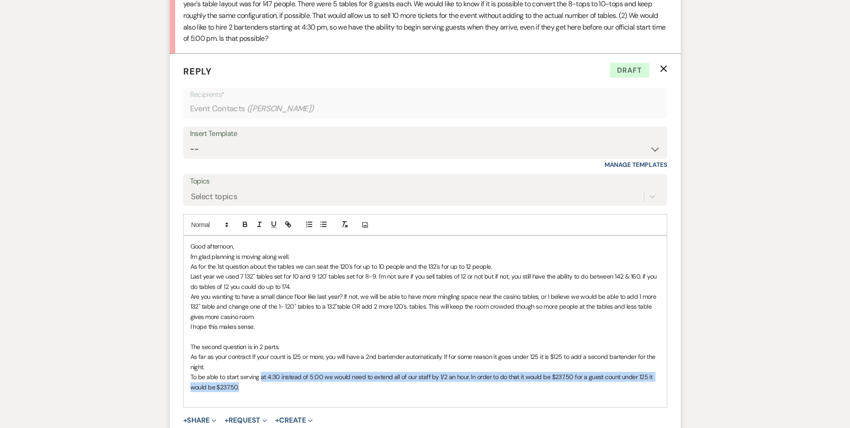
drag, startPoint x: 261, startPoint y: 376, endPoint x: 333, endPoint y: 382, distance: 71.6
click at [333, 382] on p "To be able to start serving at 4:30 instead of 5:00 we would need to extend all…" at bounding box center [426, 382] width 470 height 20
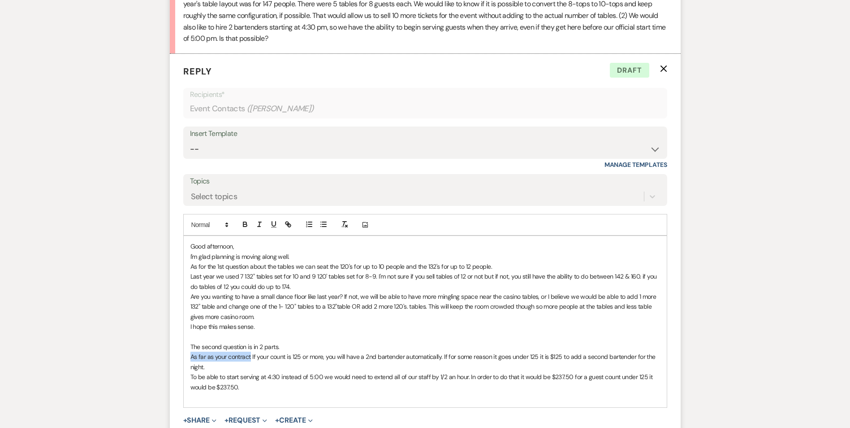
drag, startPoint x: 251, startPoint y: 357, endPoint x: 167, endPoint y: 360, distance: 83.9
click at [167, 360] on div "Messages Tasks Payments Rental Overview Documents Contacts Notes Event Messages…" at bounding box center [425, 257] width 850 height 871
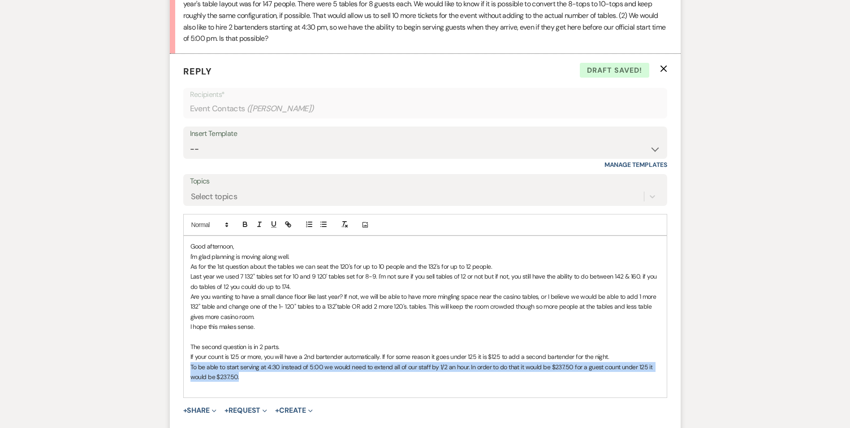
drag, startPoint x: 253, startPoint y: 375, endPoint x: 190, endPoint y: 368, distance: 63.6
click at [190, 368] on div "Good afternoon, I'm glad planning is moving along well. As for the 1st question…" at bounding box center [425, 316] width 483 height 161
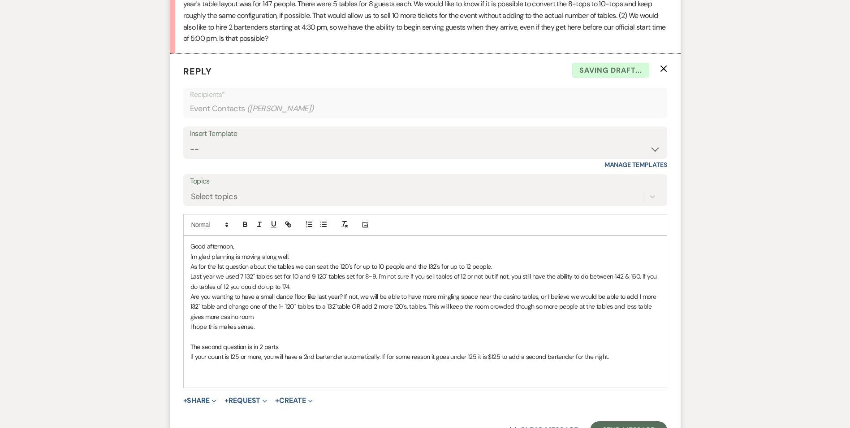
click at [285, 345] on p "The second question is in 2 parts." at bounding box center [426, 347] width 470 height 10
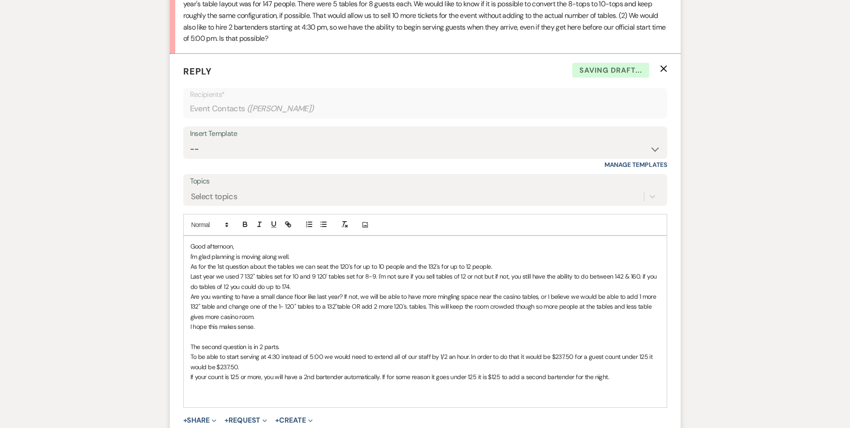
click at [193, 358] on p "To be able to start serving at 4:30 instead of 5:00 we would need to extend all…" at bounding box center [426, 361] width 470 height 20
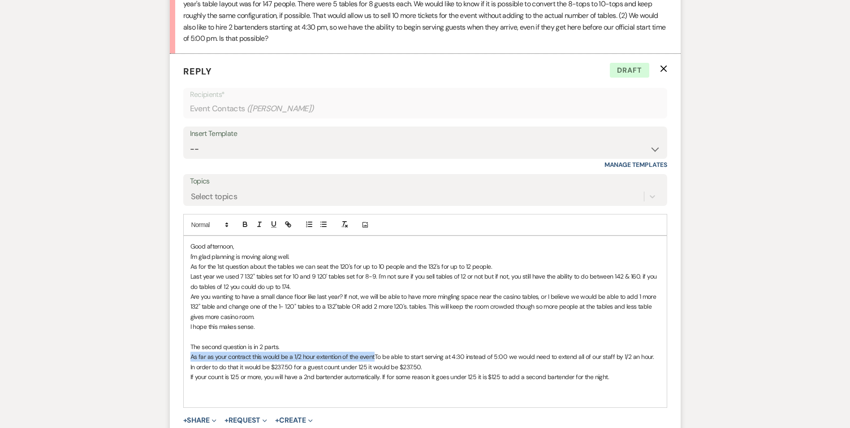
drag, startPoint x: 375, startPoint y: 357, endPoint x: 187, endPoint y: 357, distance: 187.4
click at [187, 357] on div "Good afternoon, I'm glad planning is moving along well. As for the 1st question…" at bounding box center [425, 321] width 483 height 171
click at [467, 356] on p "To be able to start serving at 4:30 instead of 5:00 we would need to extend all…" at bounding box center [426, 361] width 470 height 20
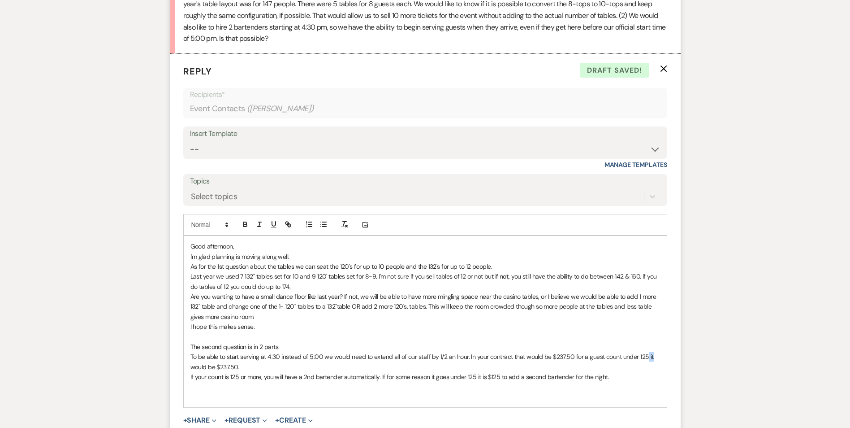
click at [649, 356] on p "To be able to start serving at 4:30 instead of 5:00 we would need to extend all…" at bounding box center [426, 361] width 470 height 20
click at [646, 354] on p "To be able to start serving at 4:30 instead of 5:00 we would need to extend all…" at bounding box center [426, 361] width 470 height 20
drag, startPoint x: 646, startPoint y: 357, endPoint x: 216, endPoint y: 364, distance: 430.0
click at [216, 364] on p "To be able to start serving at 4:30 instead of 5:00 we would need to extend all…" at bounding box center [426, 361] width 470 height 20
drag, startPoint x: 523, startPoint y: 357, endPoint x: 547, endPoint y: 357, distance: 24.2
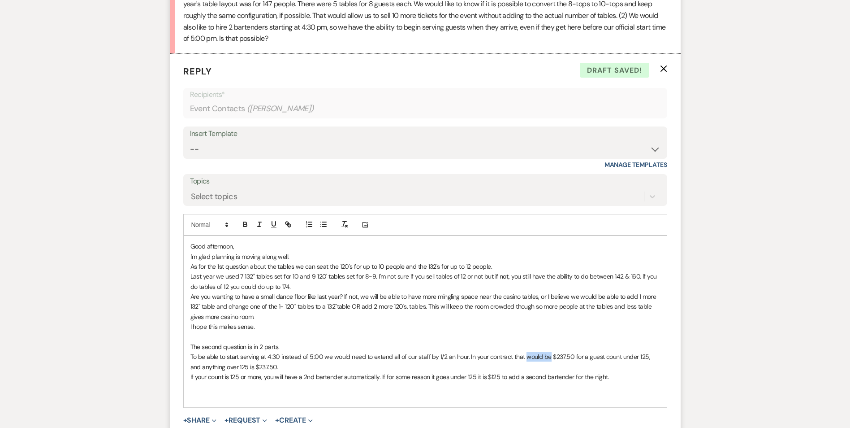
click at [547, 357] on p "To be able to start serving at 4:30 instead of 5:00 we would need to extend all…" at bounding box center [426, 361] width 470 height 20
click at [191, 377] on p "If your count is 125 or more, you will have a 2nd bartender automatically. If f…" at bounding box center [426, 377] width 470 height 10
drag, startPoint x: 329, startPoint y: 377, endPoint x: 366, endPoint y: 377, distance: 37.7
click at [366, 377] on p "For a second bartender If your count is 125 or more, you will have a 2nd barten…" at bounding box center [426, 382] width 470 height 20
click at [447, 376] on p "For a second bartender If your count is 125 or more, you will have a 2nd barten…" at bounding box center [426, 382] width 470 height 20
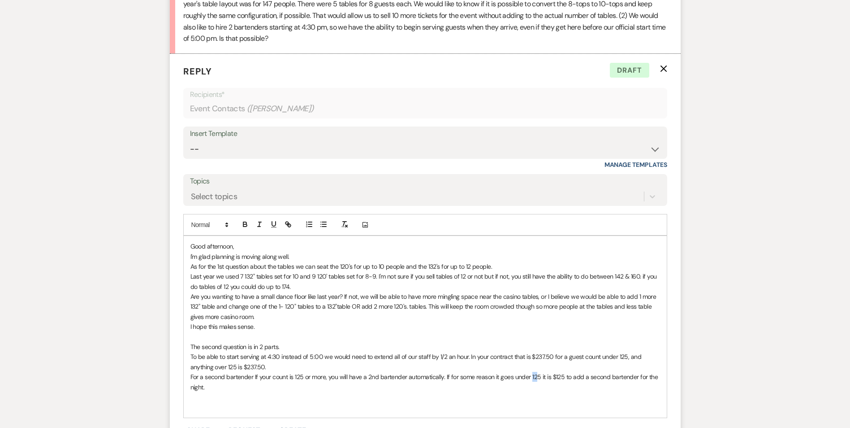
drag, startPoint x: 532, startPoint y: 377, endPoint x: 537, endPoint y: 378, distance: 5.4
click at [537, 378] on p "For a second bartender If your count is 125 or more, you will have a 2nd barten…" at bounding box center [426, 382] width 470 height 20
drag, startPoint x: 555, startPoint y: 377, endPoint x: 566, endPoint y: 377, distance: 10.8
click at [566, 377] on p "For a second bartender If your count is 125 or more, you will have a 2nd barten…" at bounding box center [426, 382] width 470 height 20
click at [204, 389] on p "For a second bartender If your count is 125 or more, you will have a 2nd barten…" at bounding box center [426, 382] width 470 height 20
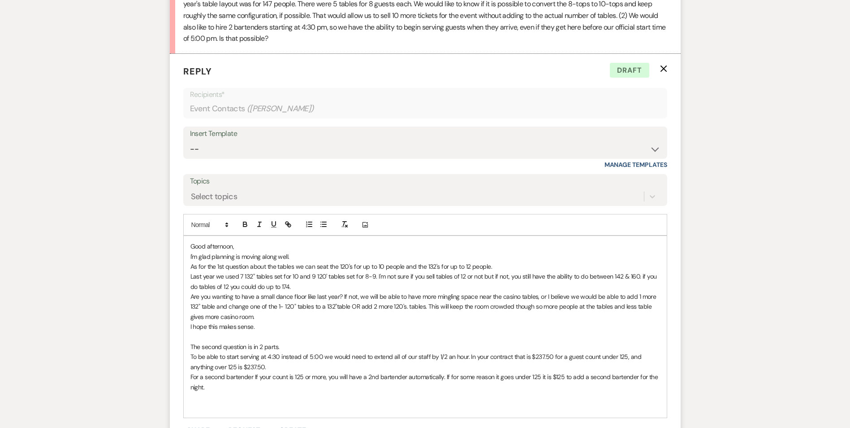
click at [205, 386] on p "For a second bartender If your count is 125 or more, you will have a 2nd barten…" at bounding box center [426, 382] width 470 height 20
click at [273, 327] on p "I hope this makes sense." at bounding box center [426, 326] width 470 height 10
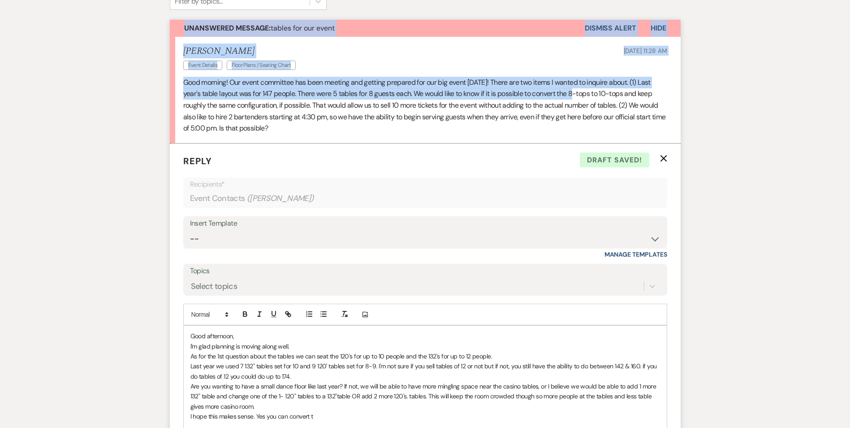
drag, startPoint x: 574, startPoint y: 4, endPoint x: 591, endPoint y: 4, distance: 16.6
click at [591, 4] on div "Event Messages Log Log Message + New Message Communicate with clients by clicki…" at bounding box center [425, 375] width 511 height 858
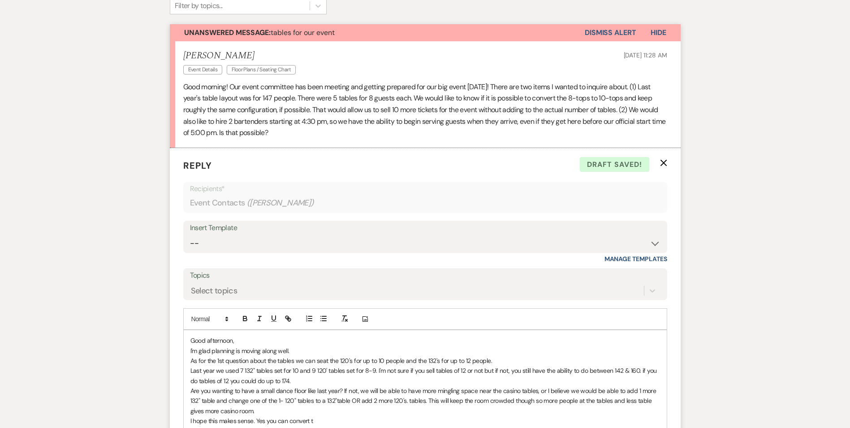
drag, startPoint x: 591, startPoint y: 4, endPoint x: 628, endPoint y: 114, distance: 115.7
click at [628, 114] on p "Good morning! Our event committee has been meeting and getting prepared for our…" at bounding box center [425, 109] width 484 height 57
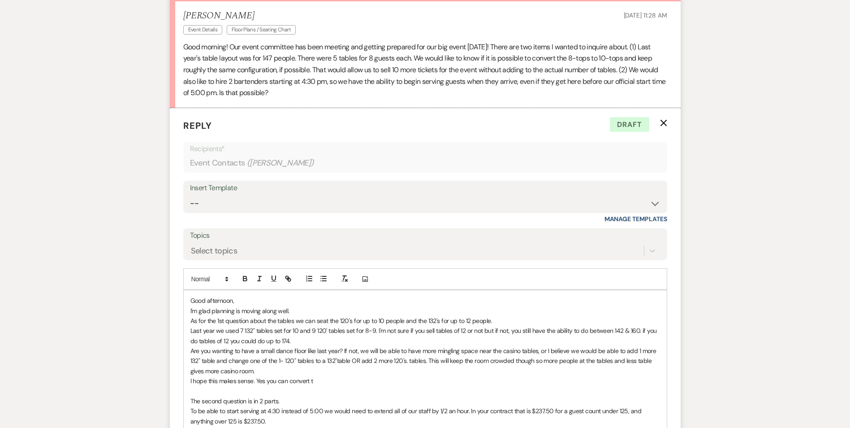
scroll to position [399, 0]
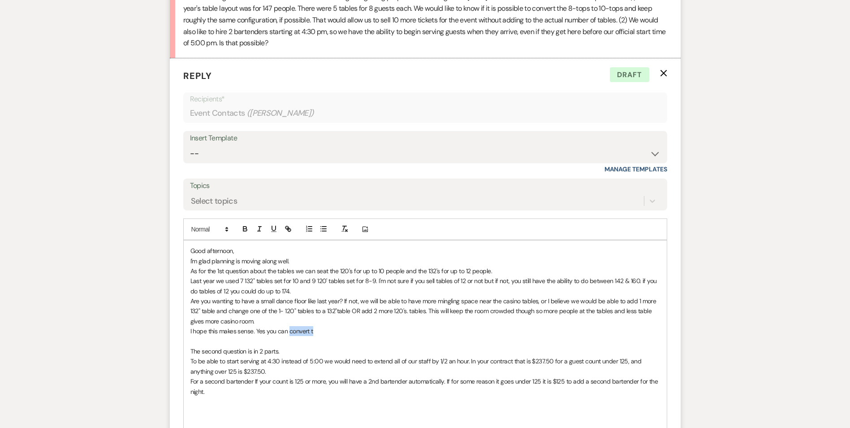
drag, startPoint x: 318, startPoint y: 334, endPoint x: 290, endPoint y: 334, distance: 27.8
click at [290, 334] on p "I hope this makes sense. Yes you can convert t" at bounding box center [426, 331] width 470 height 10
drag, startPoint x: 362, startPoint y: 330, endPoint x: 186, endPoint y: 333, distance: 176.6
click at [186, 333] on div "Good afternoon, I'm glad planning is moving along well. As for the 1st question…" at bounding box center [425, 340] width 483 height 201
click at [307, 322] on p "Are you wanting to have a small dance floor like last year? If not, we will be …" at bounding box center [426, 311] width 470 height 30
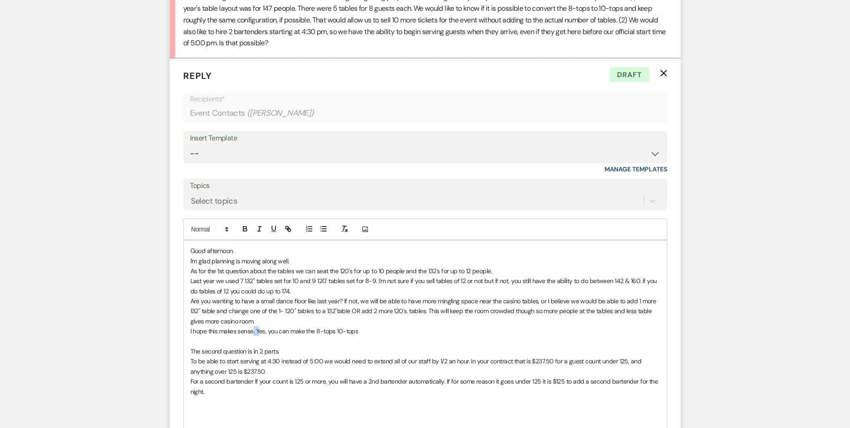
drag, startPoint x: 258, startPoint y: 331, endPoint x: 253, endPoint y: 332, distance: 4.6
click at [253, 332] on p "I hope this makes sense. Yes, you can make the 8-tops 10-tops" at bounding box center [426, 331] width 470 height 10
drag, startPoint x: 255, startPoint y: 332, endPoint x: 176, endPoint y: 335, distance: 78.9
click at [176, 335] on form "Reply X Draft Recipients* Event Contacts ( [PERSON_NAME] ) Insert Template -- W…" at bounding box center [425, 281] width 511 height 446
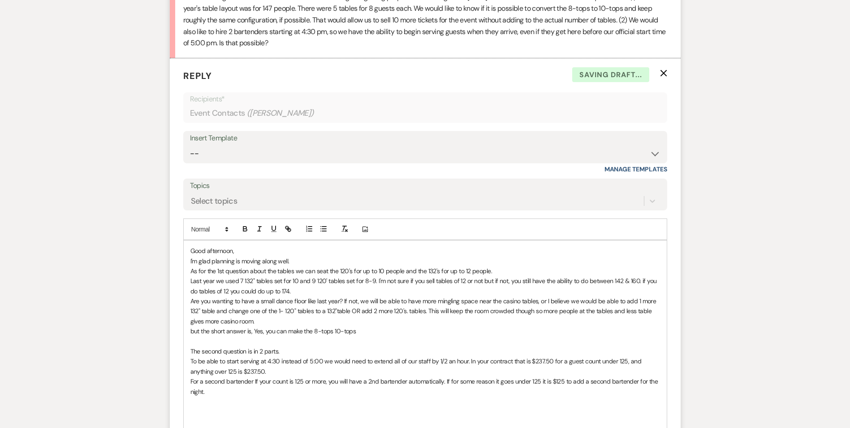
click at [391, 325] on p "Are you wanting to have a small dance floor like last year? If not, we will be …" at bounding box center [426, 311] width 470 height 30
click at [264, 333] on p "but the short answer is, Yes, you can make the 8-tops 10-tops" at bounding box center [426, 331] width 470 height 10
click at [374, 333] on p "but the short answer is, Yes you can make the 8-tops 10-tops" at bounding box center [426, 331] width 470 height 10
click at [355, 332] on p "but the short answer is, yes you can make the 8-tops 10-tops" at bounding box center [426, 331] width 470 height 10
click at [464, 335] on p "but the short answer is, yes you can make the 8-tops 10-tops but we would still…" at bounding box center [426, 331] width 470 height 10
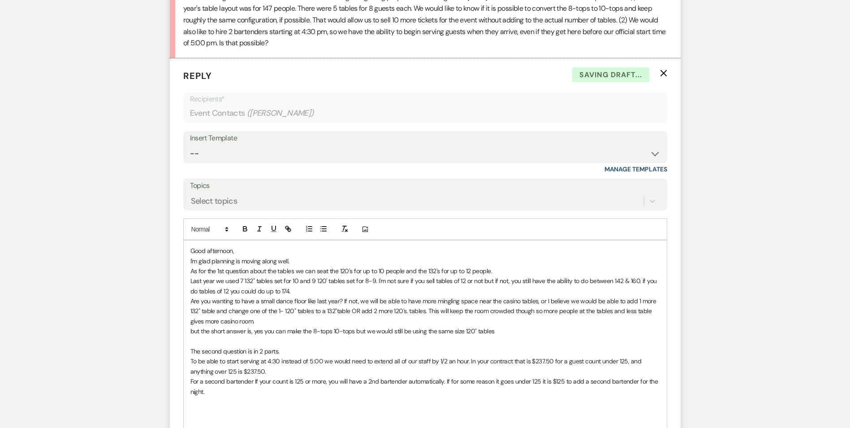
click at [495, 332] on p "but the short answer is, yes you can make the 8-tops 10-tops but we would still…" at bounding box center [426, 331] width 470 height 10
click at [334, 331] on p "but the short answer is, yes you can make the 8-tops 10-tops but we would still…" at bounding box center [426, 331] width 470 height 10
drag, startPoint x: 364, startPoint y: 332, endPoint x: 373, endPoint y: 334, distance: 9.5
click at [373, 334] on p "but the short answer is, yes you can make the 8-tops to 10-tops but we would st…" at bounding box center [426, 331] width 470 height 10
click at [502, 331] on p "but the short answer is, yes you can make the 8-tops to 10-tops but we would st…" at bounding box center [426, 331] width 470 height 10
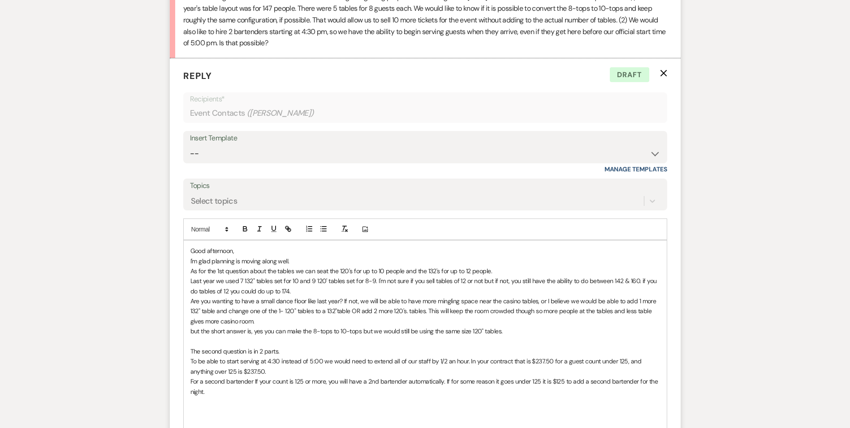
click at [193, 332] on p "but the short answer is, yes you can make the 8-tops to 10-tops but we would st…" at bounding box center [426, 331] width 470 height 10
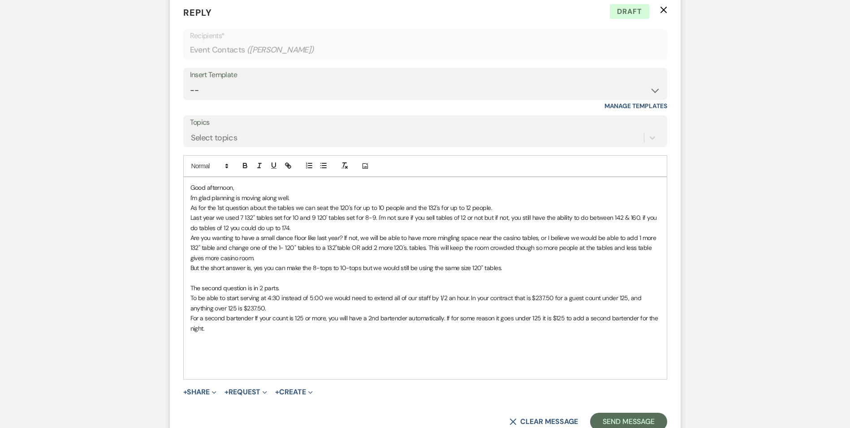
scroll to position [489, 0]
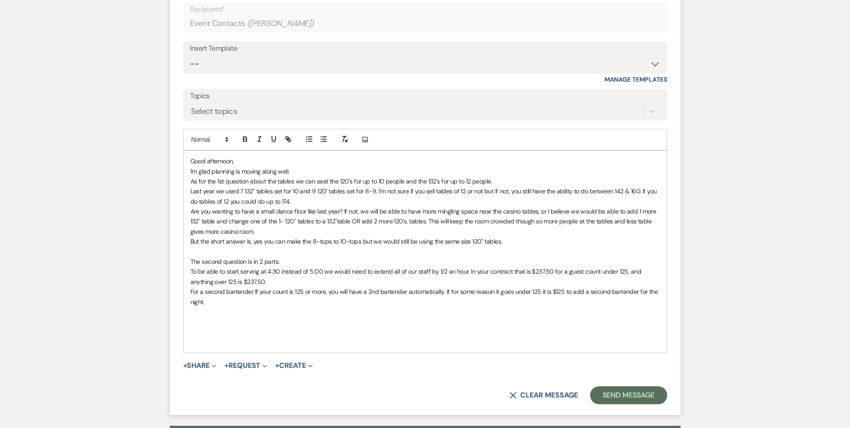
click at [196, 325] on p at bounding box center [426, 321] width 470 height 10
click at [331, 325] on p "Please let me know if you have any more questions." at bounding box center [426, 321] width 470 height 10
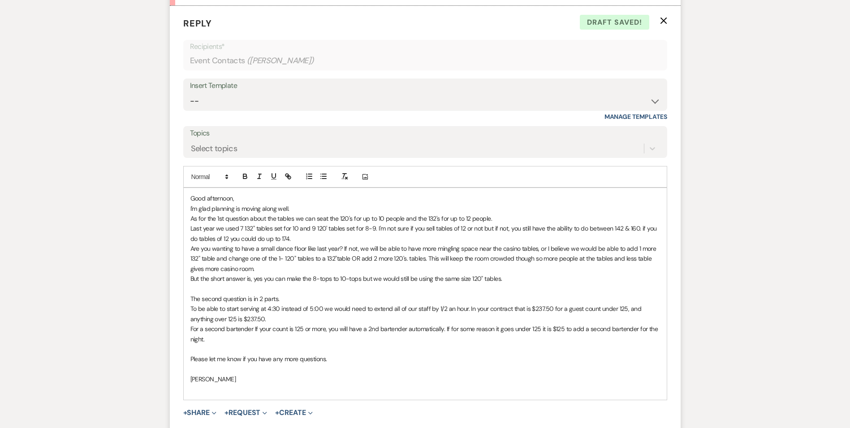
scroll to position [533, 0]
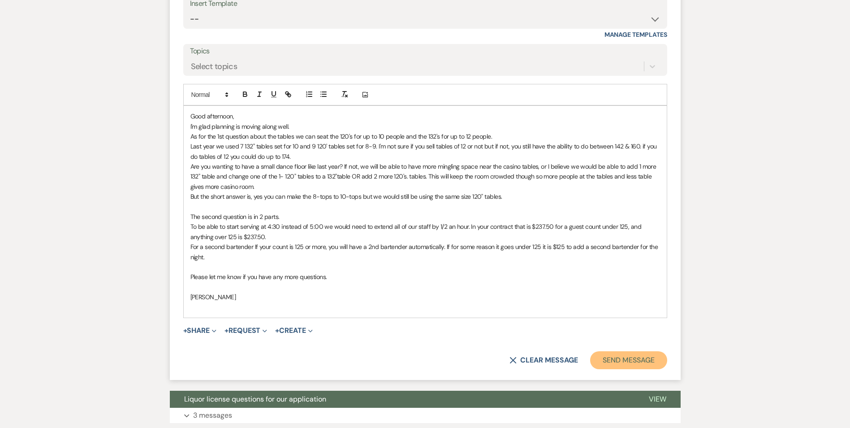
click at [624, 361] on button "Send Message" at bounding box center [628, 360] width 77 height 18
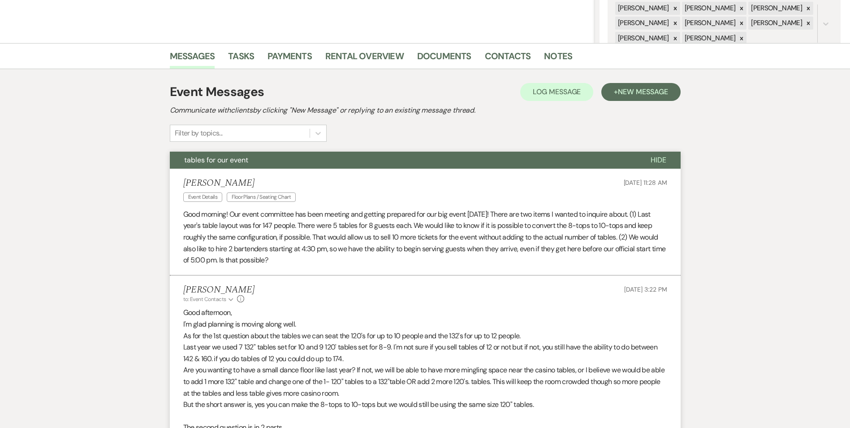
scroll to position [90, 0]
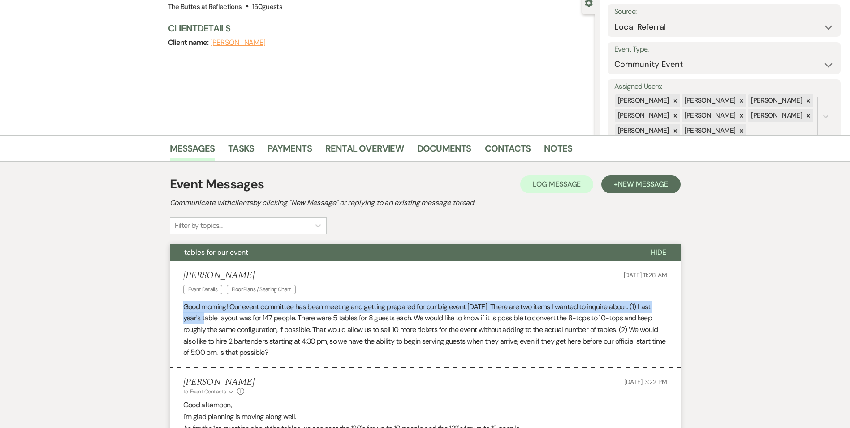
drag, startPoint x: 183, startPoint y: 307, endPoint x: 203, endPoint y: 312, distance: 20.4
click at [203, 312] on p "Good morning! Our event committee has been meeting and getting prepared for our…" at bounding box center [425, 329] width 484 height 57
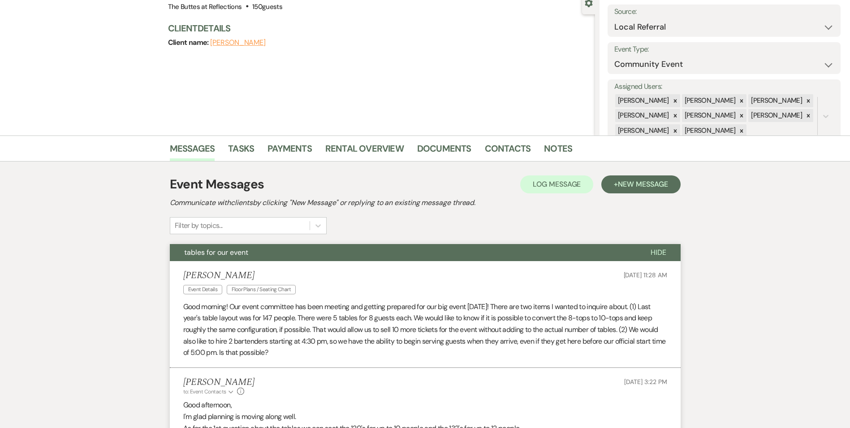
click at [355, 278] on div "[PERSON_NAME] Event Details Floor Plans / Seating Chart [DATE] 11:28 AM" at bounding box center [425, 283] width 484 height 27
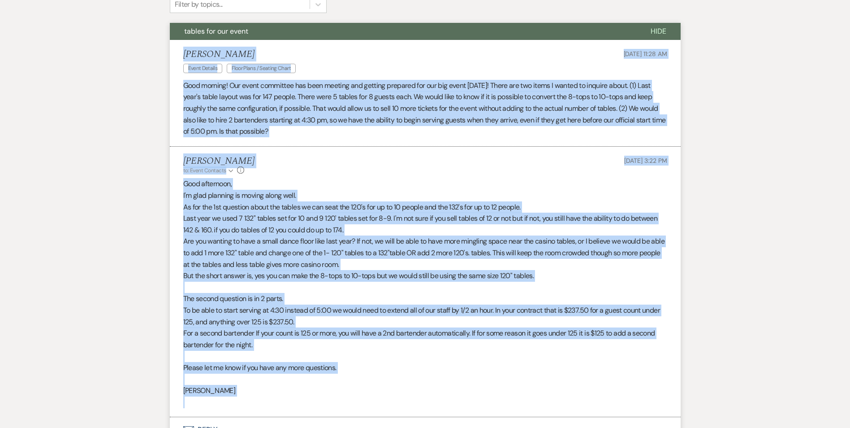
scroll to position [314, 0]
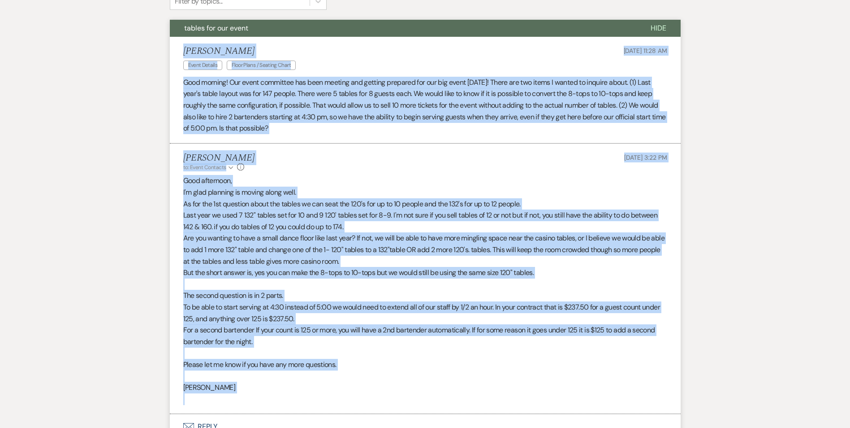
drag, startPoint x: 184, startPoint y: 275, endPoint x: 473, endPoint y: 406, distance: 317.2
click at [473, 406] on ul "[PERSON_NAME] Event Details Floor Plans / Seating Chart [DATE] 11:28 AM Good mo…" at bounding box center [425, 225] width 511 height 377
copy ul "[PERSON_NAME] Event Details Floor Plans / Seating Chart [DATE] 11:28 AM Good mo…"
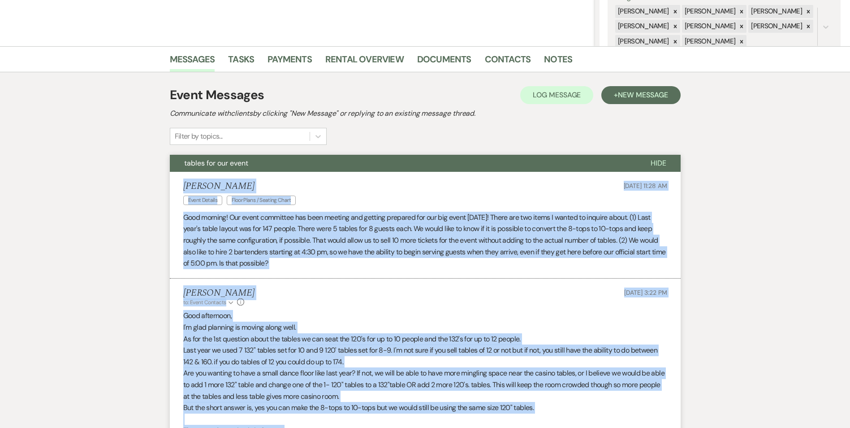
scroll to position [0, 0]
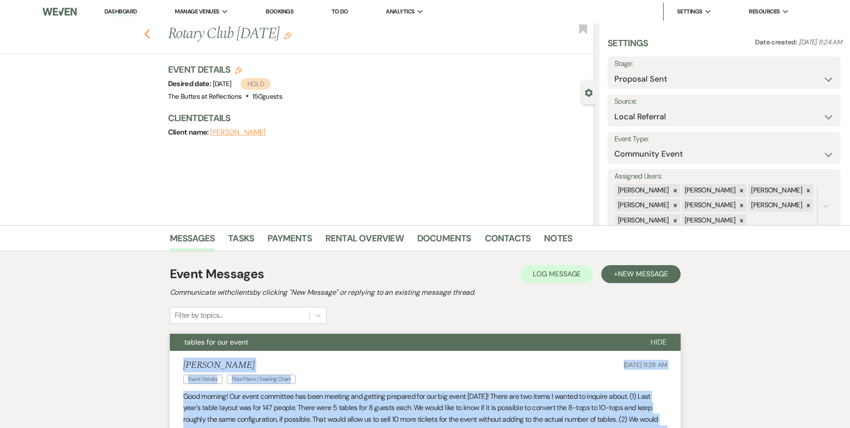
click at [148, 36] on icon "Previous" at bounding box center [147, 34] width 7 height 11
select select "6"
